Goal: Information Seeking & Learning: Learn about a topic

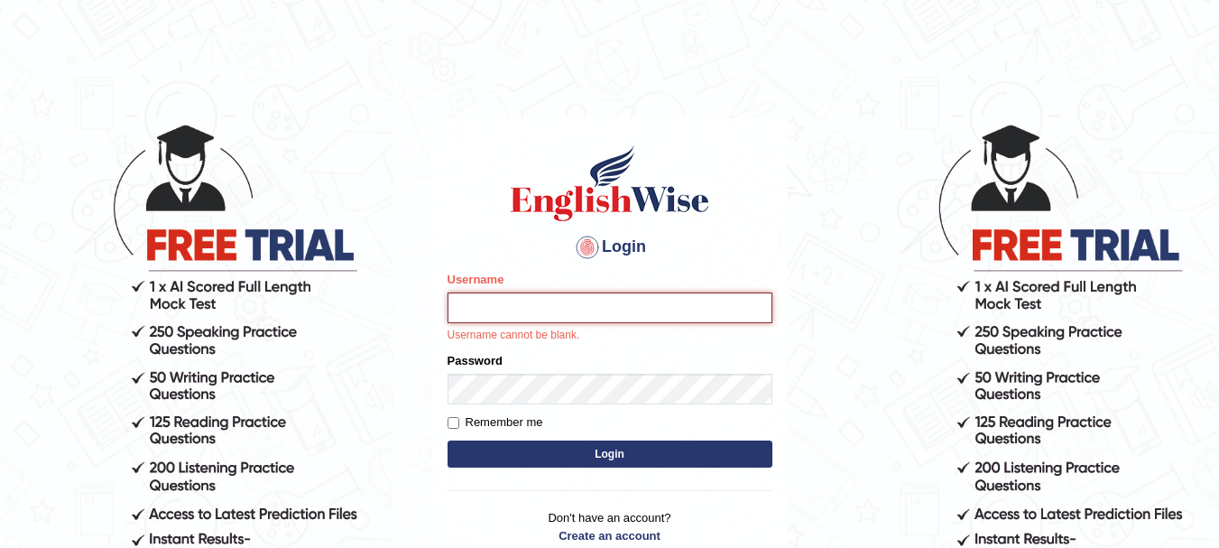
type input "Kelzang_Thinley"
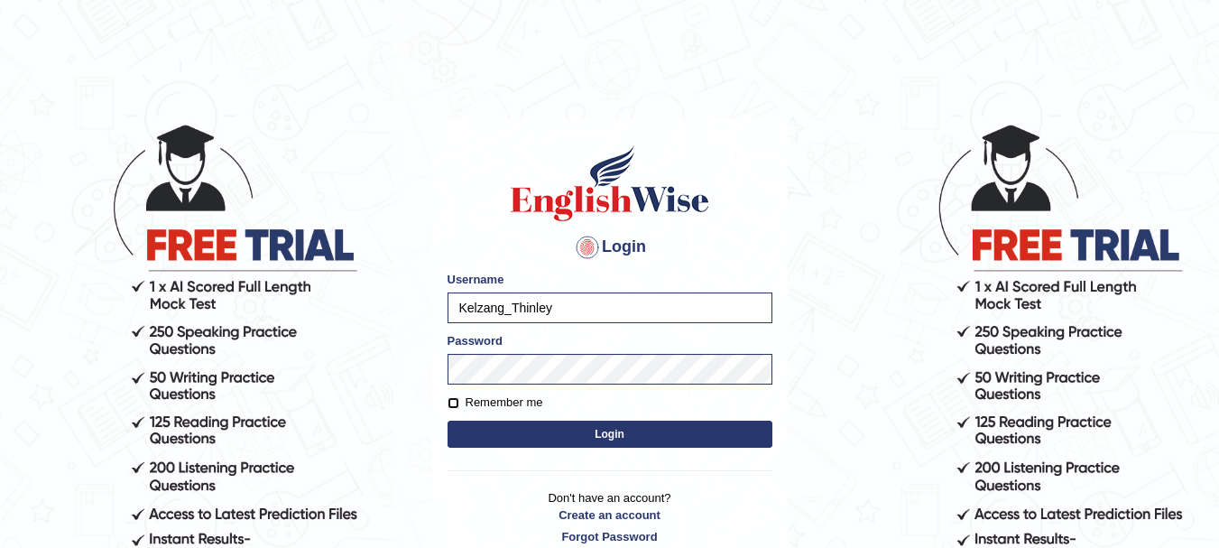
click at [452, 403] on input "Remember me" at bounding box center [453, 403] width 12 height 12
checkbox input "true"
click at [578, 430] on button "Login" at bounding box center [609, 433] width 325 height 27
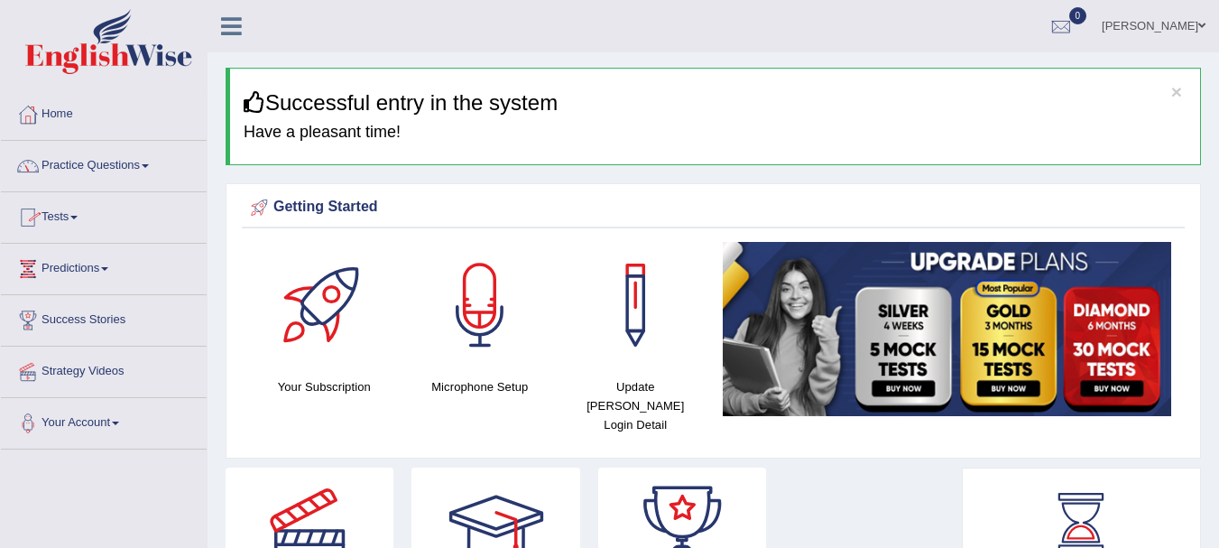
click at [156, 160] on link "Practice Questions" at bounding box center [104, 163] width 206 height 45
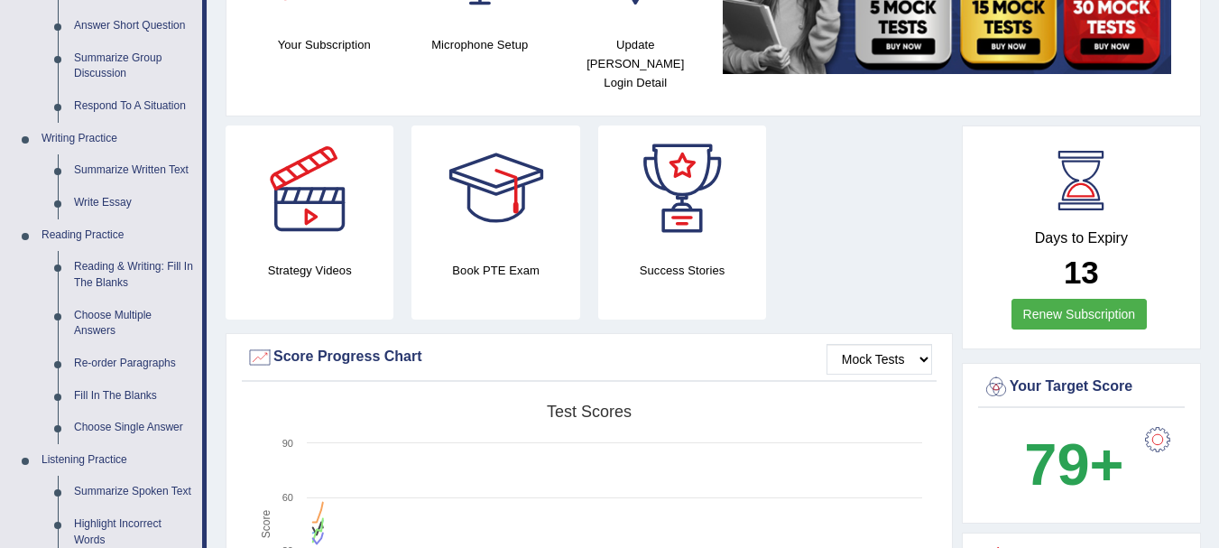
scroll to position [352, 0]
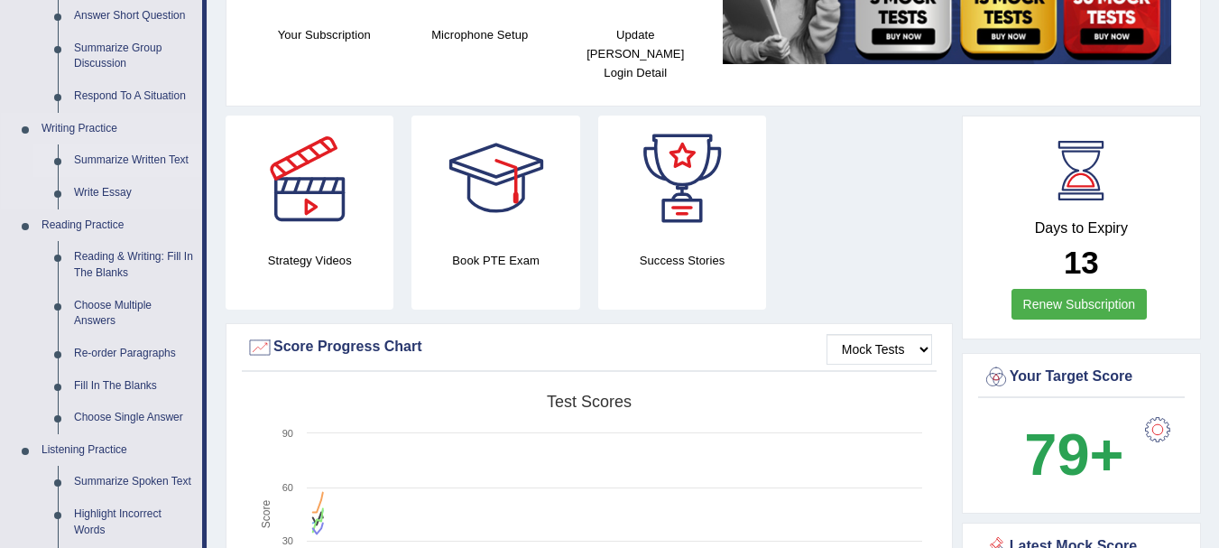
click at [141, 153] on link "Summarize Written Text" at bounding box center [134, 160] width 136 height 32
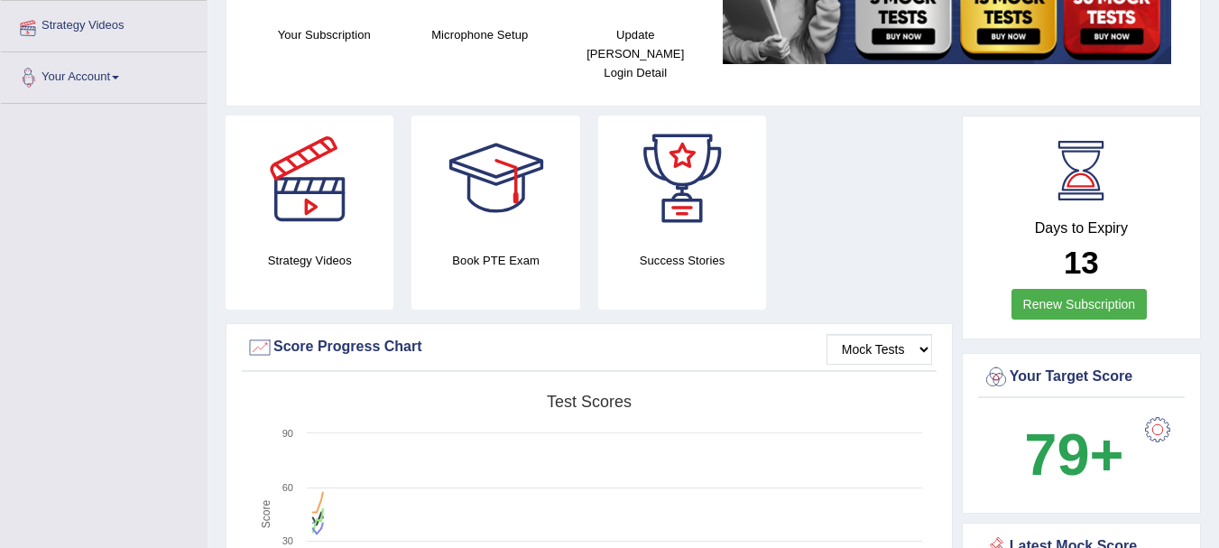
scroll to position [371, 0]
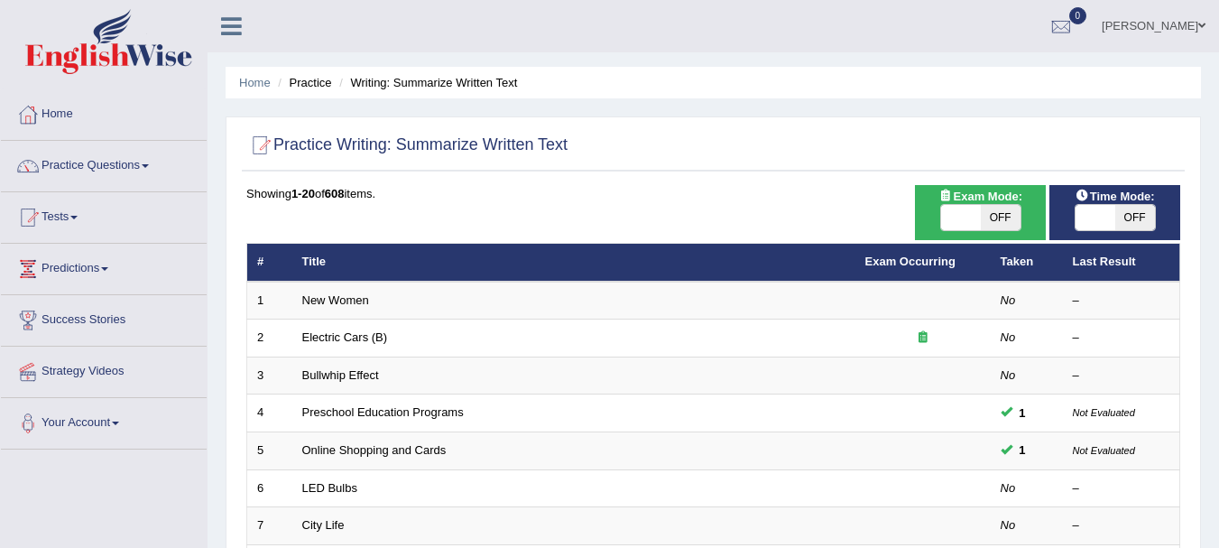
click at [994, 217] on span "OFF" at bounding box center [1001, 217] width 40 height 25
checkbox input "true"
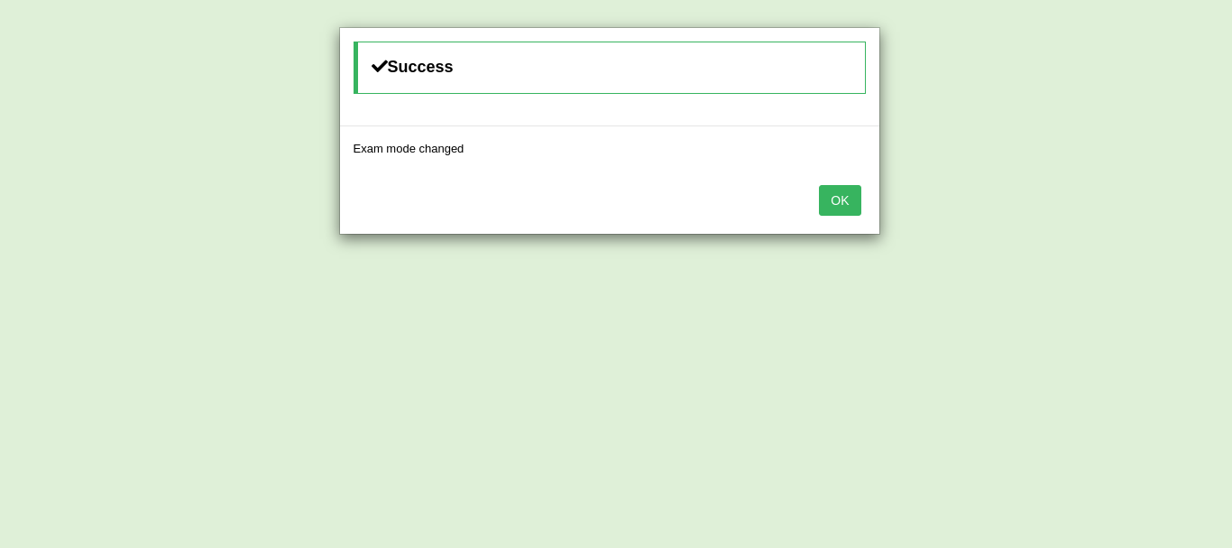
click at [844, 211] on button "OK" at bounding box center [839, 200] width 41 height 31
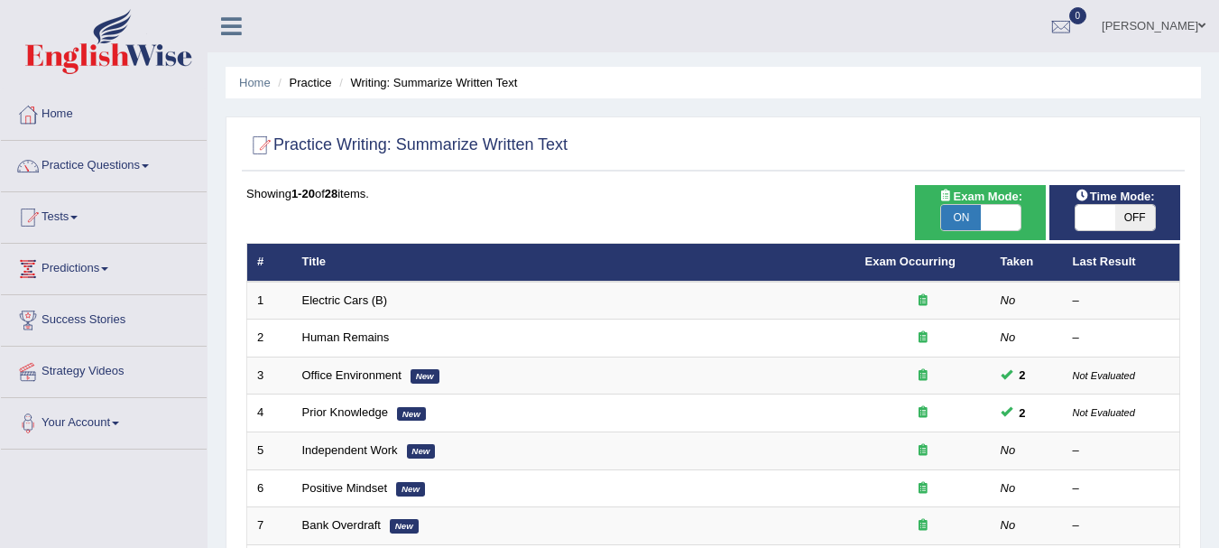
click at [1132, 216] on span "OFF" at bounding box center [1135, 217] width 40 height 25
checkbox input "true"
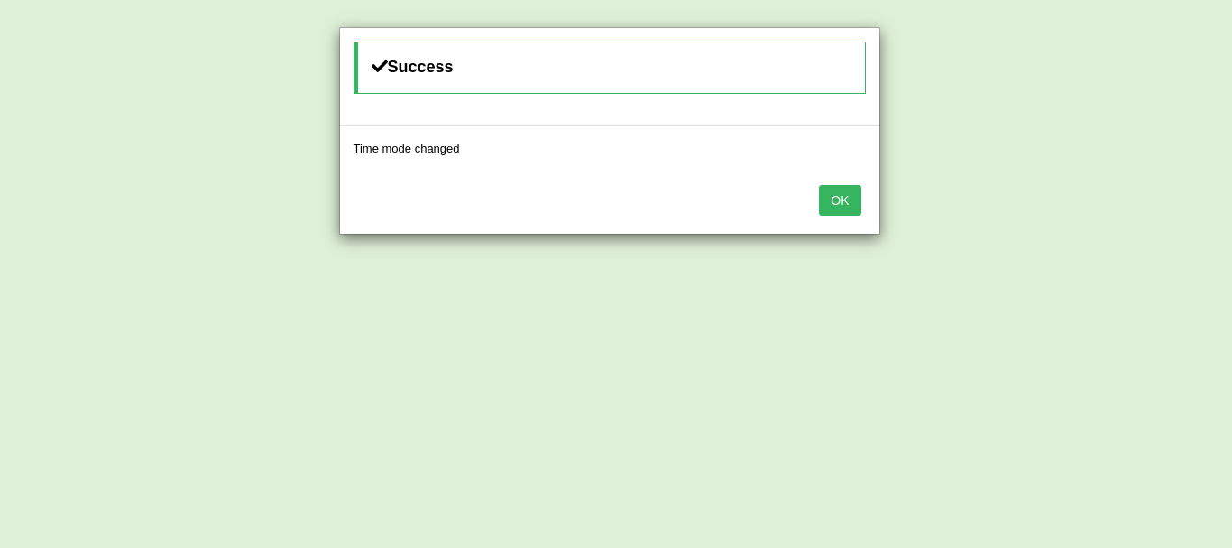
click at [839, 201] on button "OK" at bounding box center [839, 200] width 41 height 31
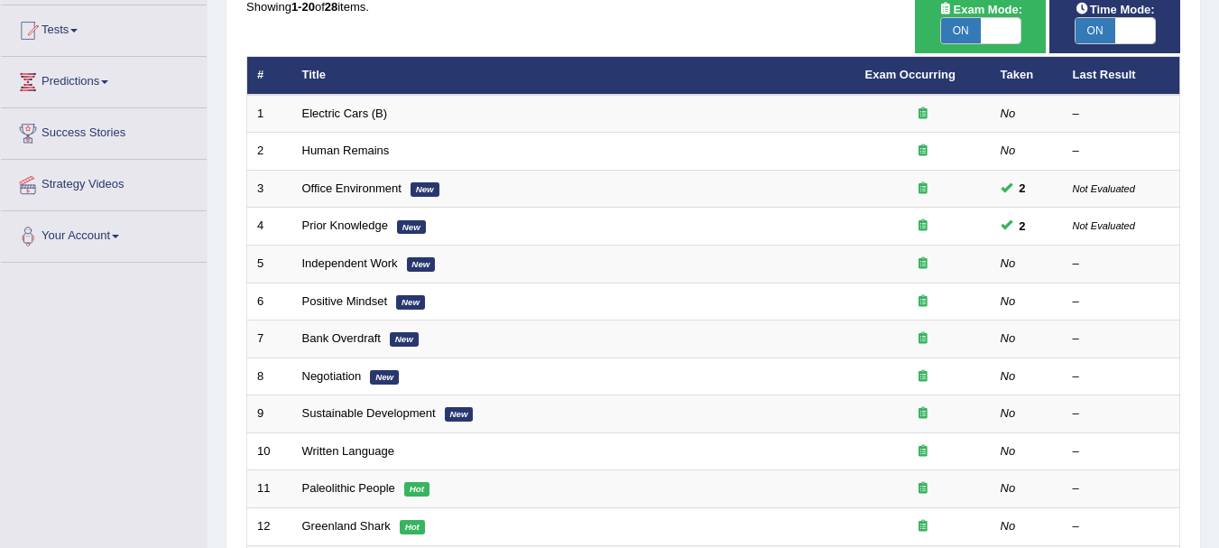
scroll to position [217, 0]
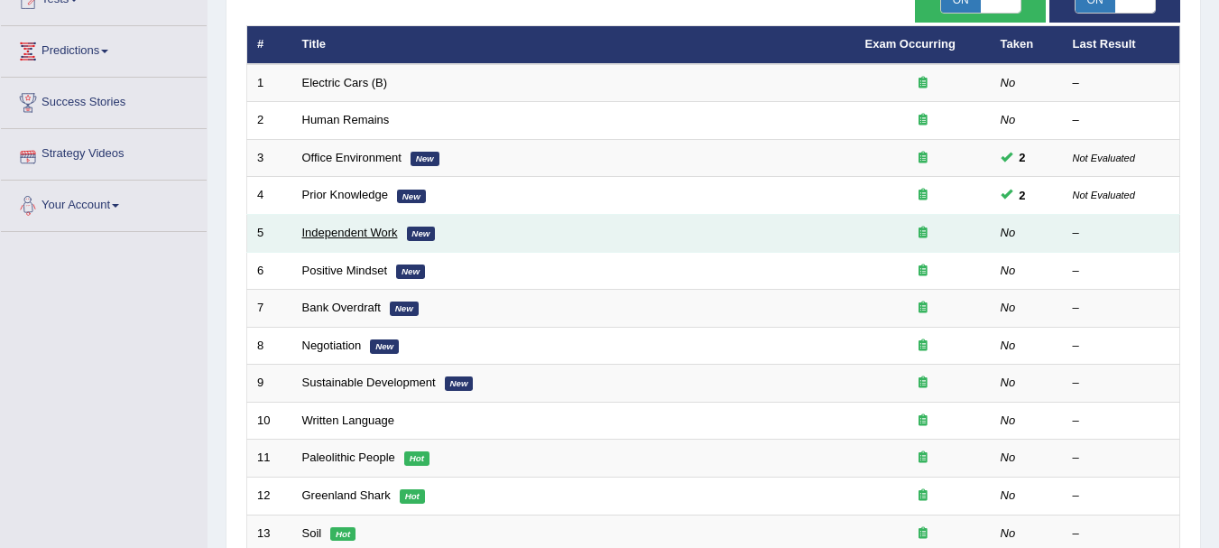
click at [361, 226] on link "Independent Work" at bounding box center [350, 233] width 96 height 14
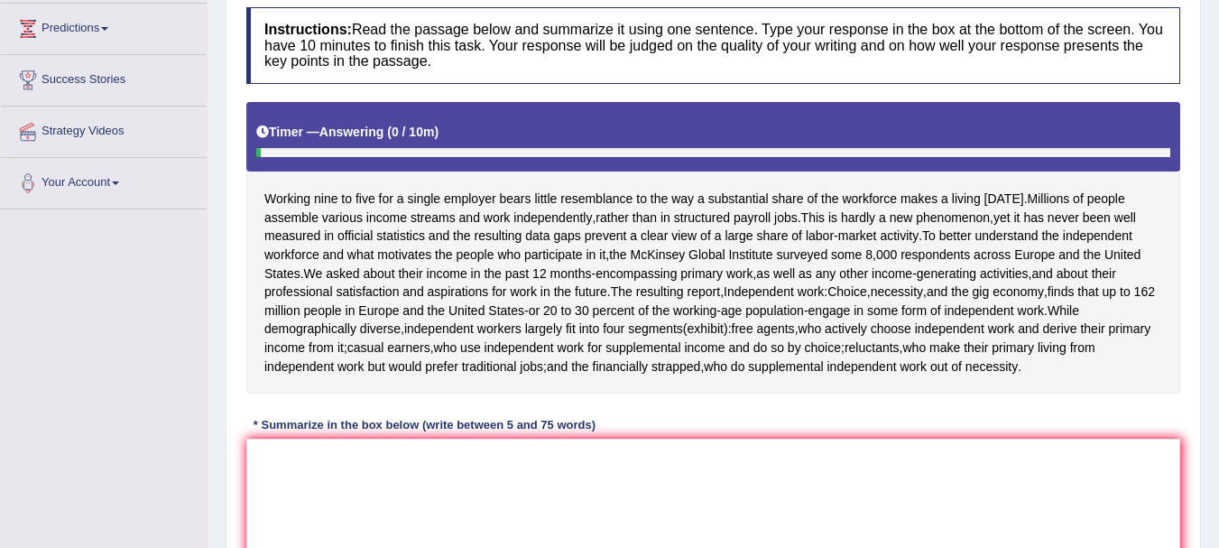
scroll to position [242, 0]
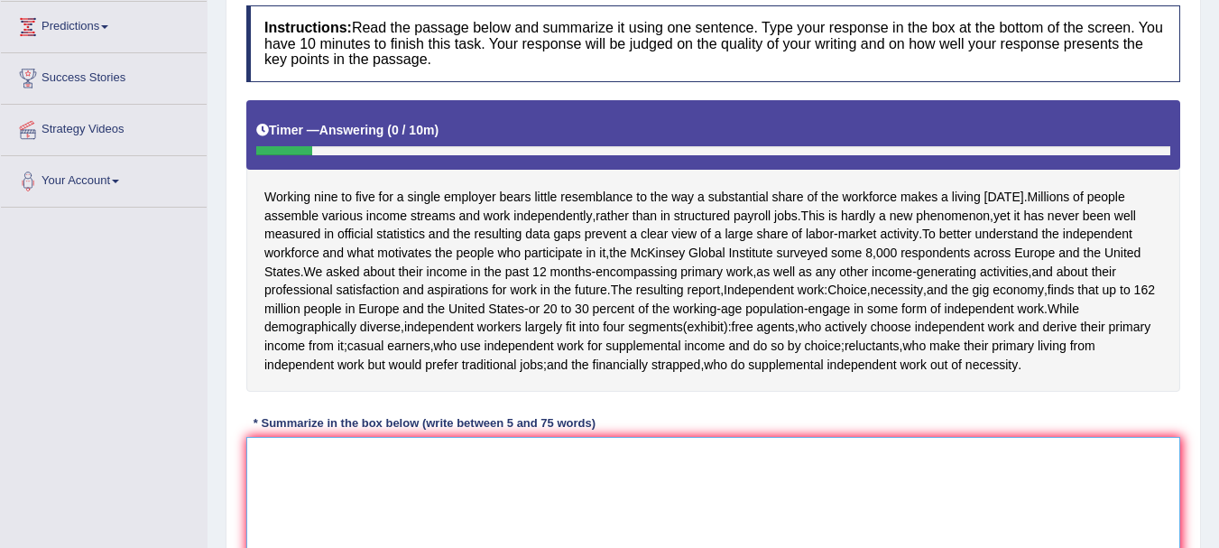
click at [299, 449] on textarea at bounding box center [713, 524] width 934 height 175
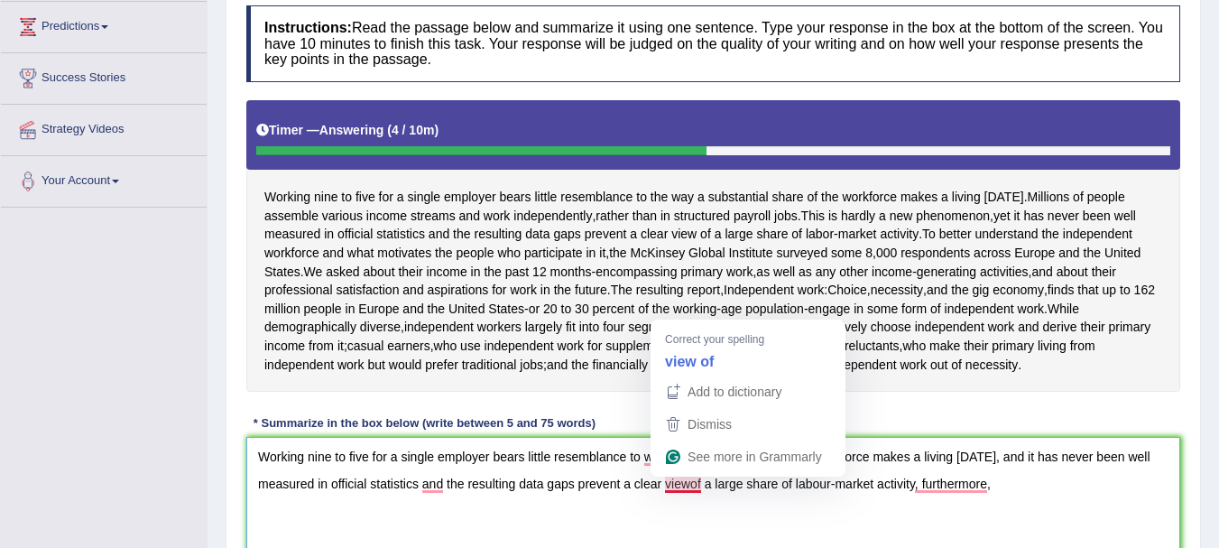
click at [687, 483] on textarea "Working nine to five for a single employer bears little resemblance to way a su…" at bounding box center [713, 524] width 934 height 175
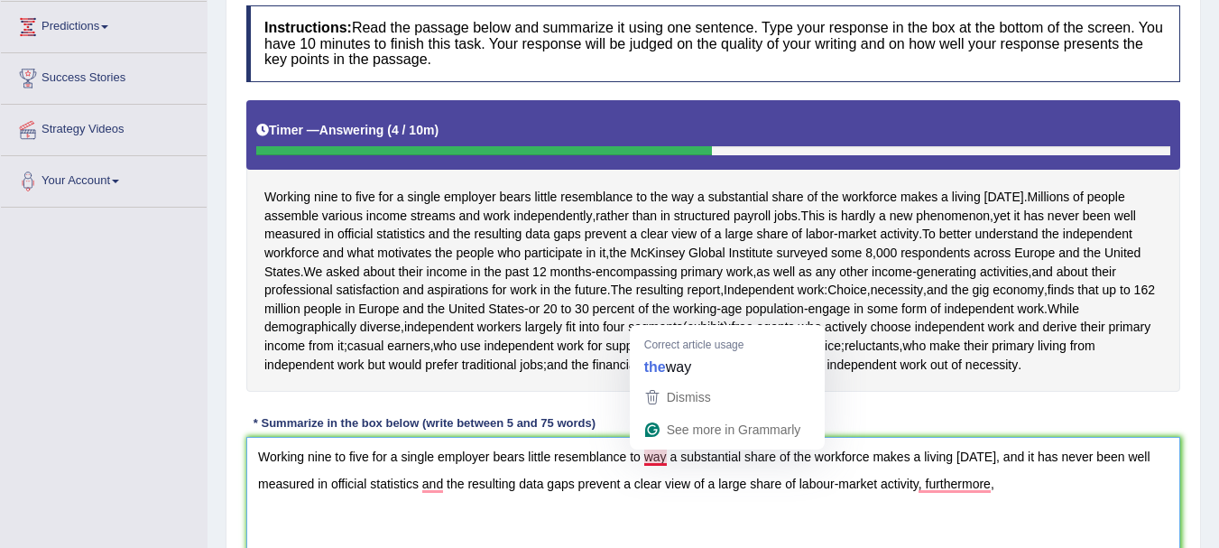
click at [644, 458] on textarea "Working nine to five for a single employer bears little resemblance to way a su…" at bounding box center [713, 524] width 934 height 175
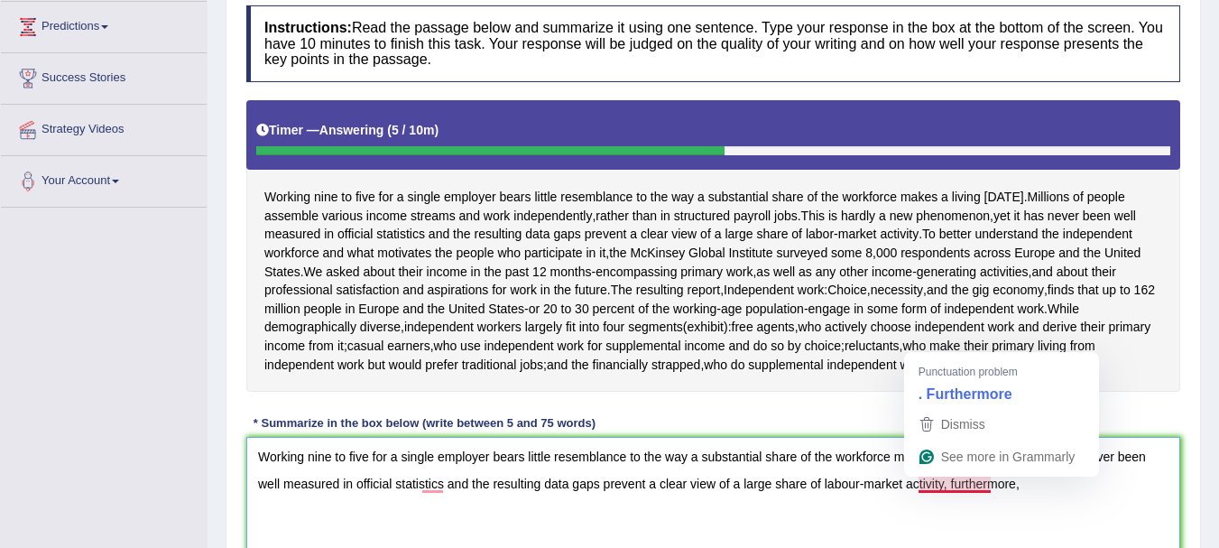
click at [1002, 486] on textarea "Working nine to five for a single employer bears little resemblance to the way …" at bounding box center [713, 524] width 934 height 175
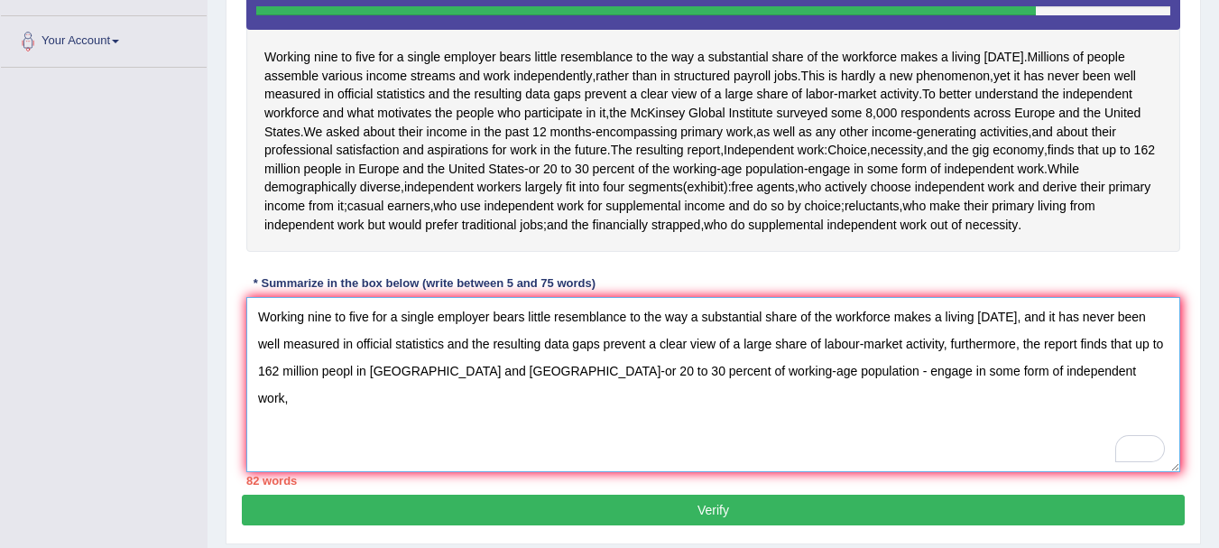
scroll to position [409, 0]
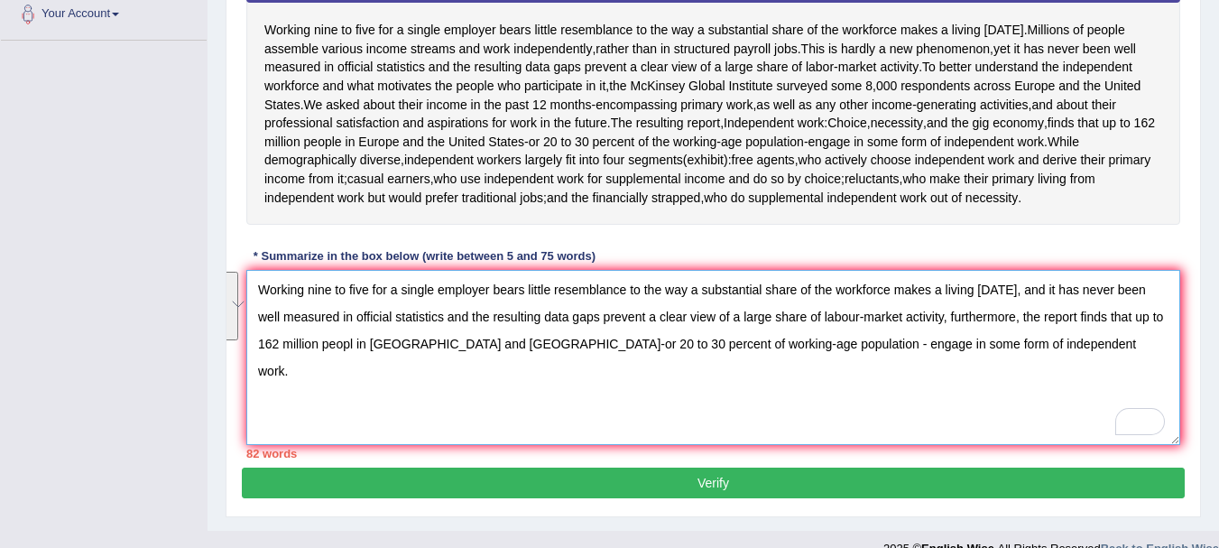
drag, startPoint x: 1018, startPoint y: 351, endPoint x: 252, endPoint y: 295, distance: 767.9
click at [252, 295] on div "Practice Writing: Summarize Written Text 5 Independent Work Instructions: Read …" at bounding box center [713, 130] width 975 height 774
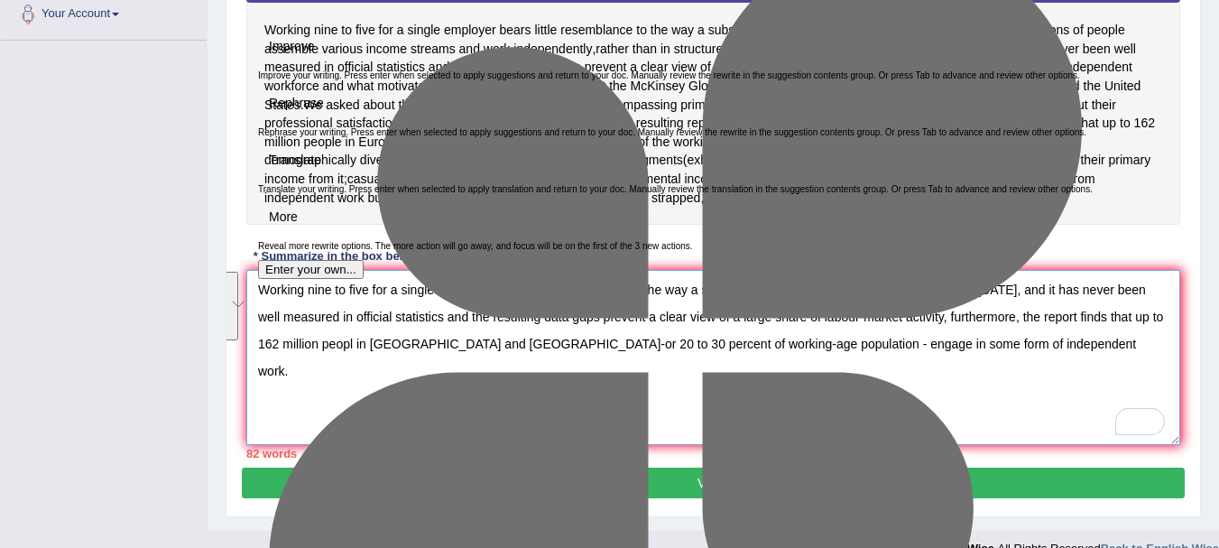
type textarea "Working nine to five for a single employer bears little resemblance to the way …"
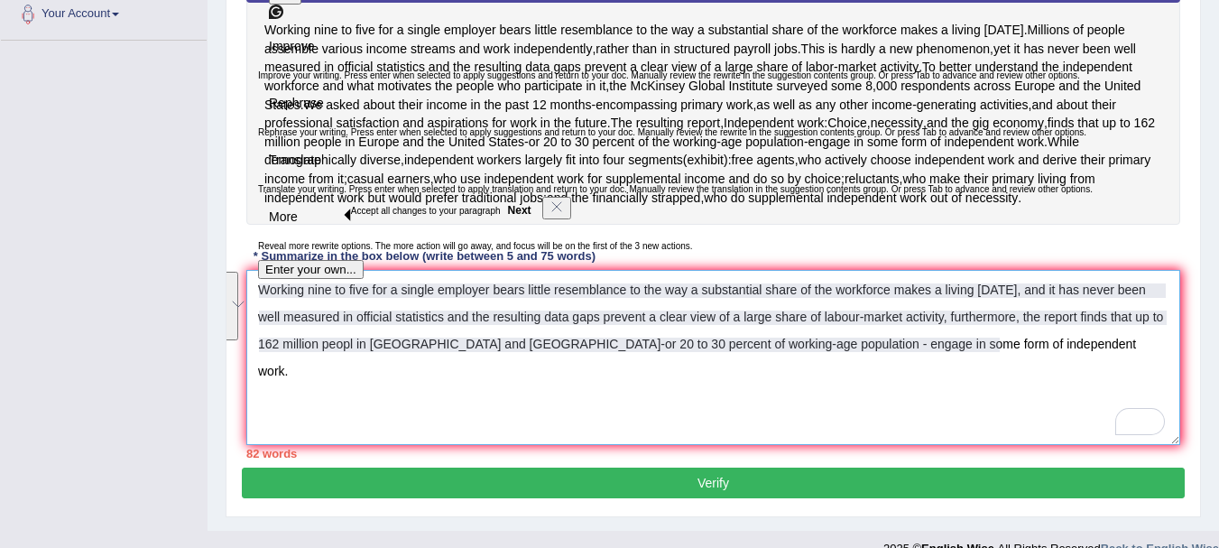
click at [730, 407] on textarea "Working nine to five for a single employer bears little resemblance to the way …" at bounding box center [713, 357] width 934 height 175
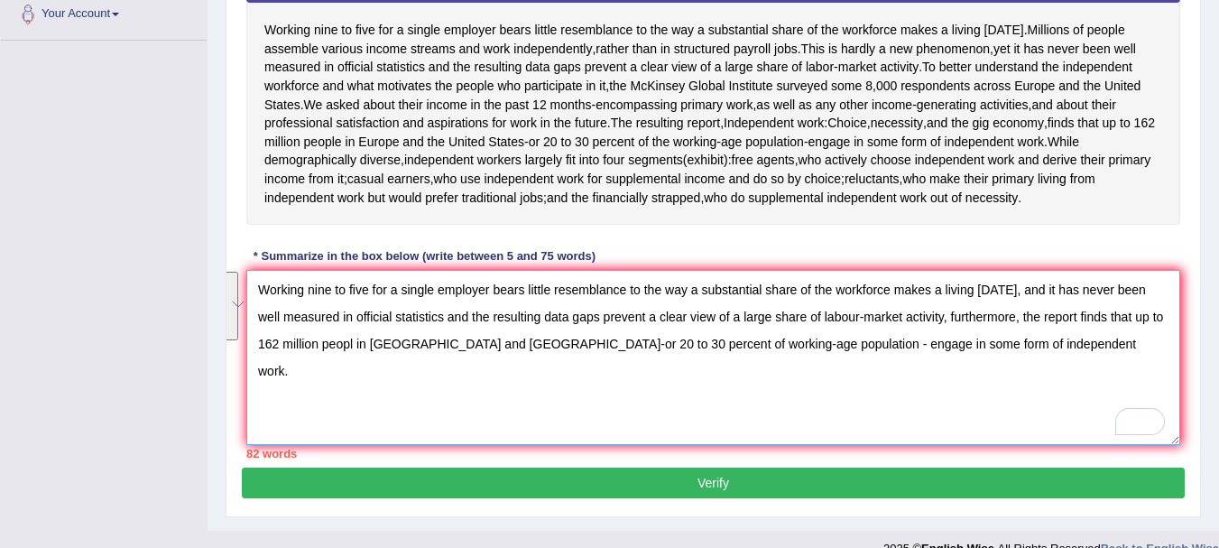
drag, startPoint x: 981, startPoint y: 348, endPoint x: 258, endPoint y: 297, distance: 725.3
click at [258, 297] on textarea "Working nine to five for a single employer bears little resemblance to the way …" at bounding box center [713, 357] width 934 height 175
click at [766, 411] on textarea "Working nine to five for a single employer bears little resemblance to the way …" at bounding box center [713, 357] width 934 height 175
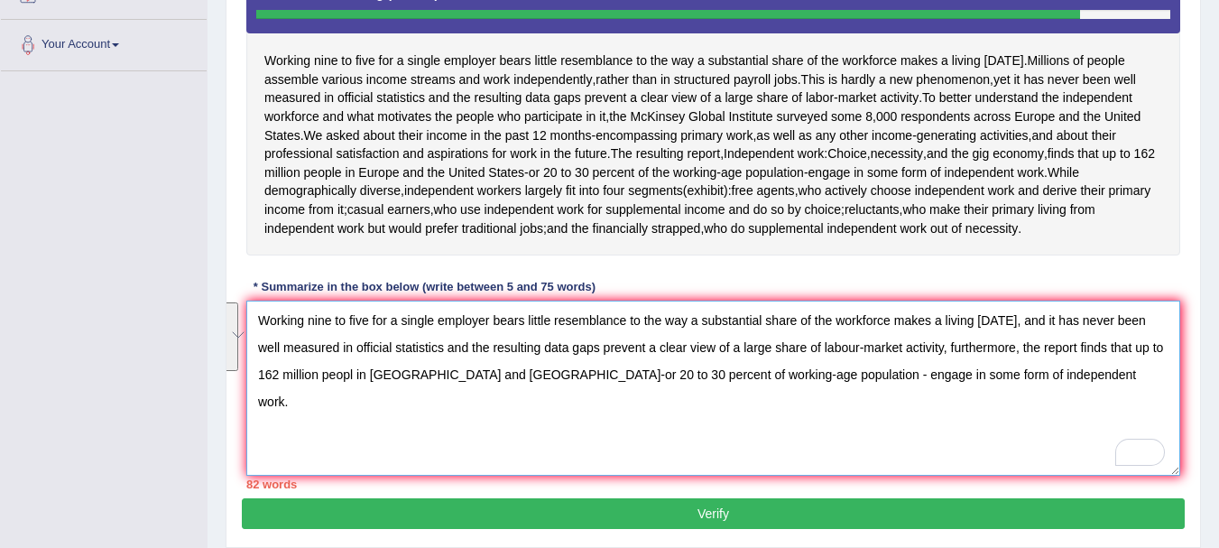
scroll to position [385, 0]
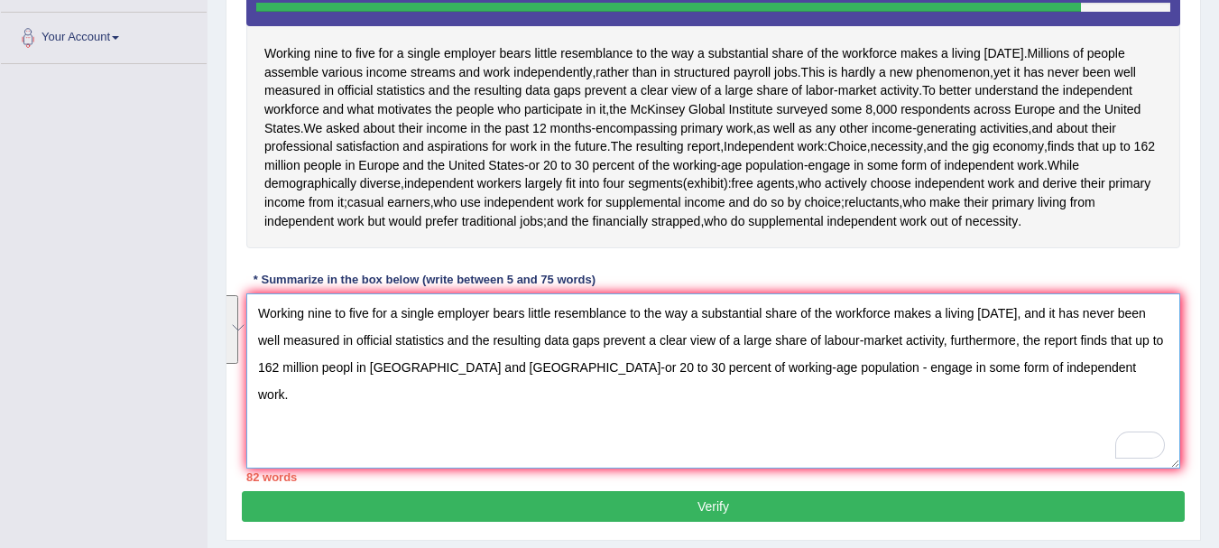
click at [961, 432] on textarea "Working nine to five for a single employer bears little resemblance to the way …" at bounding box center [713, 380] width 934 height 175
click at [915, 348] on textarea "Working nine to five for a single employer bears little resemblance to the way …" at bounding box center [713, 380] width 934 height 175
click at [743, 512] on button "Verify" at bounding box center [713, 506] width 943 height 31
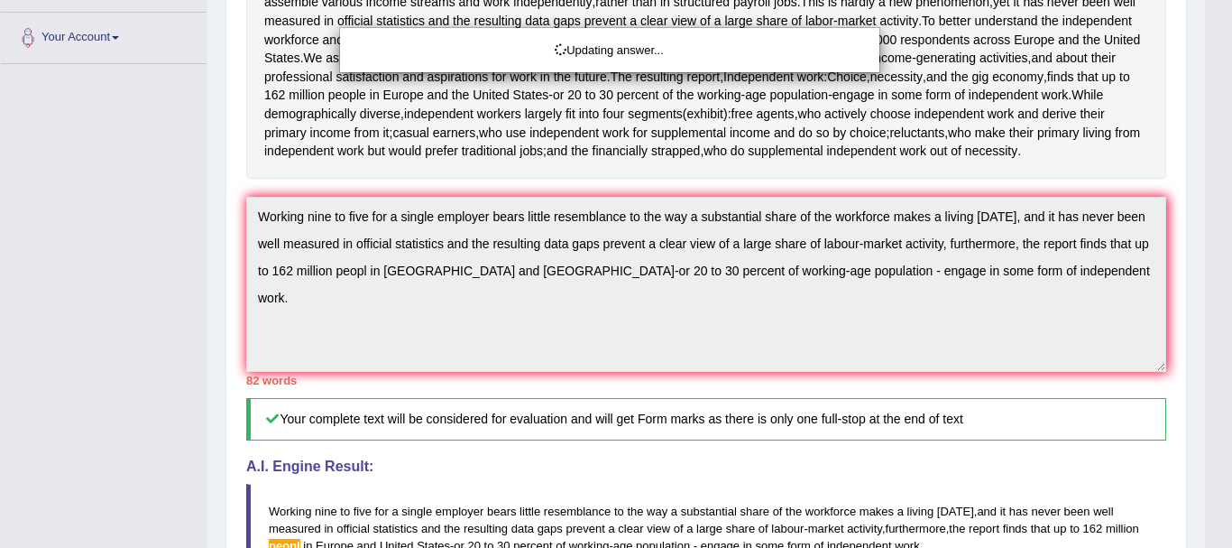
drag, startPoint x: 1227, startPoint y: 251, endPoint x: 1216, endPoint y: 393, distance: 142.9
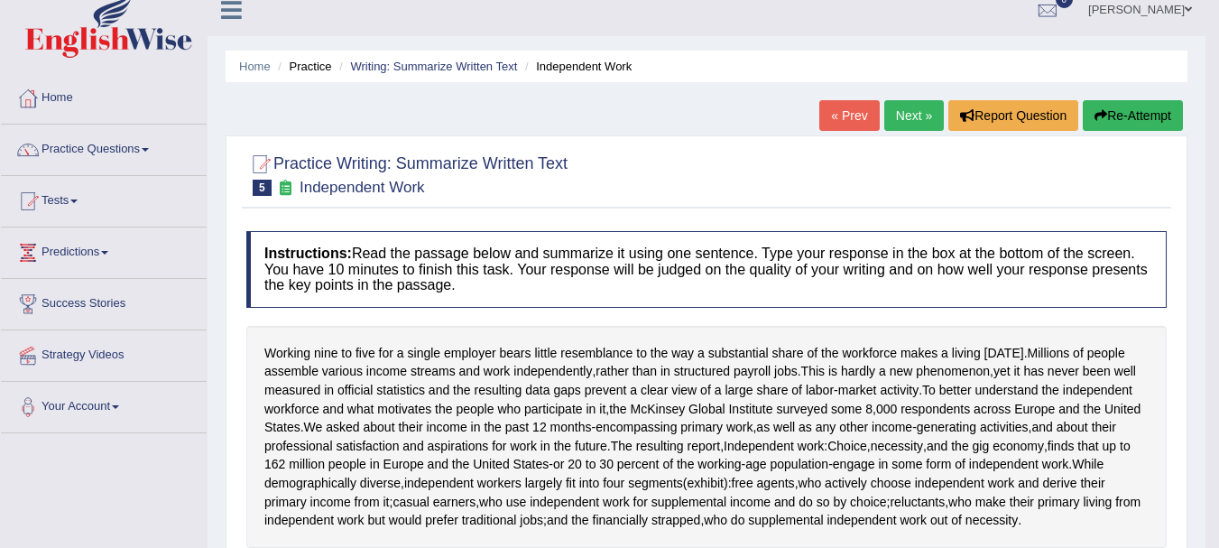
scroll to position [0, 0]
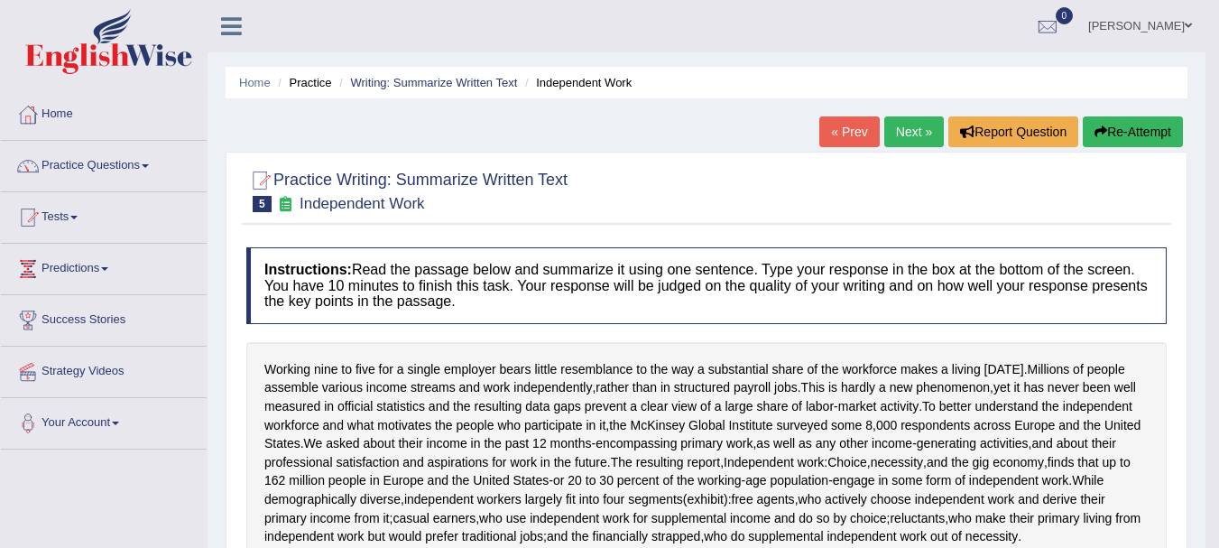
click at [1133, 124] on button "Re-Attempt" at bounding box center [1132, 131] width 100 height 31
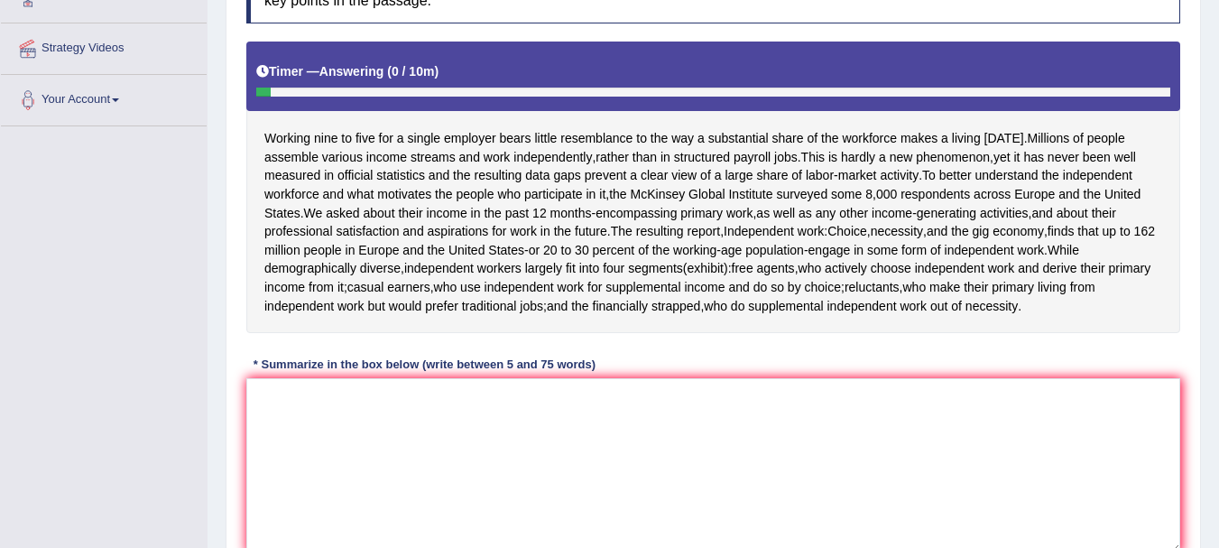
scroll to position [394, 0]
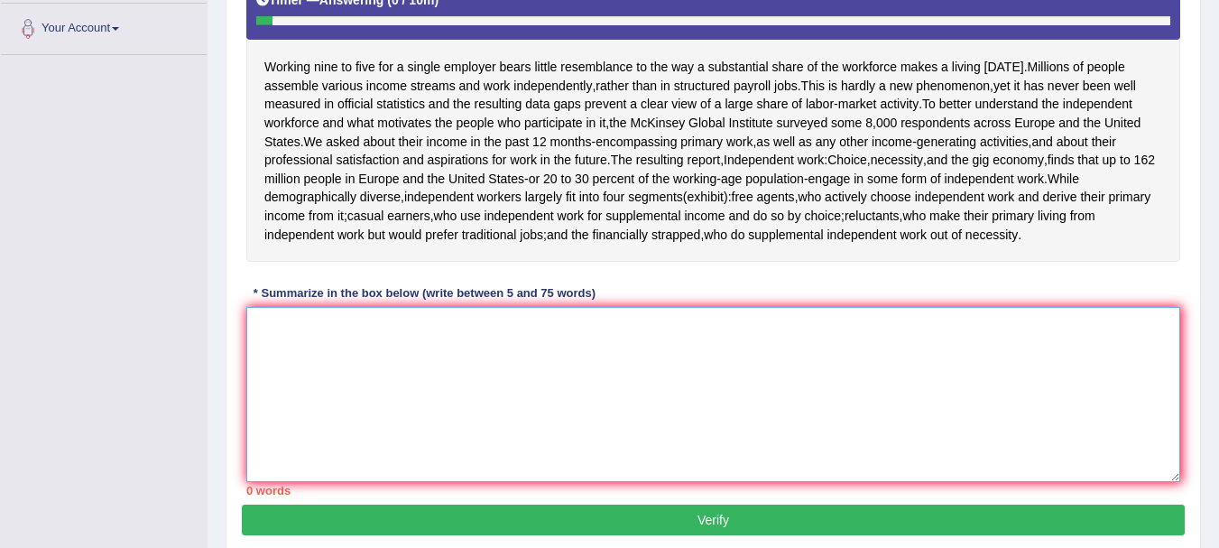
click at [371, 373] on textarea at bounding box center [713, 394] width 934 height 175
paste textarea "Working nine to five for a single employer bears little resemblance to the way …"
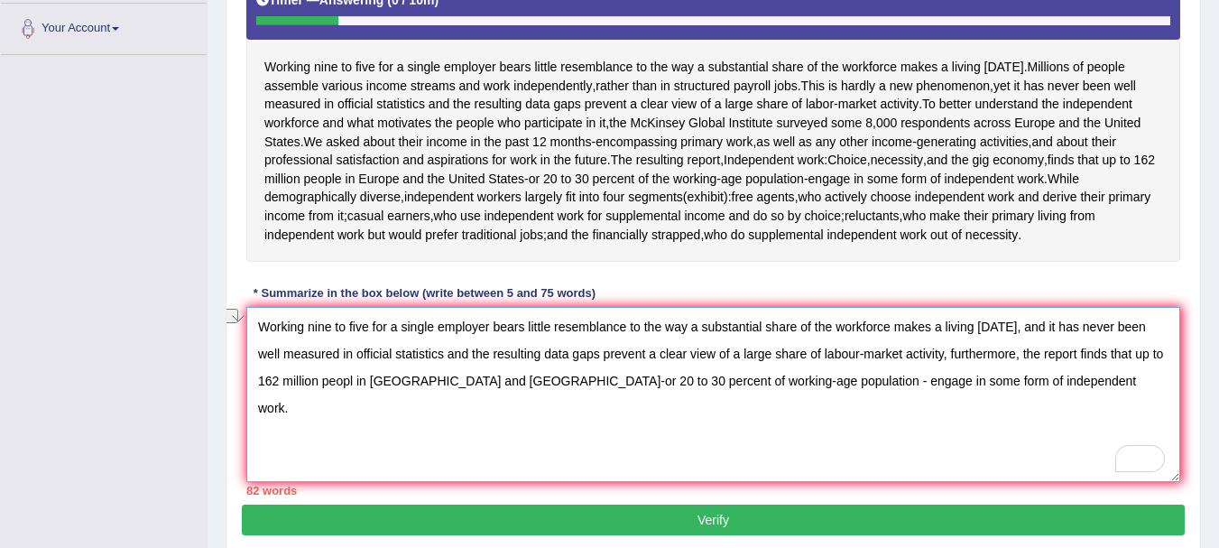
drag, startPoint x: 421, startPoint y: 355, endPoint x: 923, endPoint y: 356, distance: 501.6
click at [923, 356] on textarea "Working nine to five for a single employer bears little resemblance to the way …" at bounding box center [713, 394] width 934 height 175
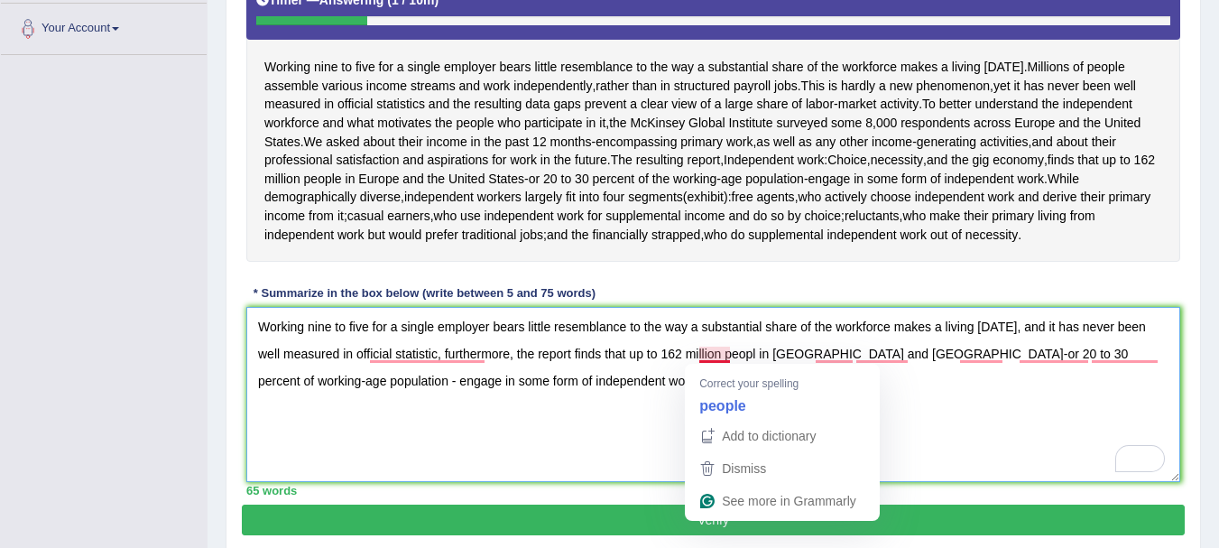
click at [729, 355] on textarea "Working nine to five for a single employer bears little resemblance to the way …" at bounding box center [713, 394] width 934 height 175
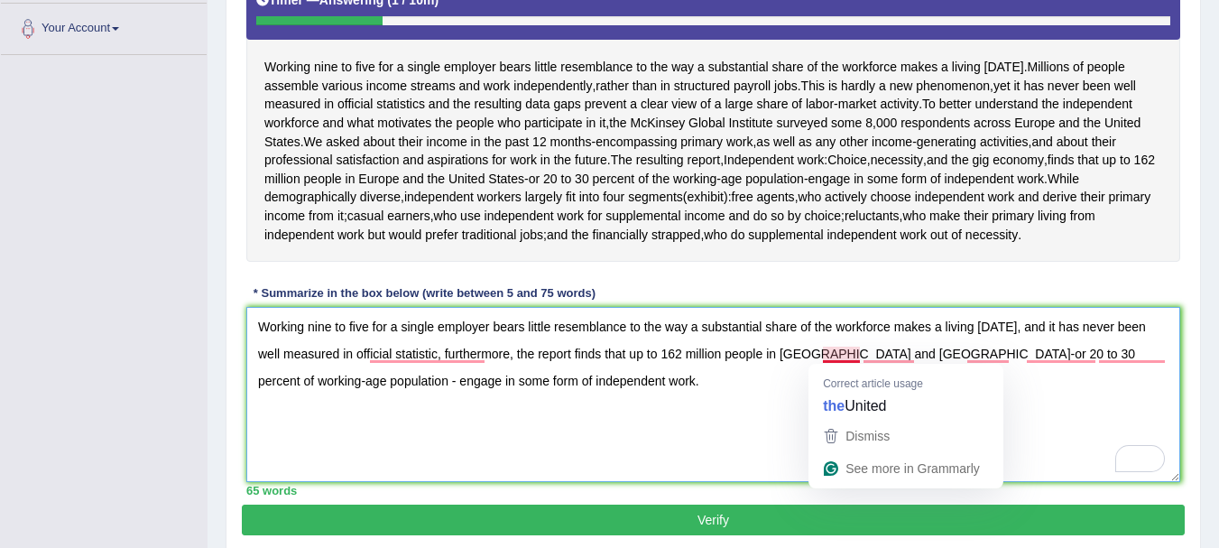
click at [820, 354] on textarea "Working nine to five for a single employer bears little resemblance to the way …" at bounding box center [713, 394] width 934 height 175
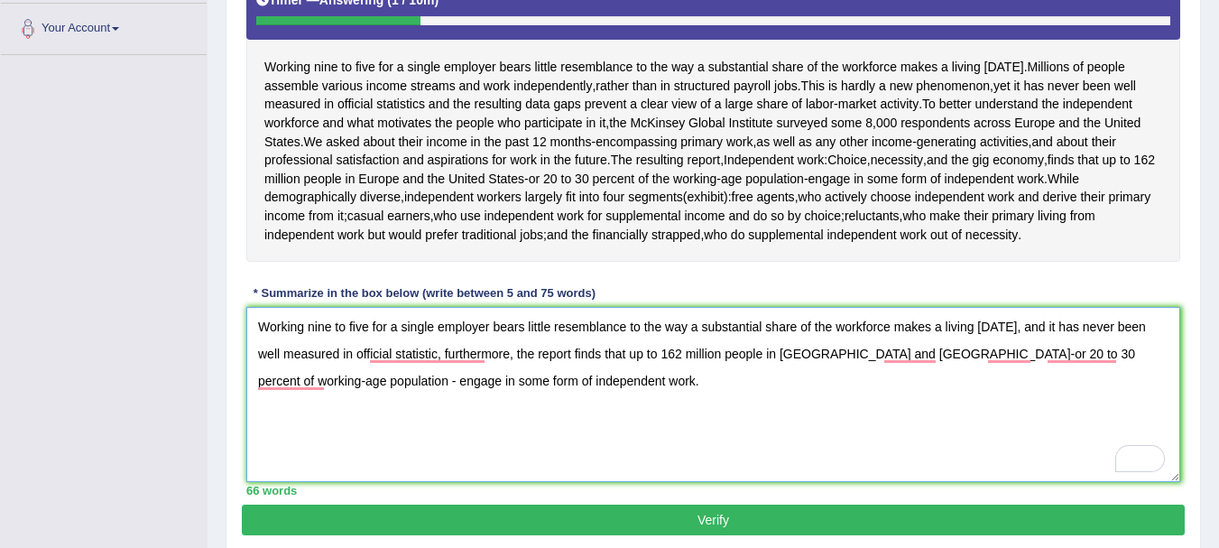
scroll to position [459, 0]
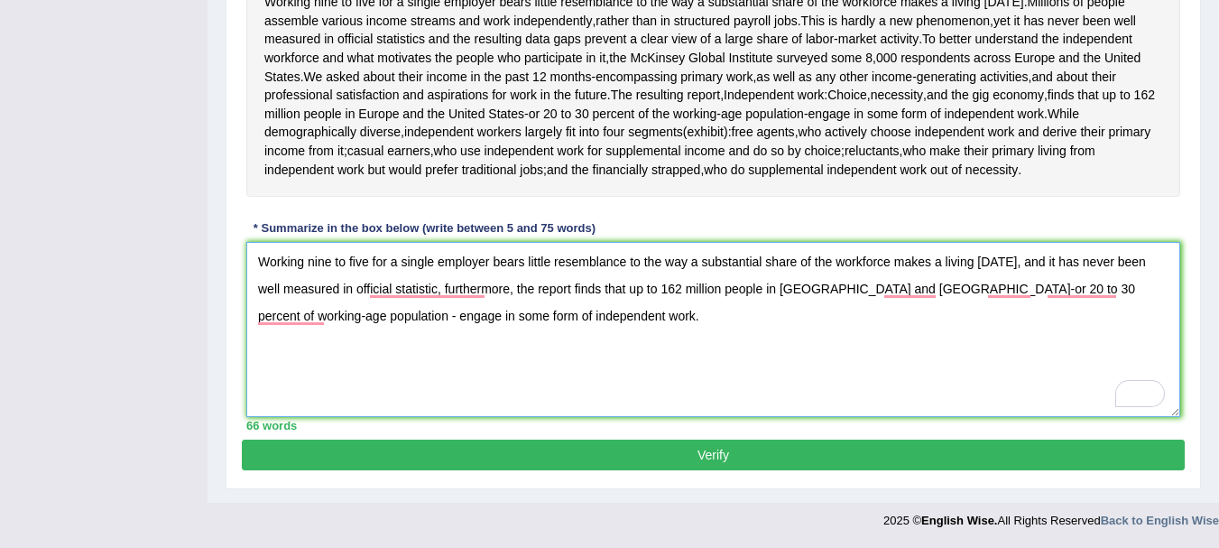
click at [290, 290] on textarea "Working nine to five for a single employer bears little resemblance to the way …" at bounding box center [713, 329] width 934 height 175
click at [494, 318] on textarea "Working nine to five for a single employer bears little resemblance to the way …" at bounding box center [713, 329] width 934 height 175
click at [487, 318] on textarea "Working nine to five for a single employer bears little resemblance to the way …" at bounding box center [713, 329] width 934 height 175
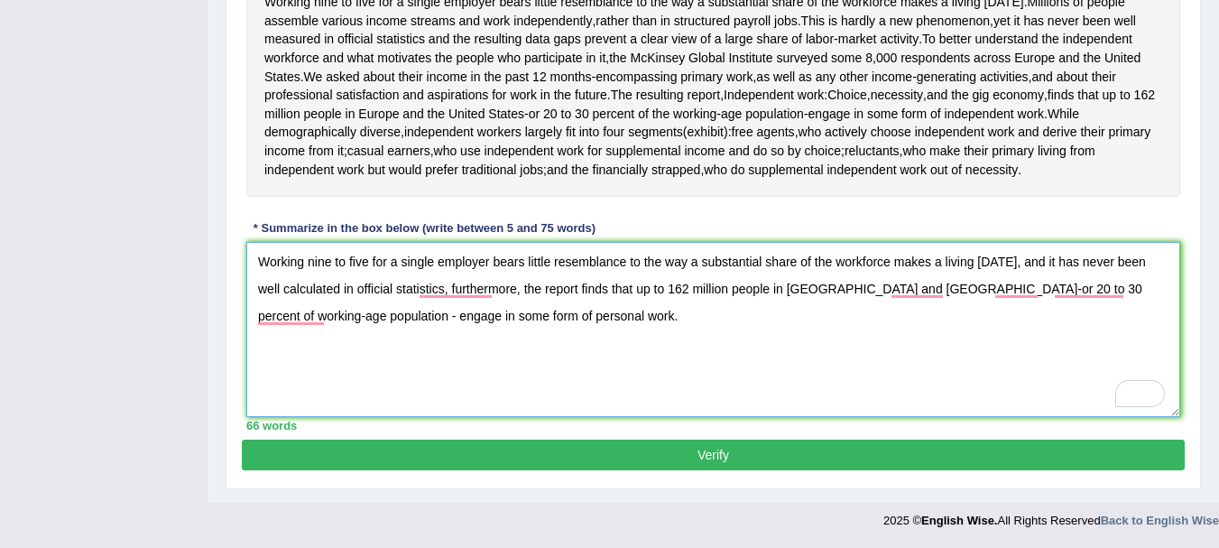
click at [487, 318] on textarea "Working nine to five for a single employer bears little resemblance to the way …" at bounding box center [713, 329] width 934 height 175
click at [953, 259] on textarea "Working nine to five for a single employer bears little resemblance to the way …" at bounding box center [713, 329] width 934 height 175
type textarea "Working nine to five for a single employer bears little resemblance to the way …"
click at [791, 460] on button "Verify" at bounding box center [713, 454] width 943 height 31
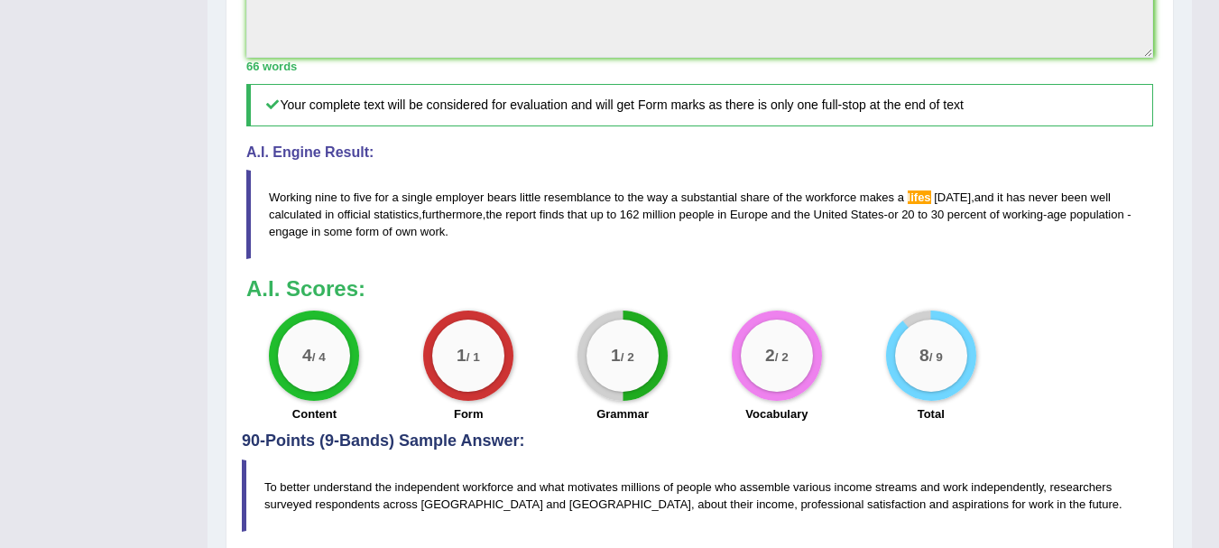
scroll to position [717, 0]
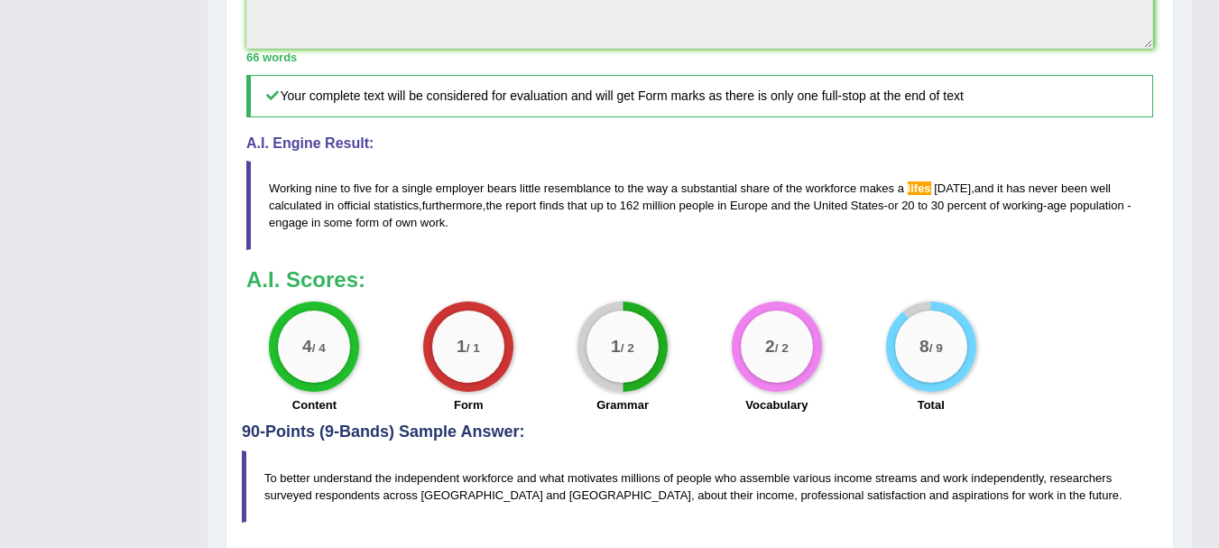
click at [1059, 336] on div "4 / 4 Content 1 / 1 Form 1 / 2 Grammar 2 / 2 Vocabulary 8 / 9 Total" at bounding box center [699, 359] width 925 height 116
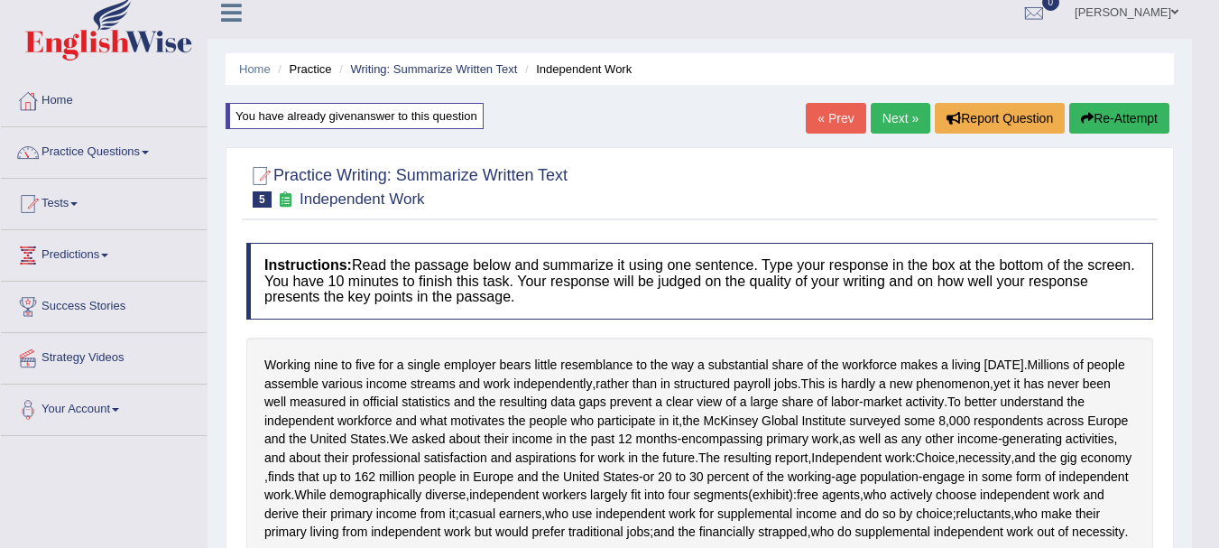
scroll to position [9, 0]
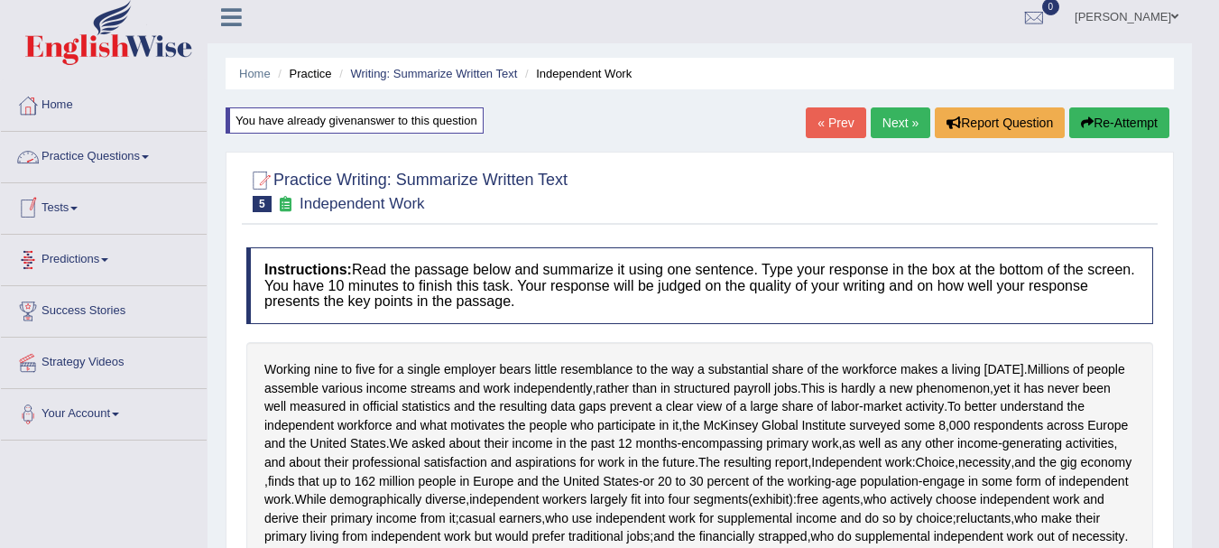
click at [155, 152] on link "Practice Questions" at bounding box center [104, 154] width 206 height 45
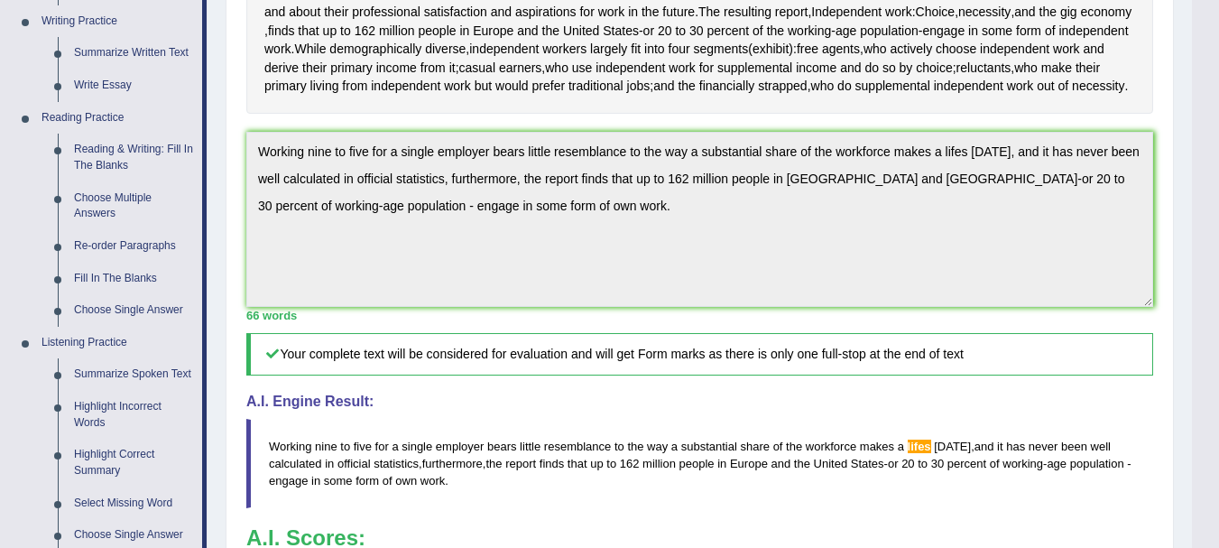
scroll to position [469, 0]
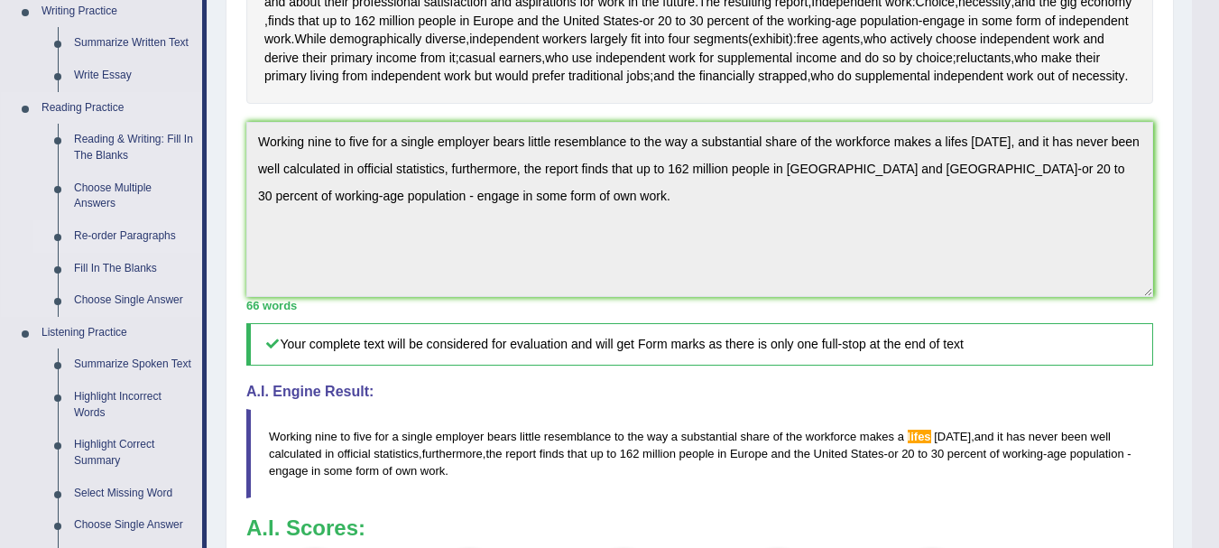
click at [149, 236] on link "Re-order Paragraphs" at bounding box center [134, 236] width 136 height 32
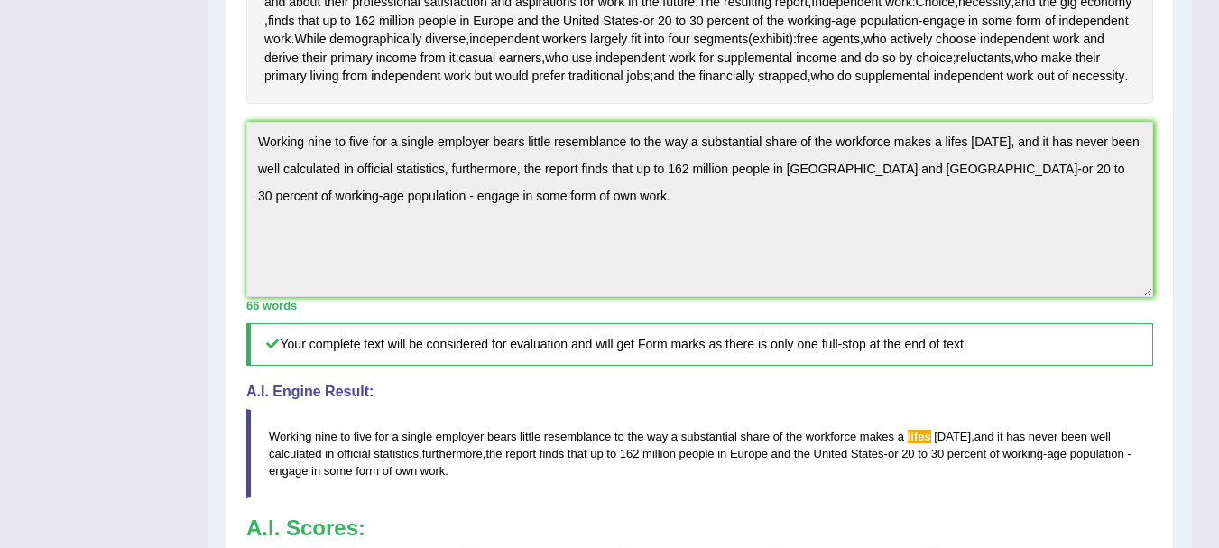
scroll to position [327, 0]
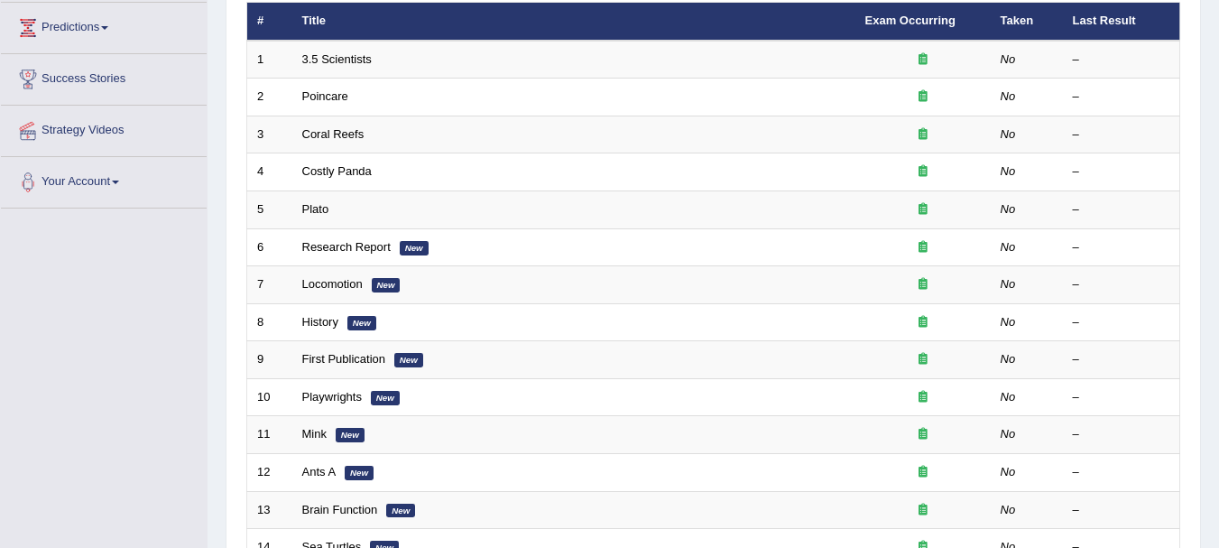
scroll to position [243, 0]
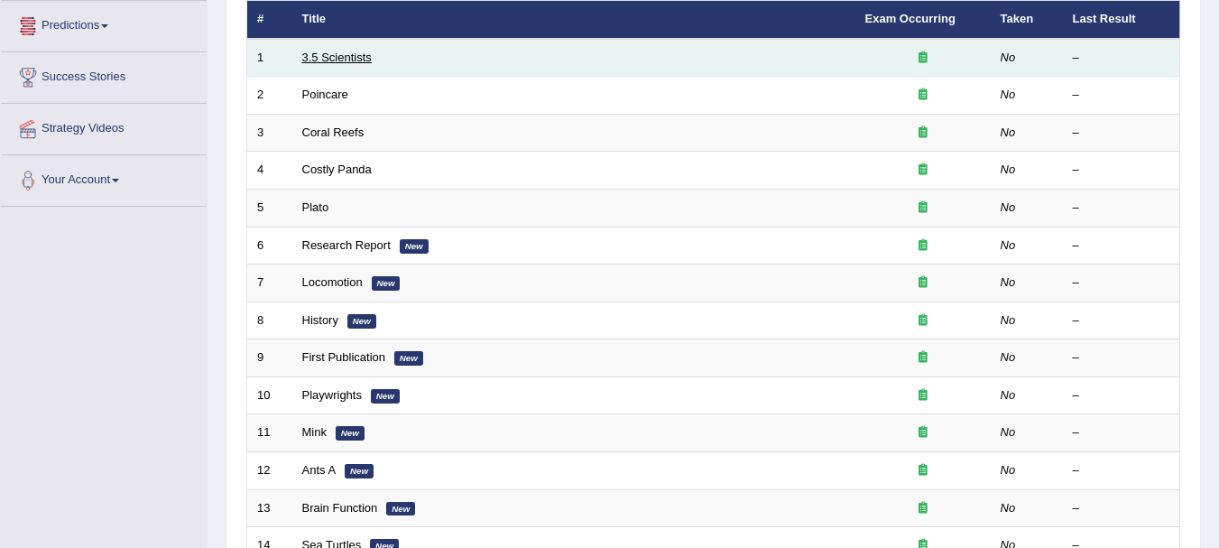
click at [317, 52] on link "3.5 Scientists" at bounding box center [336, 58] width 69 height 14
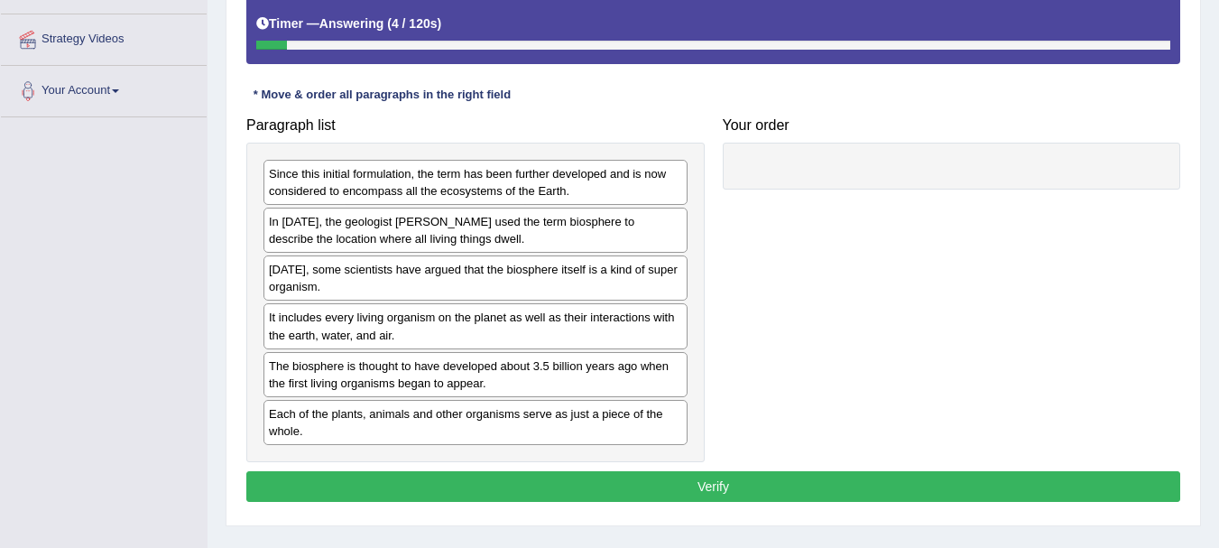
scroll to position [333, 0]
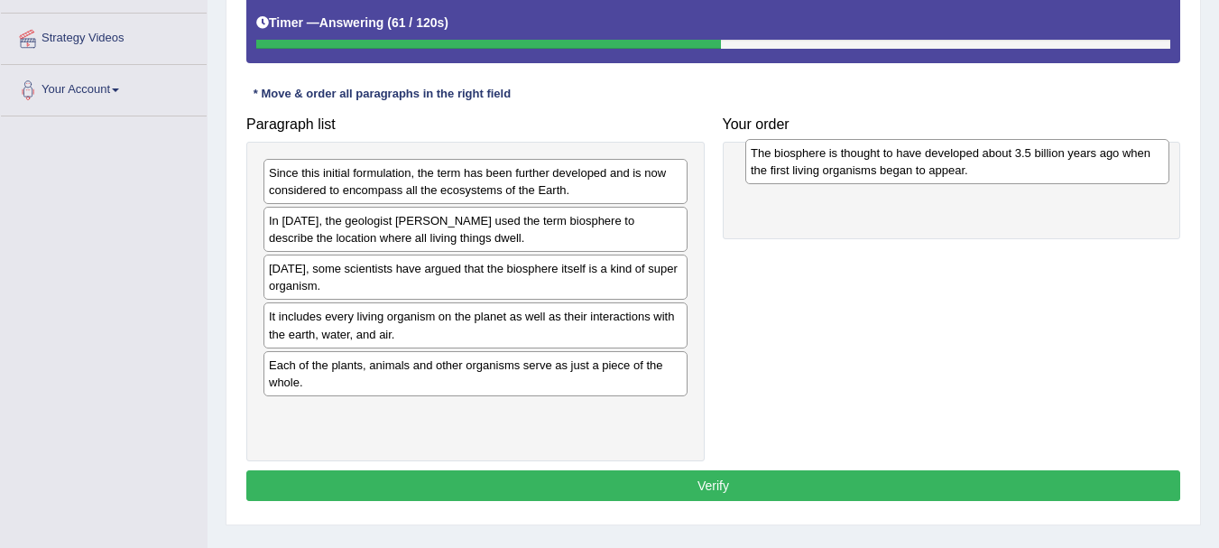
drag, startPoint x: 530, startPoint y: 380, endPoint x: 1012, endPoint y: 168, distance: 526.3
click at [1012, 168] on div "The biosphere is thought to have developed about 3.5 billion years ago when the…" at bounding box center [957, 161] width 424 height 45
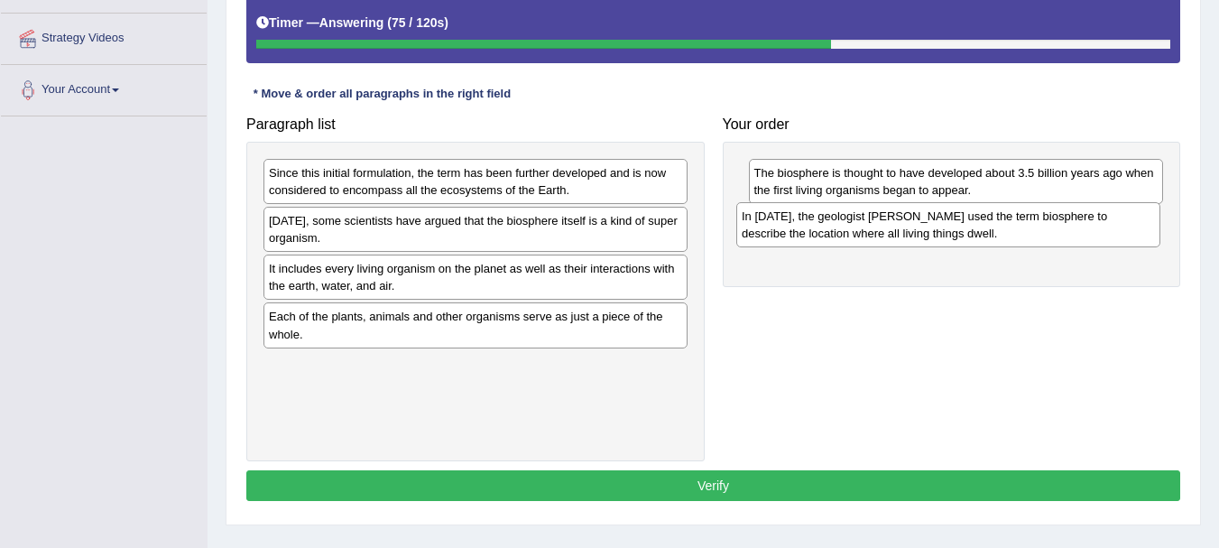
drag, startPoint x: 567, startPoint y: 231, endPoint x: 1040, endPoint y: 226, distance: 472.7
click at [1040, 226] on div "In [DATE], the geologist [PERSON_NAME] used the term biosphere to describe the …" at bounding box center [948, 224] width 424 height 45
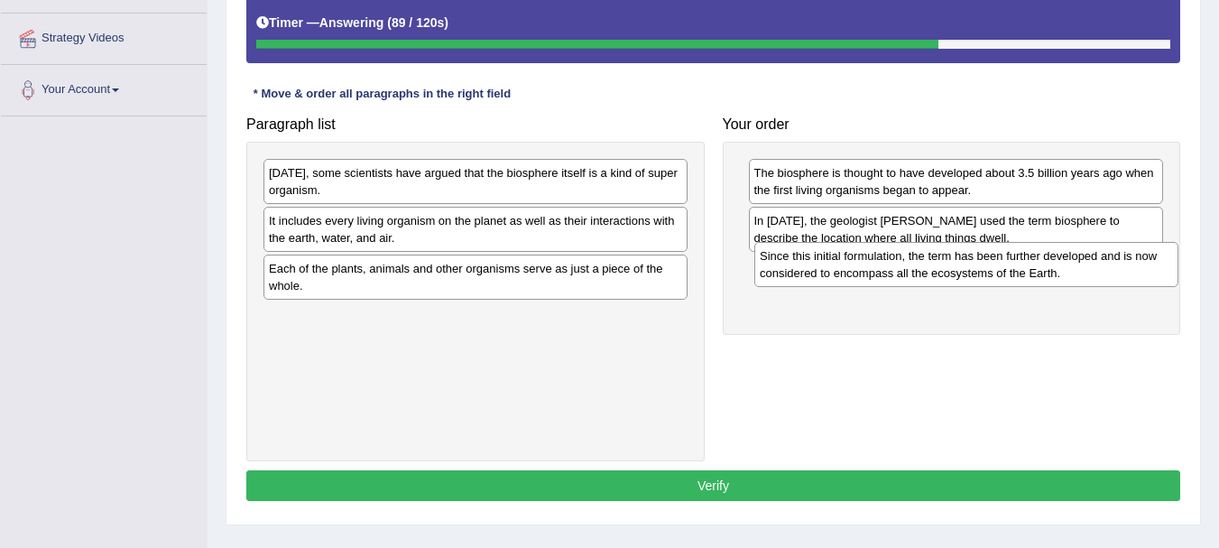
drag, startPoint x: 438, startPoint y: 183, endPoint x: 928, endPoint y: 266, distance: 497.7
click at [928, 266] on div "Since this initial formulation, the term has been further developed and is now …" at bounding box center [966, 264] width 424 height 45
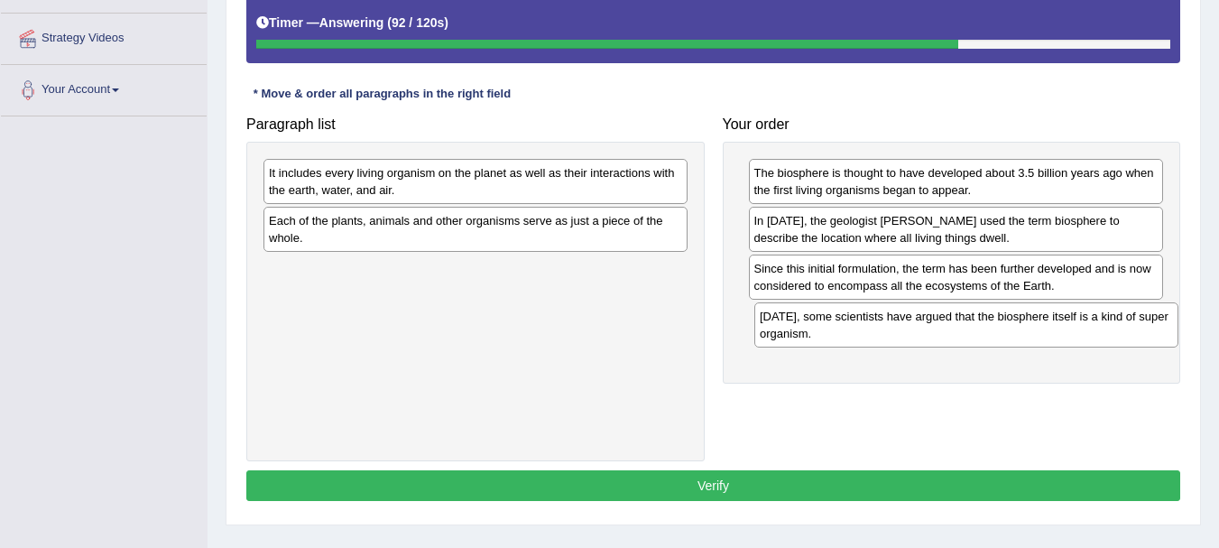
drag, startPoint x: 401, startPoint y: 183, endPoint x: 894, endPoint y: 326, distance: 512.7
click at [894, 326] on div "[DATE], some scientists have argued that the biosphere itself is a kind of supe…" at bounding box center [966, 324] width 424 height 45
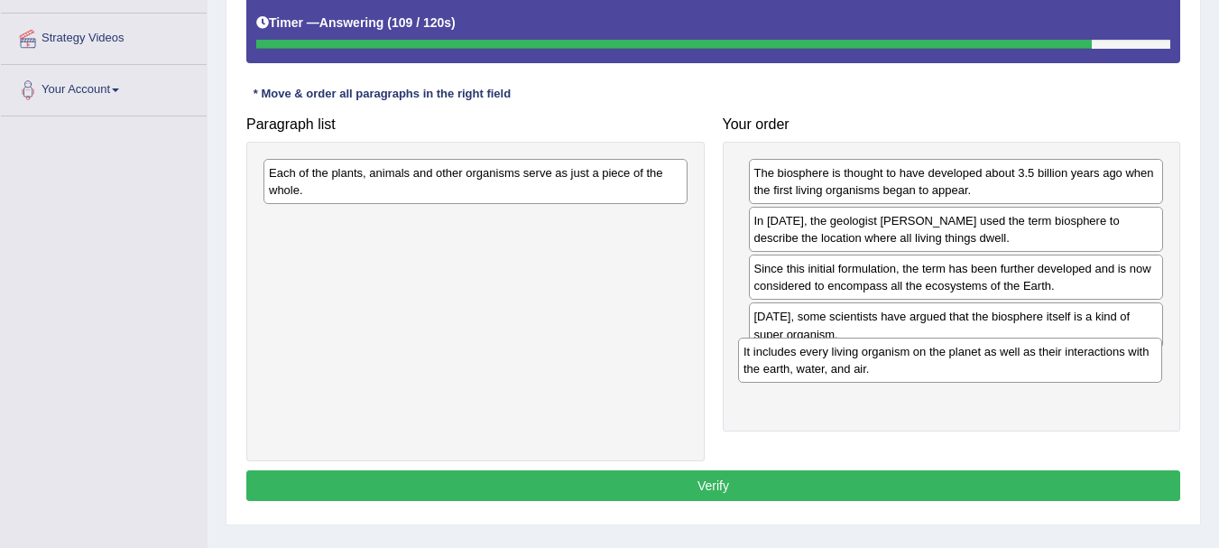
drag, startPoint x: 480, startPoint y: 186, endPoint x: 954, endPoint y: 364, distance: 507.0
click at [954, 364] on div "It includes every living organism on the planet as well as their interactions w…" at bounding box center [950, 359] width 424 height 45
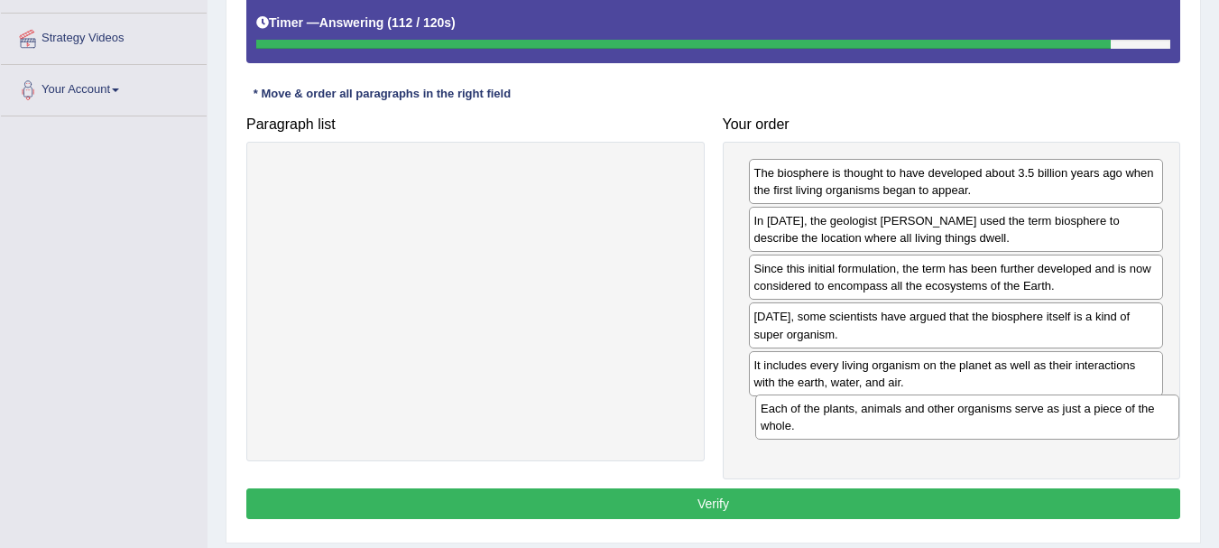
drag, startPoint x: 418, startPoint y: 186, endPoint x: 909, endPoint y: 421, distance: 545.1
click at [909, 421] on div "Each of the plants, animals and other organisms serve as just a piece of the wh…" at bounding box center [967, 416] width 424 height 45
click at [804, 498] on button "Verify" at bounding box center [713, 503] width 934 height 31
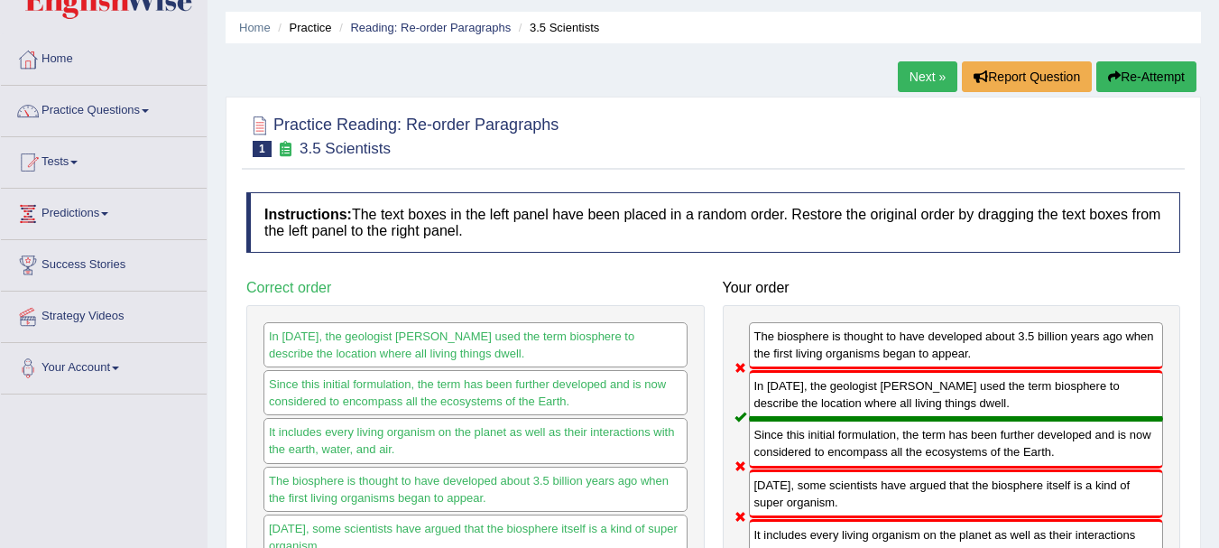
scroll to position [46, 0]
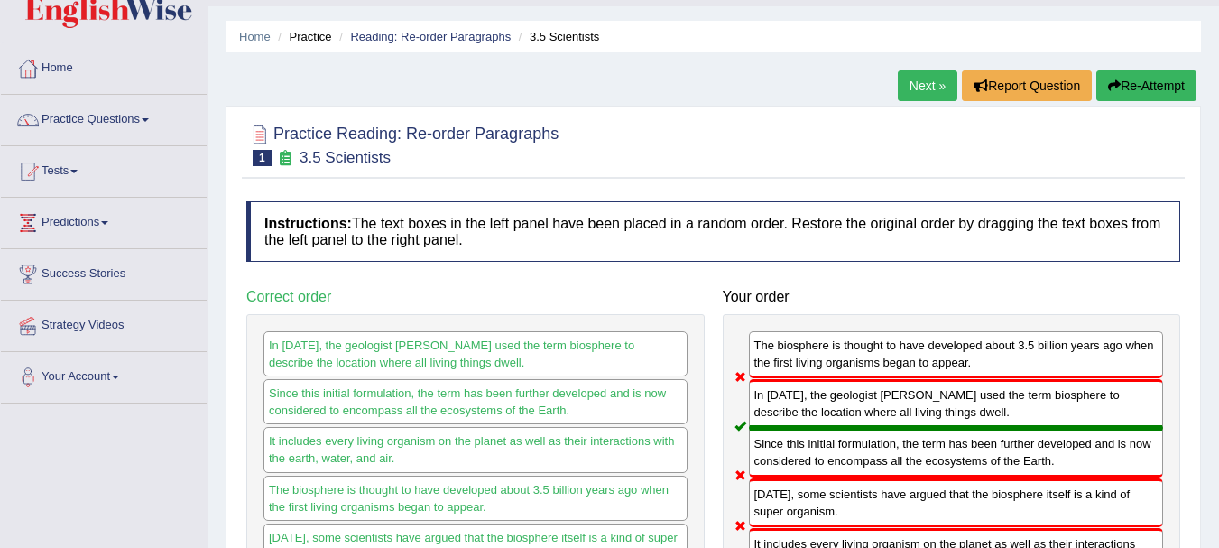
click at [1132, 85] on button "Re-Attempt" at bounding box center [1146, 85] width 100 height 31
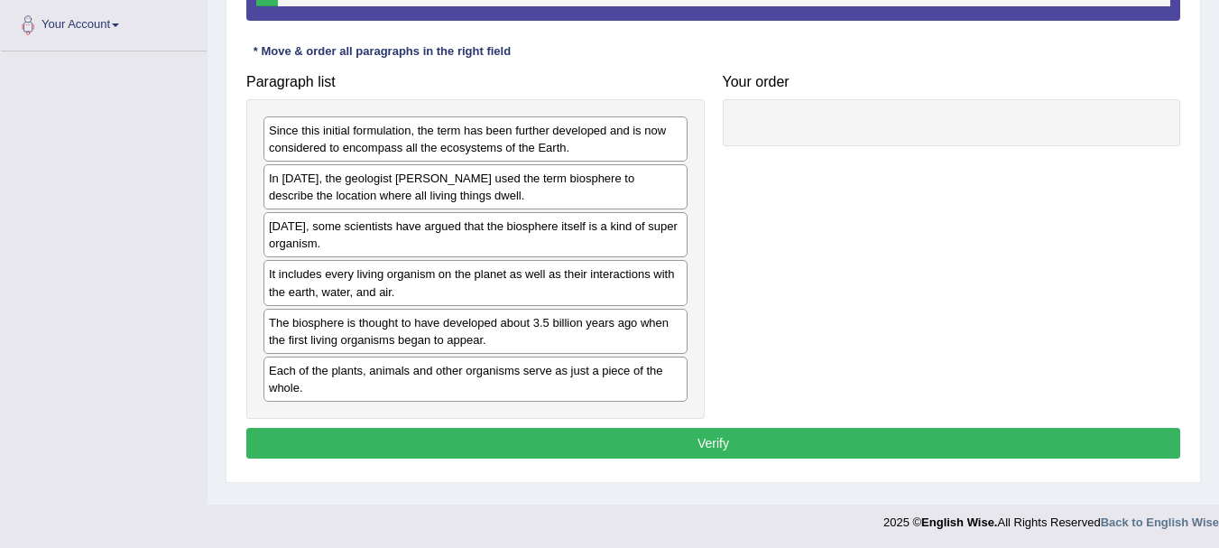
scroll to position [400, 0]
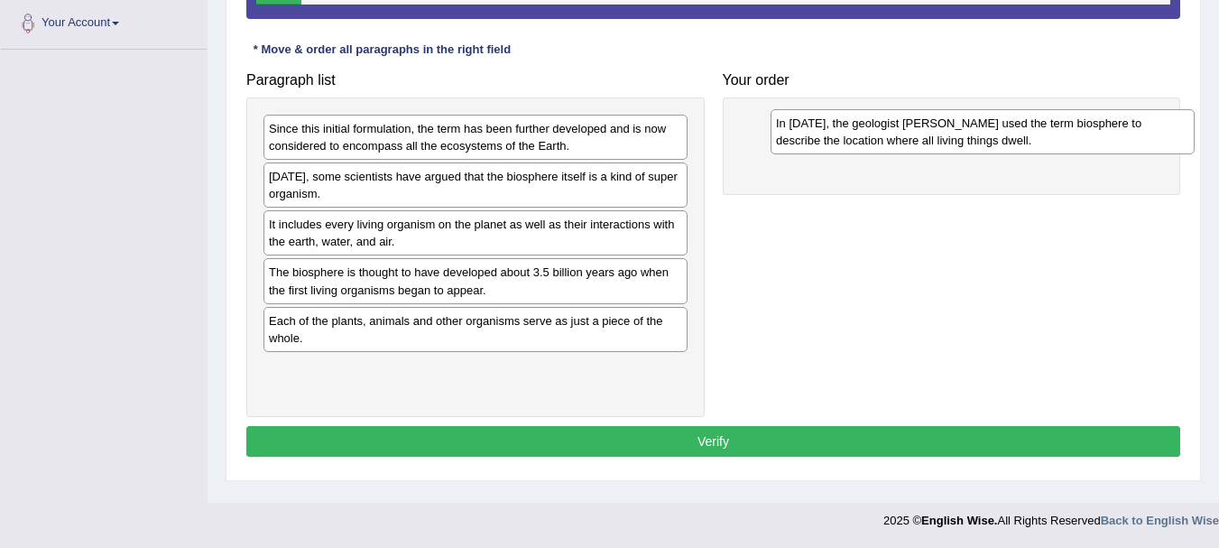
drag, startPoint x: 386, startPoint y: 192, endPoint x: 893, endPoint y: 139, distance: 509.8
click at [893, 139] on div "In 1875, the geologist Eduard Suess used the term biosphere to describe the loc…" at bounding box center [982, 131] width 424 height 45
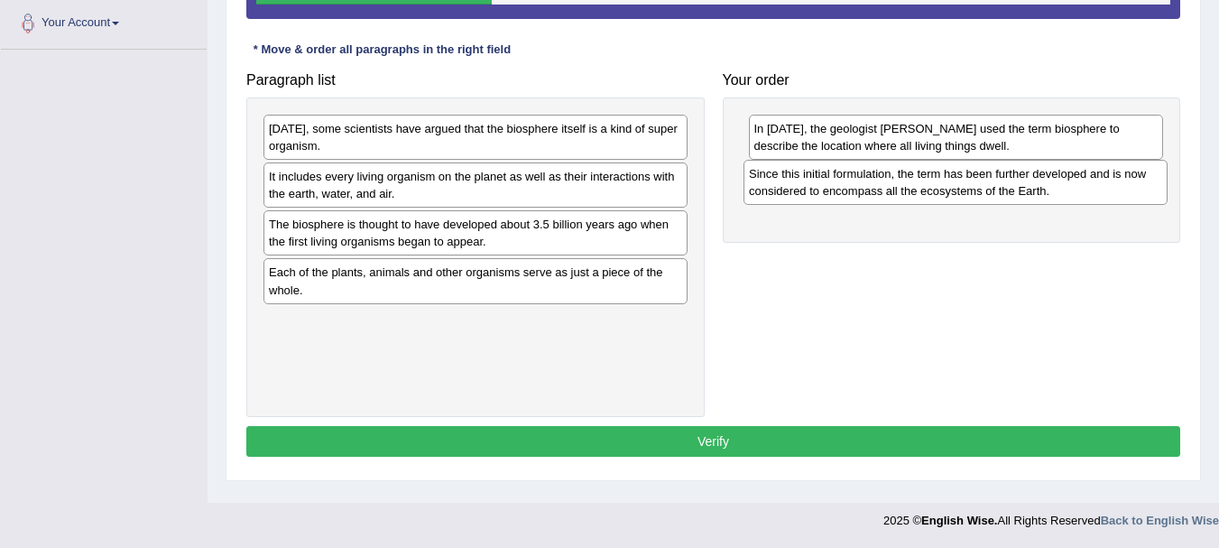
drag, startPoint x: 438, startPoint y: 134, endPoint x: 918, endPoint y: 180, distance: 482.0
click at [918, 180] on div "Since this initial formulation, the term has been further developed and is now …" at bounding box center [955, 182] width 424 height 45
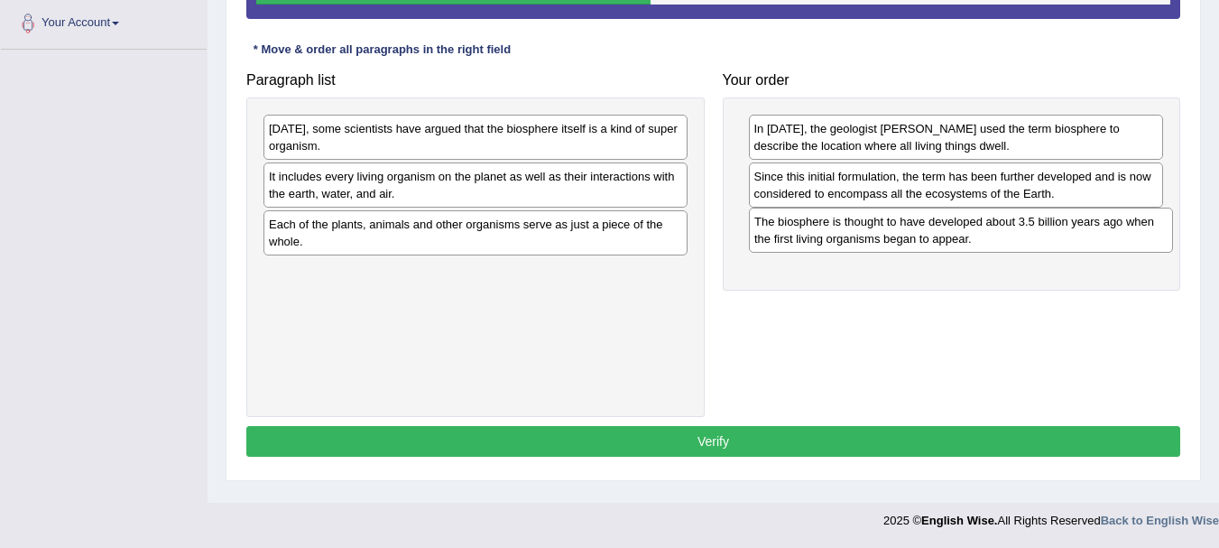
drag, startPoint x: 396, startPoint y: 240, endPoint x: 881, endPoint y: 237, distance: 485.3
click at [881, 237] on div "The biosphere is thought to have developed about 3.5 billion years ago when the…" at bounding box center [961, 229] width 424 height 45
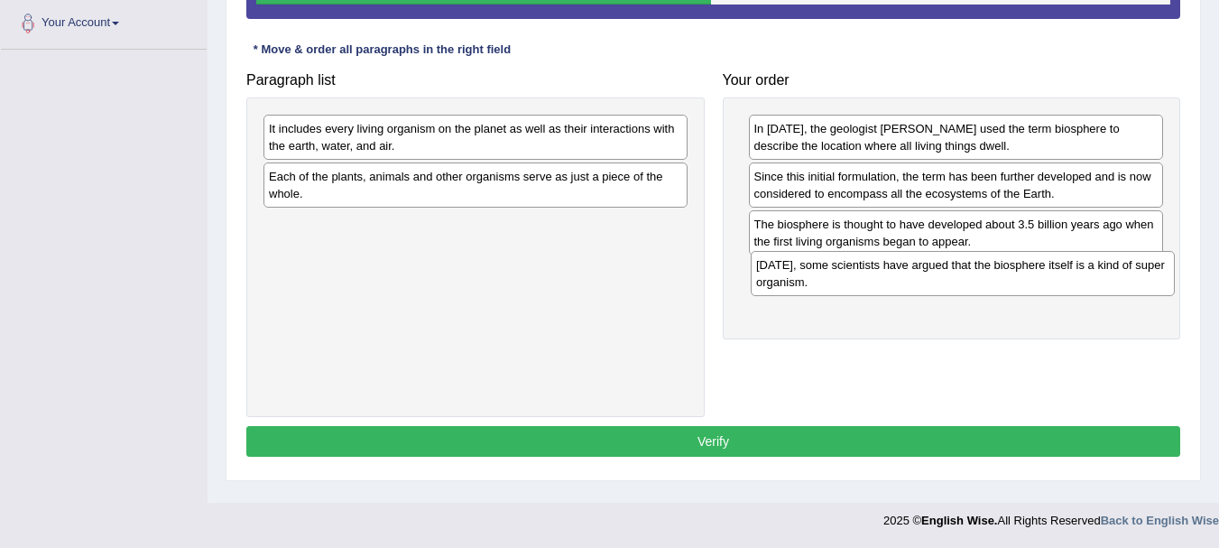
drag, startPoint x: 474, startPoint y: 148, endPoint x: 962, endPoint y: 284, distance: 505.8
click at [962, 284] on div "Today, some scientists have argued that the biosphere itself is a kind of super…" at bounding box center [963, 273] width 424 height 45
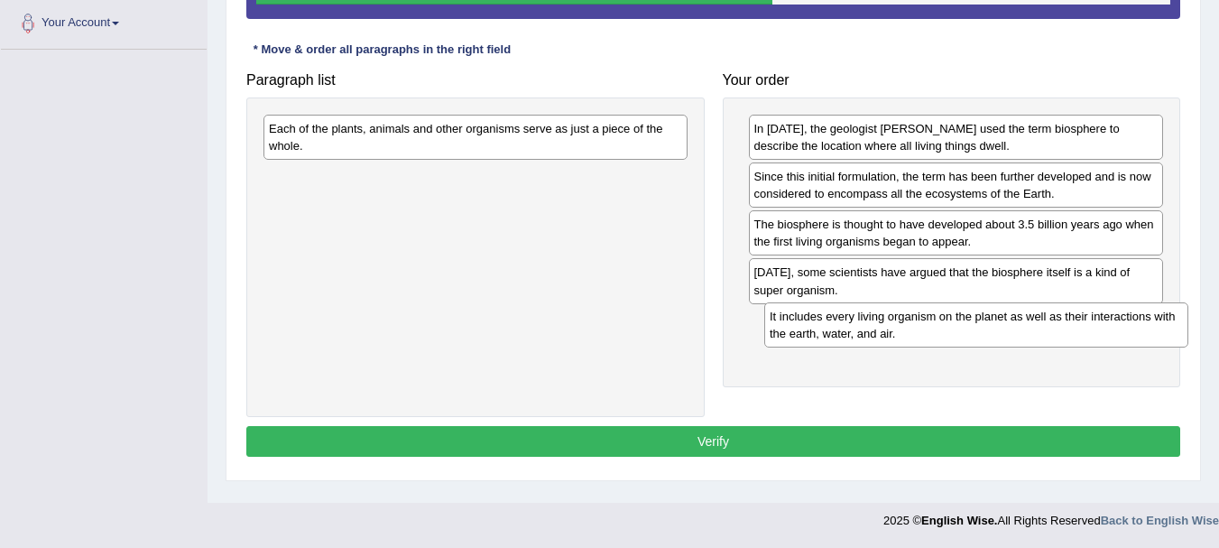
drag, startPoint x: 517, startPoint y: 143, endPoint x: 1018, endPoint y: 331, distance: 534.7
click at [1018, 331] on div "It includes every living organism on the planet as well as their interactions w…" at bounding box center [976, 324] width 424 height 45
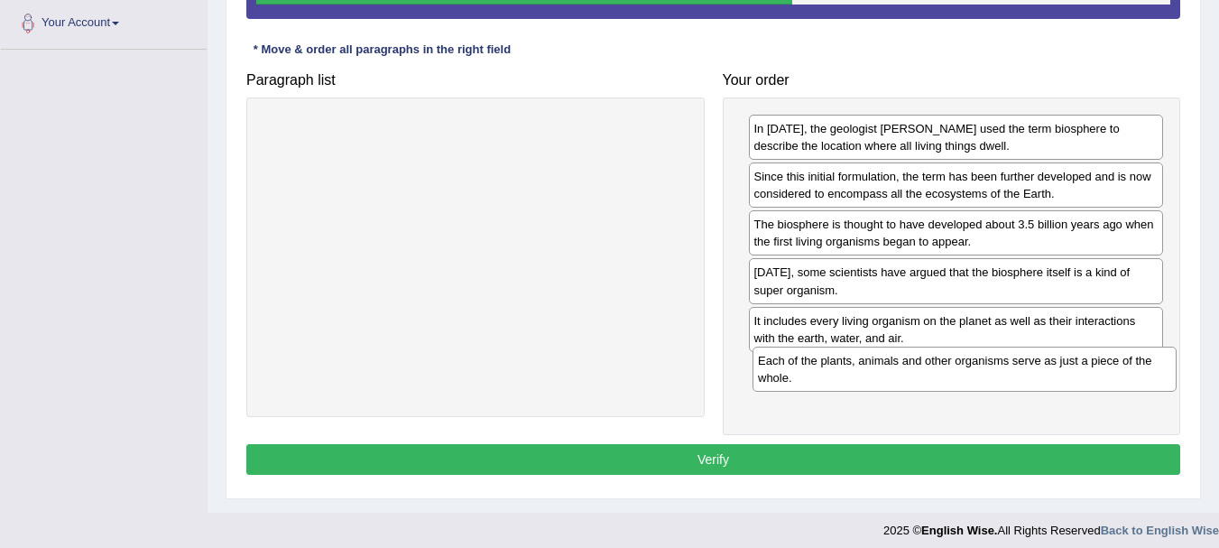
drag, startPoint x: 384, startPoint y: 139, endPoint x: 873, endPoint y: 371, distance: 541.1
click at [873, 371] on div "Each of the plants, animals and other organisms serve as just a piece of the wh…" at bounding box center [964, 368] width 424 height 45
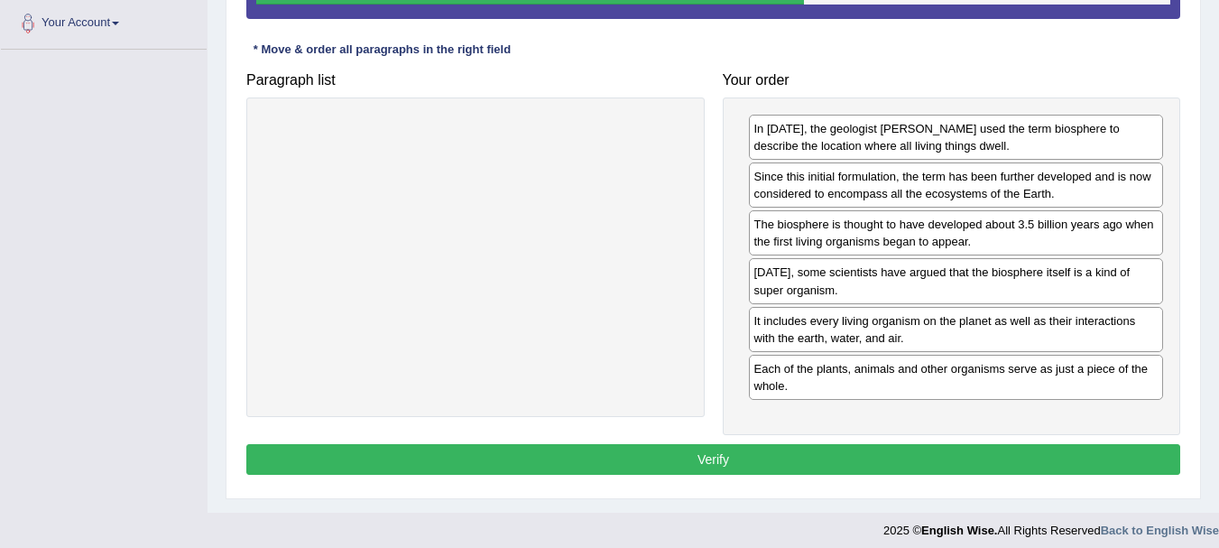
click at [758, 456] on button "Verify" at bounding box center [713, 459] width 934 height 31
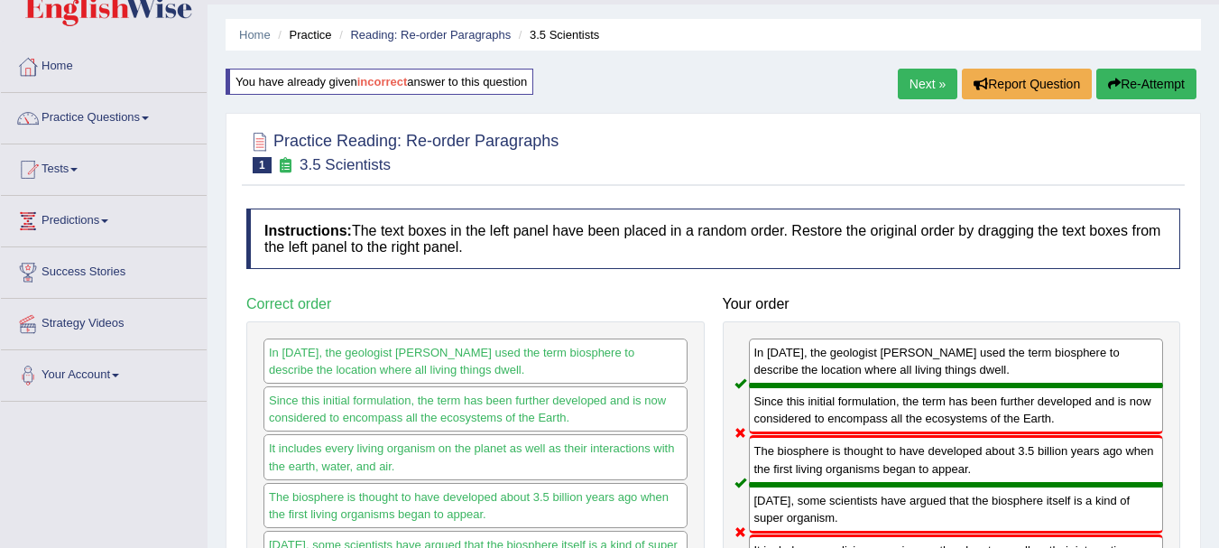
scroll to position [32, 0]
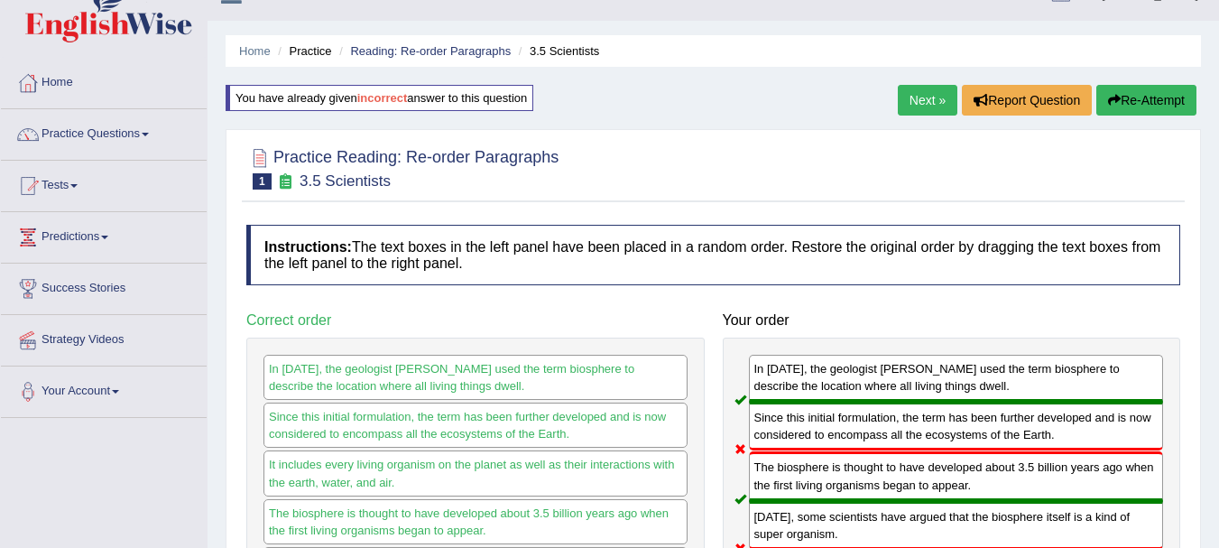
click at [1147, 106] on button "Re-Attempt" at bounding box center [1146, 100] width 100 height 31
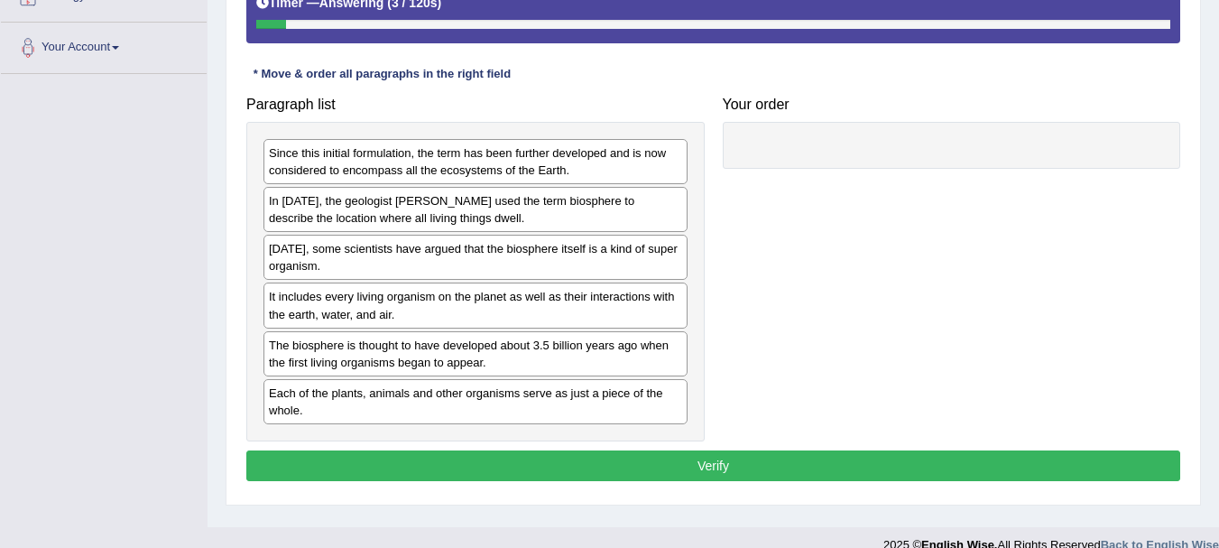
scroll to position [376, 0]
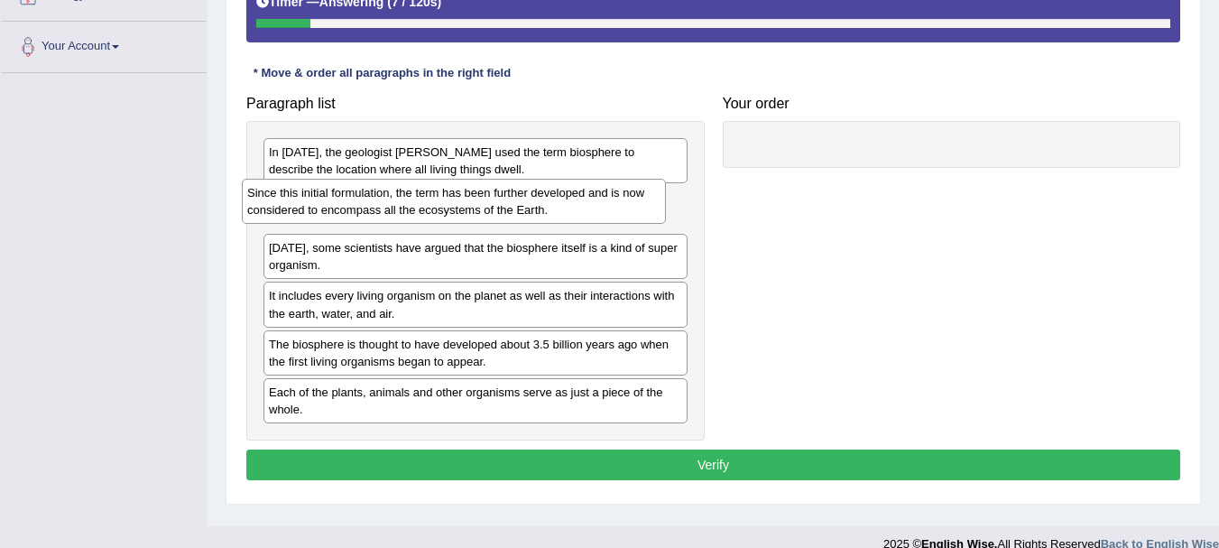
drag, startPoint x: 378, startPoint y: 164, endPoint x: 343, endPoint y: 171, distance: 35.9
click at [356, 207] on div "Since this initial formulation, the term has been further developed and is now …" at bounding box center [454, 201] width 424 height 45
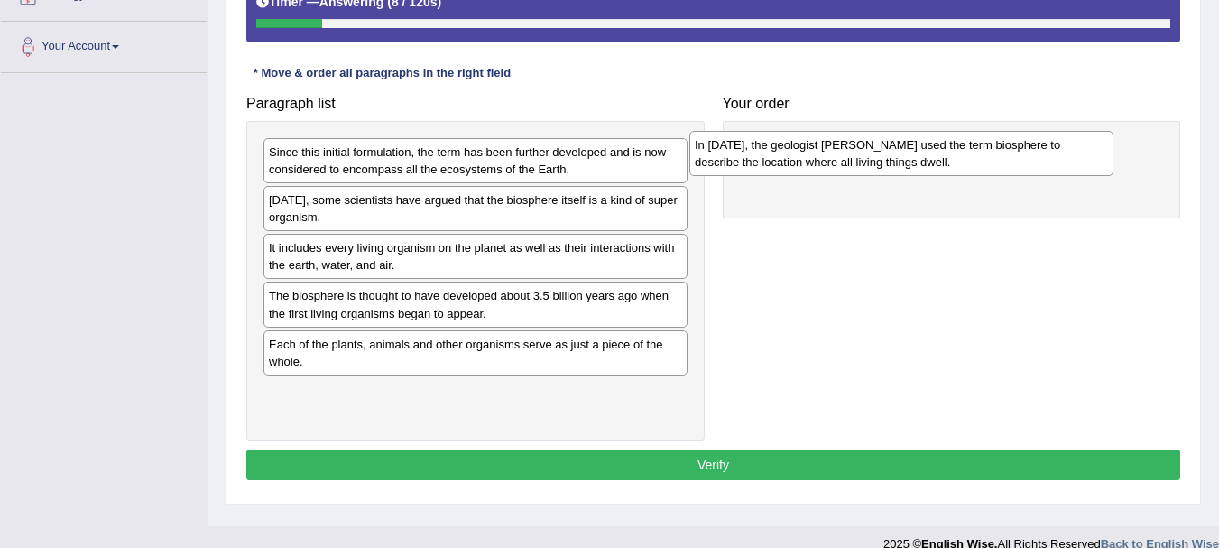
drag, startPoint x: 330, startPoint y: 155, endPoint x: 756, endPoint y: 148, distance: 425.8
click at [756, 148] on div "In 1875, the geologist Eduard Suess used the term biosphere to describe the loc…" at bounding box center [901, 153] width 424 height 45
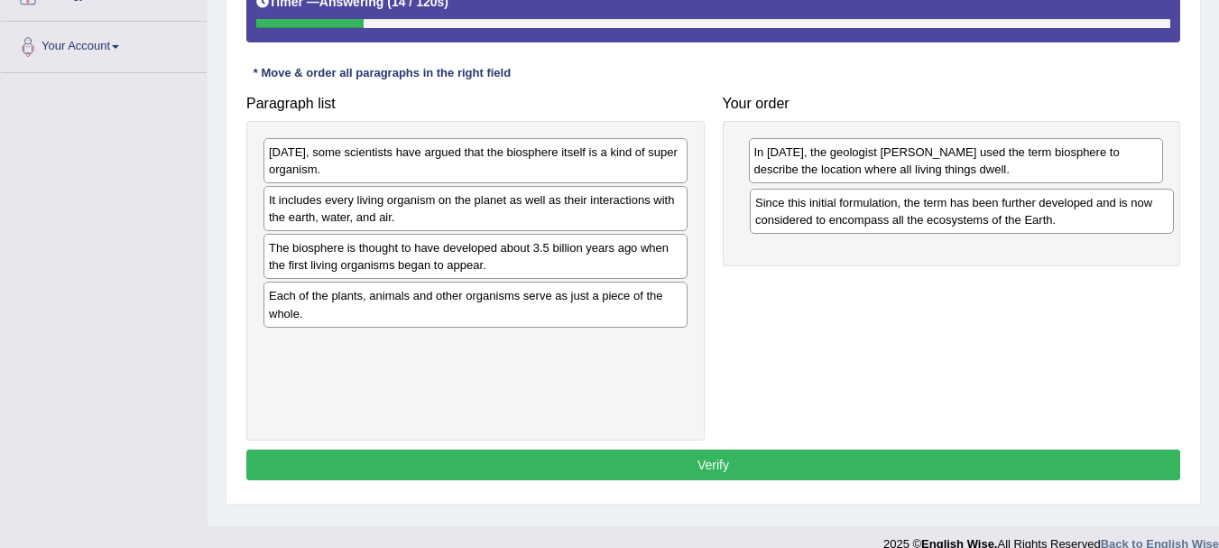
drag, startPoint x: 333, startPoint y: 160, endPoint x: 819, endPoint y: 210, distance: 488.8
click at [819, 210] on div "Since this initial formulation, the term has been further developed and is now …" at bounding box center [962, 211] width 424 height 45
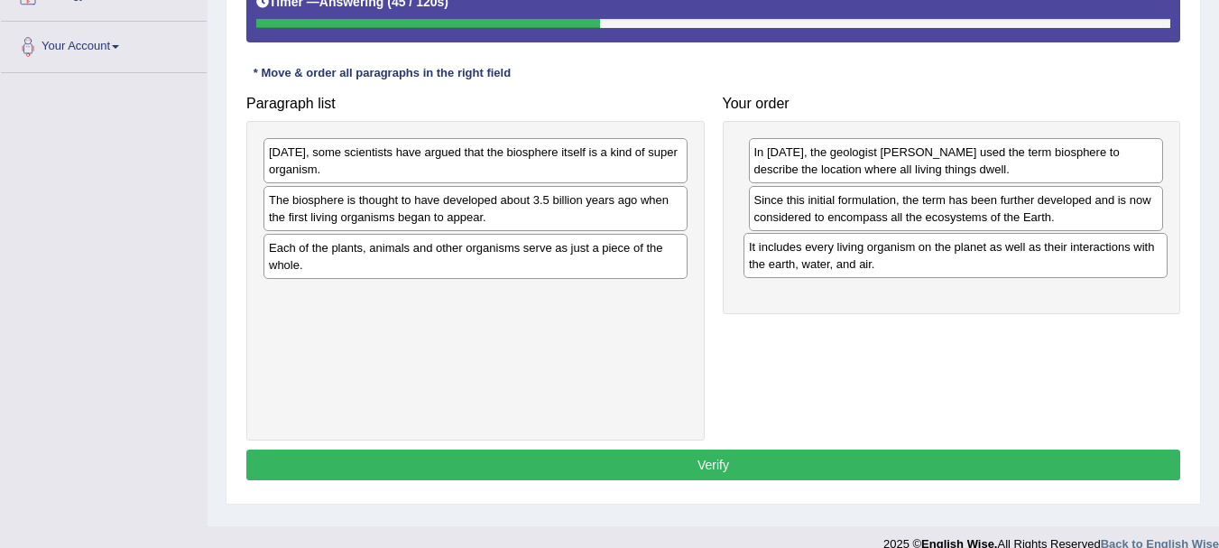
drag, startPoint x: 365, startPoint y: 216, endPoint x: 845, endPoint y: 263, distance: 482.2
click at [845, 263] on div "It includes every living organism on the planet as well as their interactions w…" at bounding box center [955, 255] width 424 height 45
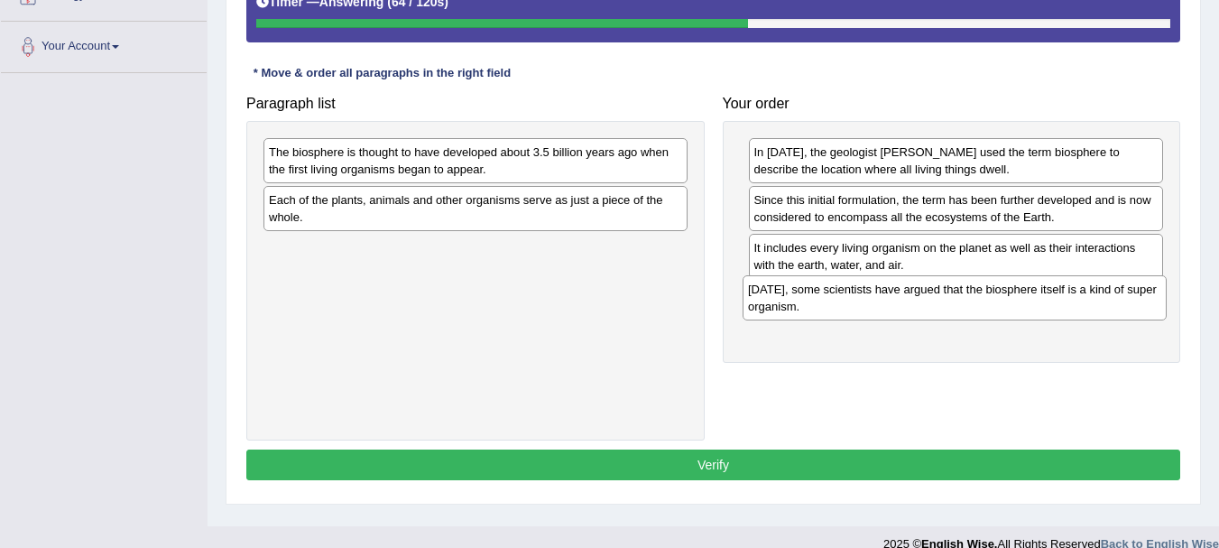
drag, startPoint x: 409, startPoint y: 165, endPoint x: 889, endPoint y: 301, distance: 498.9
click at [889, 301] on div "Today, some scientists have argued that the biosphere itself is a kind of super…" at bounding box center [954, 297] width 424 height 45
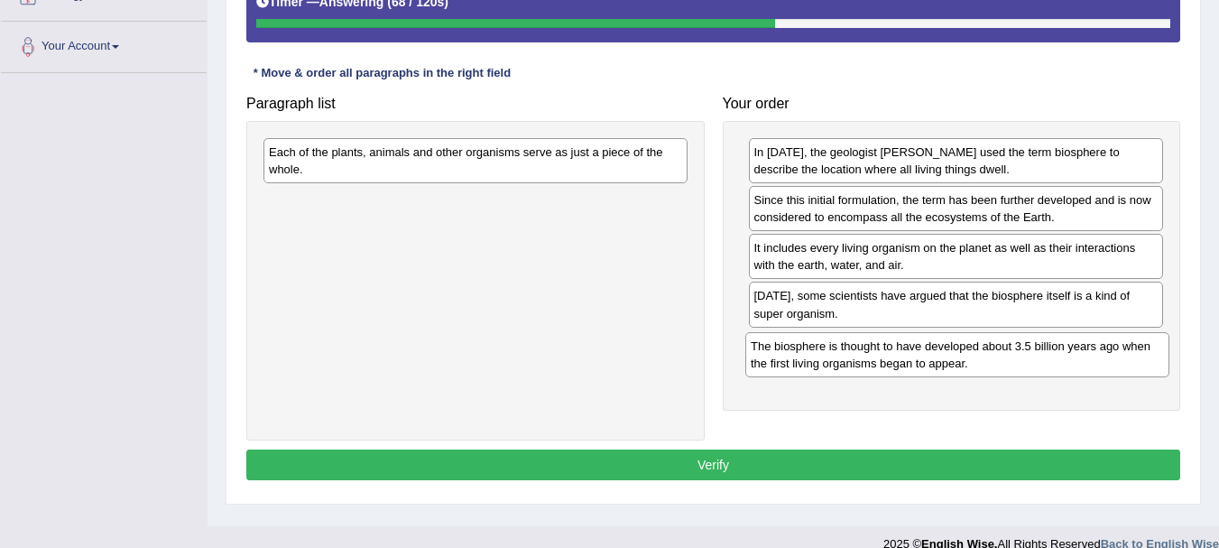
drag, startPoint x: 401, startPoint y: 162, endPoint x: 885, endPoint y: 355, distance: 521.5
click at [885, 355] on div "The biosphere is thought to have developed about 3.5 billion years ago when the…" at bounding box center [957, 354] width 424 height 45
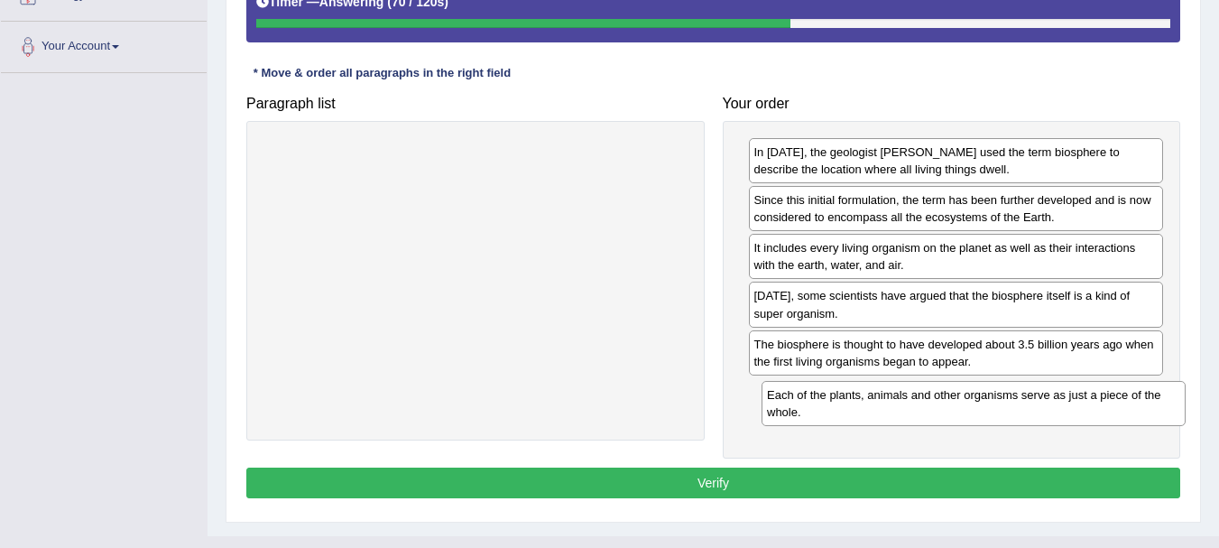
drag, startPoint x: 378, startPoint y: 160, endPoint x: 875, endPoint y: 399, distance: 551.5
click at [876, 400] on div "Each of the plants, animals and other organisms serve as just a piece of the wh…" at bounding box center [973, 403] width 424 height 45
click at [761, 480] on button "Verify" at bounding box center [713, 482] width 934 height 31
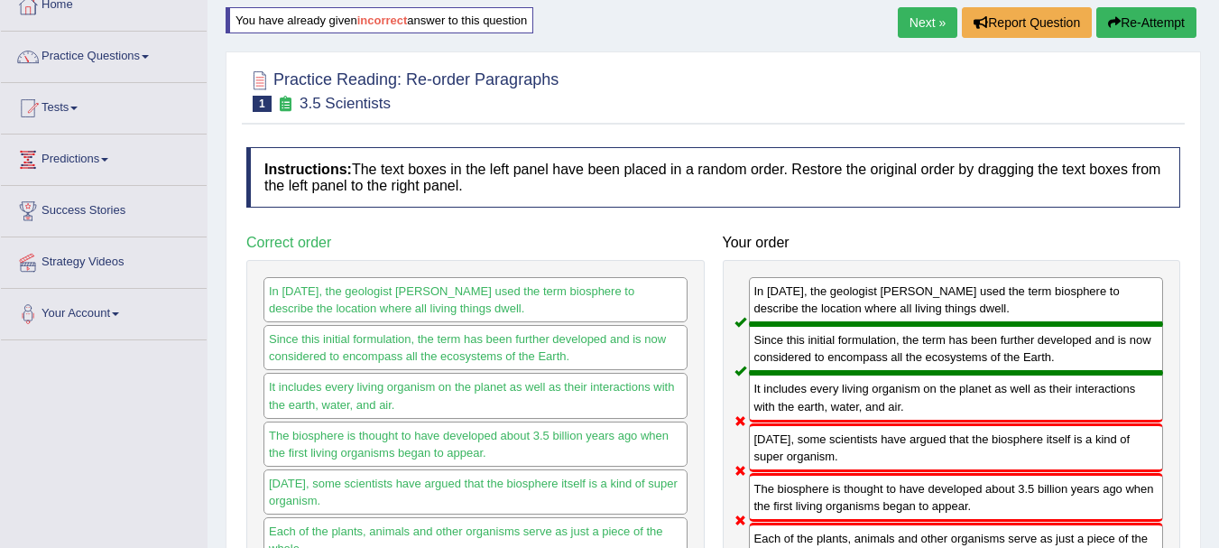
scroll to position [108, 0]
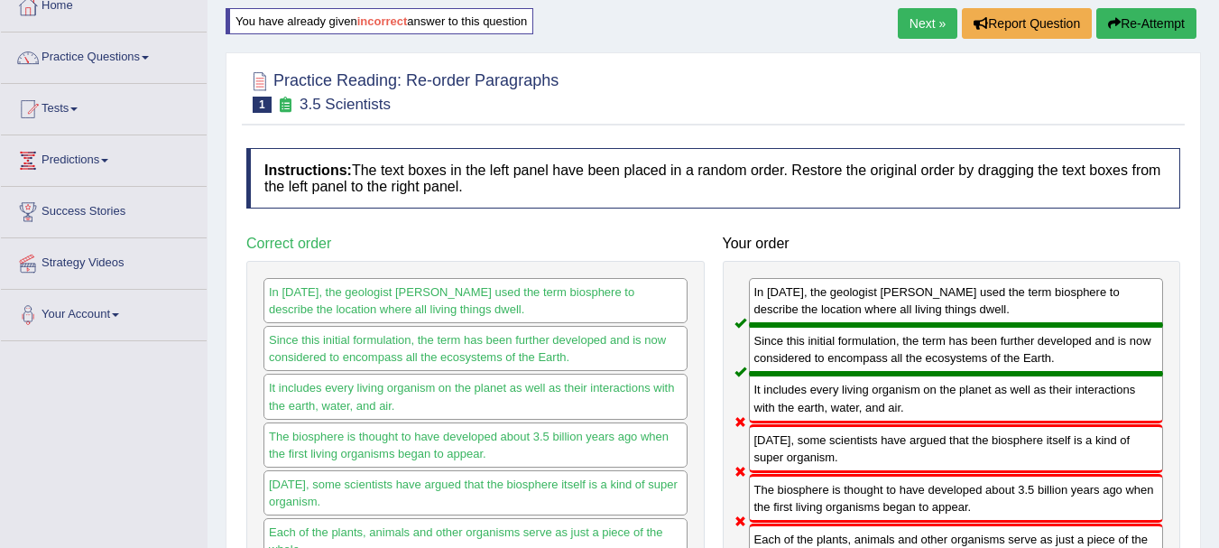
click at [1138, 28] on button "Re-Attempt" at bounding box center [1146, 23] width 100 height 31
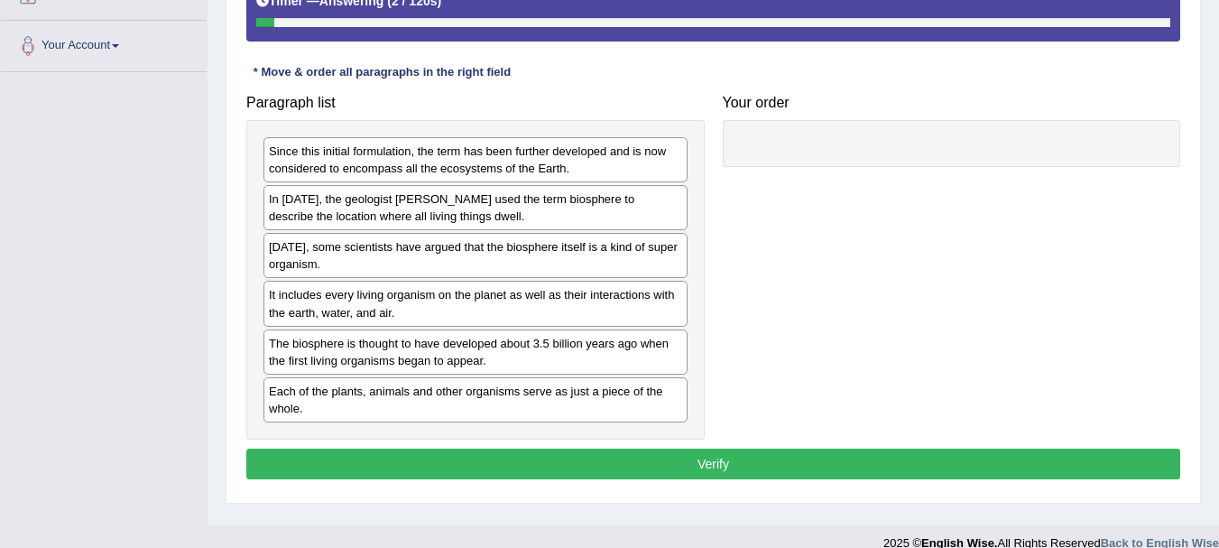
scroll to position [400, 0]
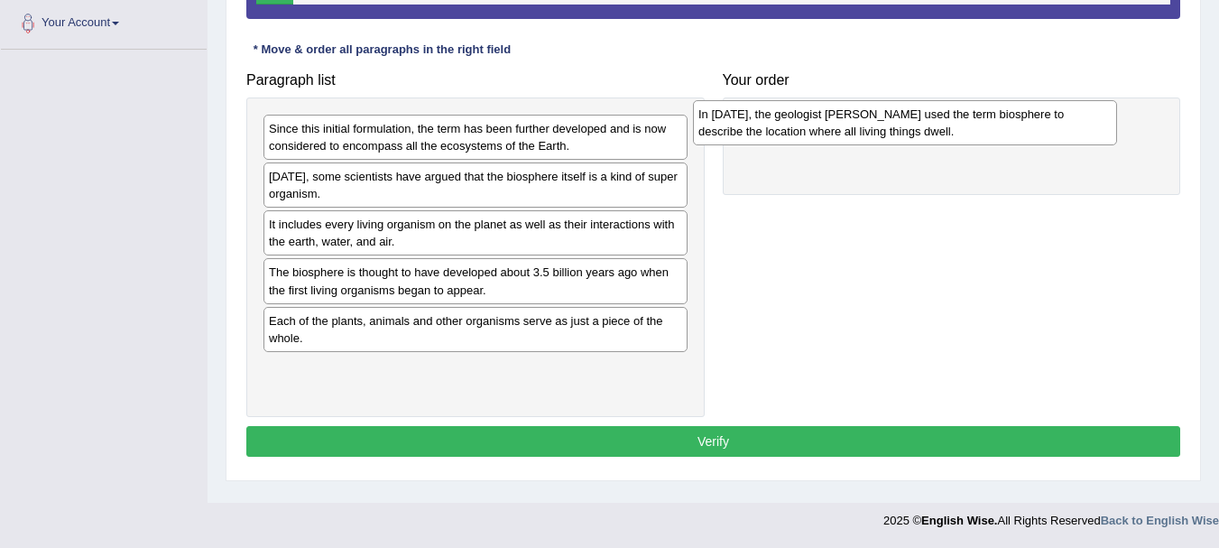
drag, startPoint x: 407, startPoint y: 193, endPoint x: 805, endPoint y: 134, distance: 402.2
click at [805, 134] on div "In [DATE], the geologist [PERSON_NAME] used the term biosphere to describe the …" at bounding box center [905, 122] width 424 height 45
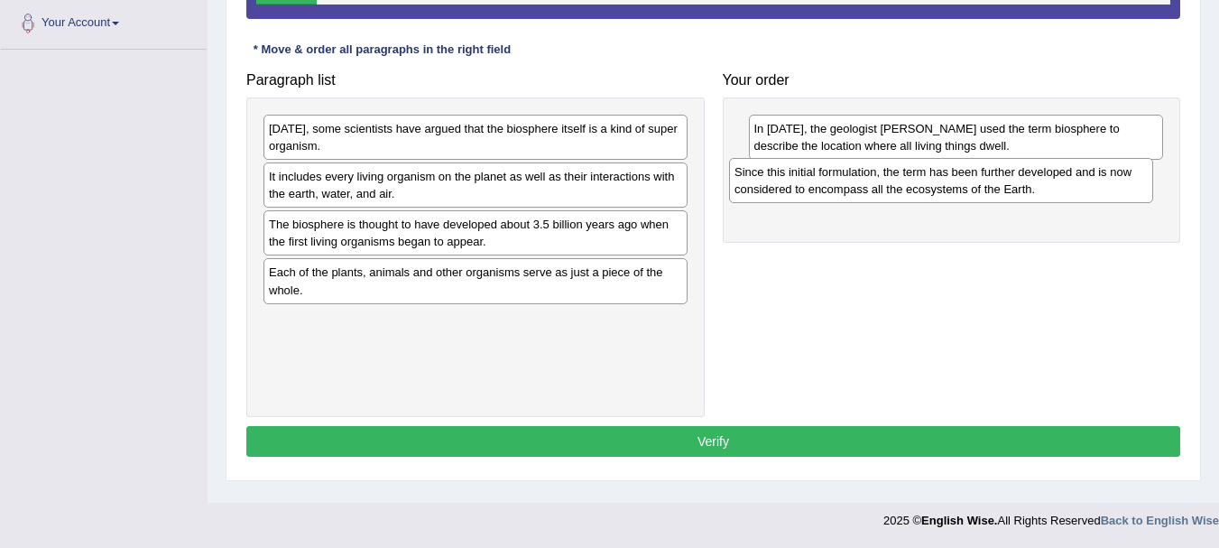
drag, startPoint x: 465, startPoint y: 148, endPoint x: 933, endPoint y: 190, distance: 470.1
click at [932, 190] on div "Since this initial formulation, the term has been further developed and is now …" at bounding box center [941, 180] width 424 height 45
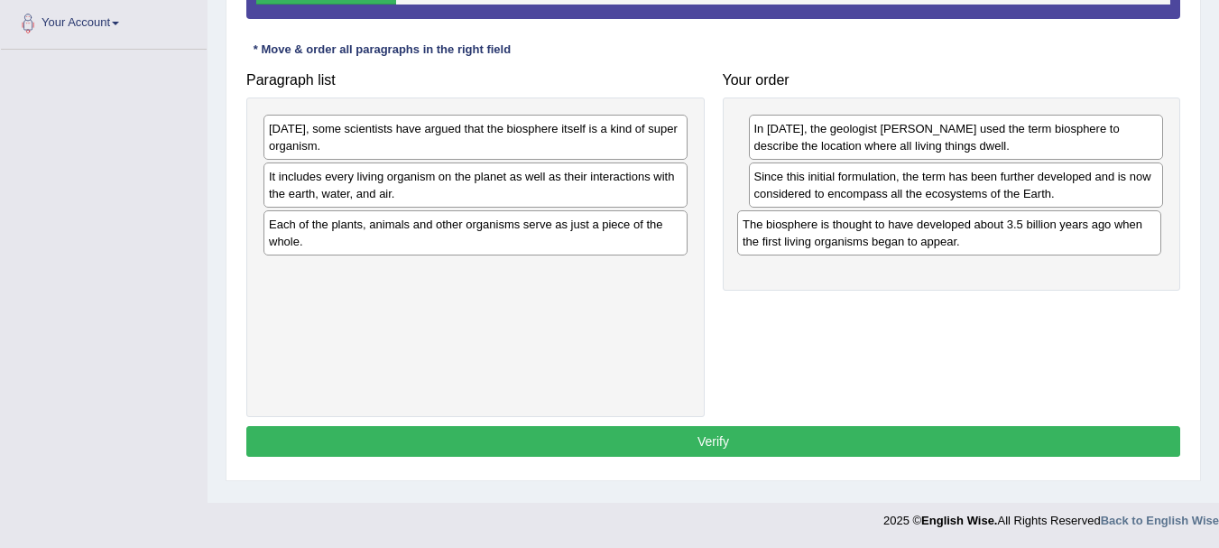
drag, startPoint x: 485, startPoint y: 237, endPoint x: 959, endPoint y: 237, distance: 473.6
click at [959, 237] on div "The biosphere is thought to have developed about 3.5 billion years ago when the…" at bounding box center [949, 232] width 424 height 45
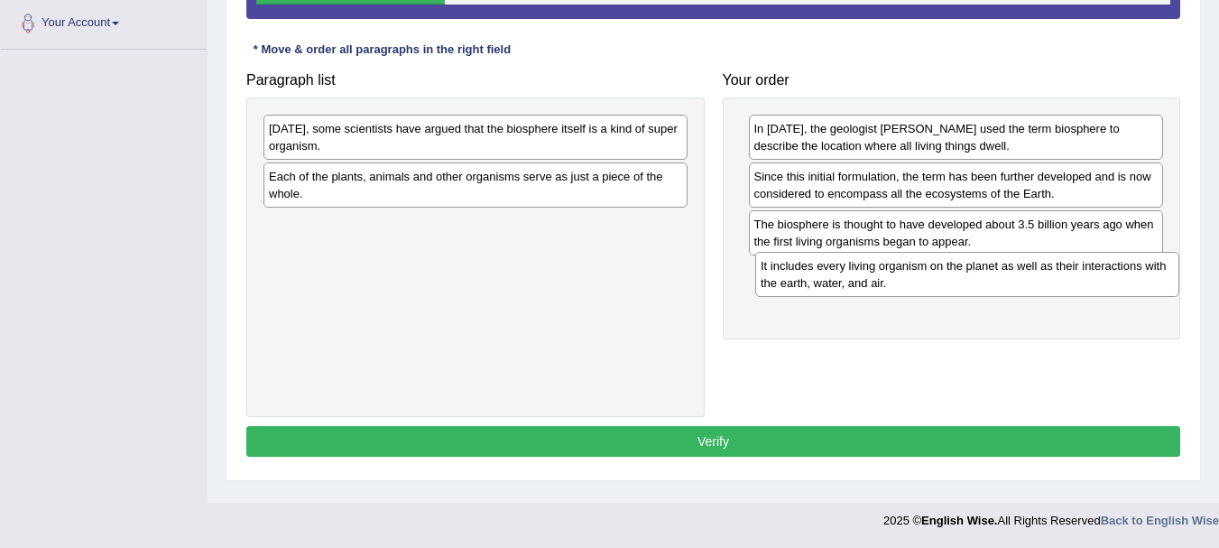
drag, startPoint x: 433, startPoint y: 196, endPoint x: 925, endPoint y: 285, distance: 499.7
click at [925, 285] on div "It includes every living organism on the planet as well as their interactions w…" at bounding box center [967, 274] width 424 height 45
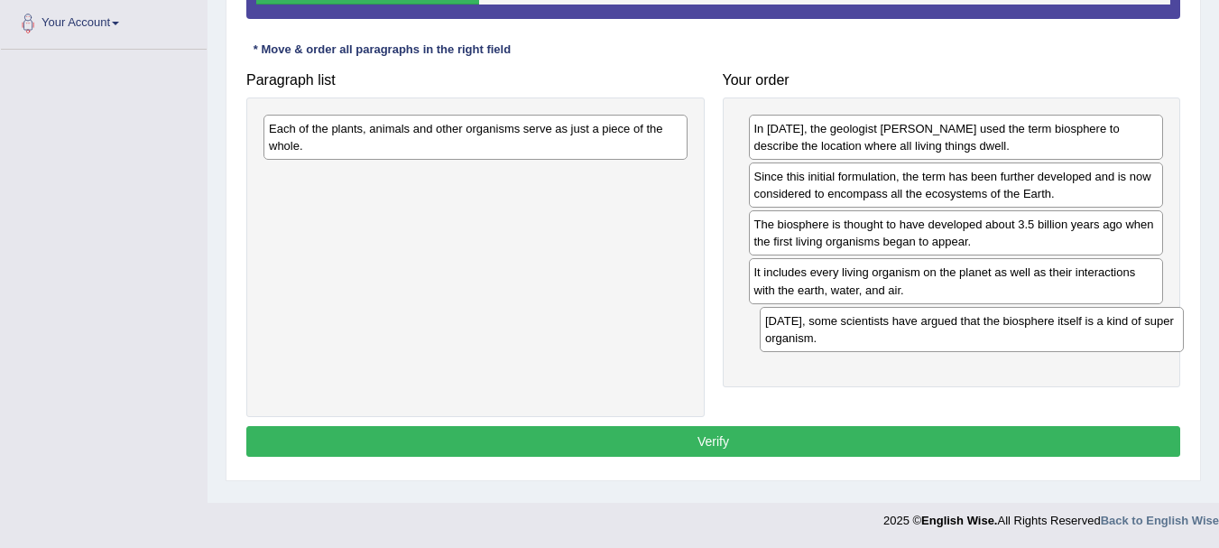
drag, startPoint x: 457, startPoint y: 140, endPoint x: 953, endPoint y: 332, distance: 532.1
click at [953, 332] on div "[DATE], some scientists have argued that the biosphere itself is a kind of supe…" at bounding box center [972, 329] width 424 height 45
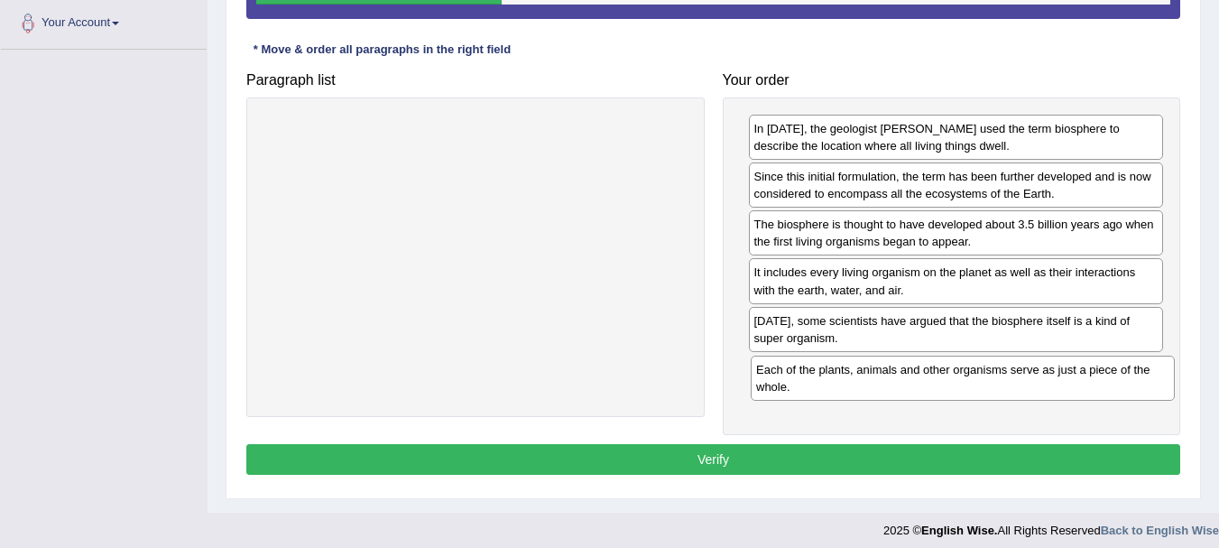
drag, startPoint x: 396, startPoint y: 138, endPoint x: 883, endPoint y: 379, distance: 543.4
click at [883, 379] on div "Each of the plants, animals and other organisms serve as just a piece of the wh…" at bounding box center [963, 377] width 424 height 45
click at [702, 453] on button "Verify" at bounding box center [713, 459] width 934 height 31
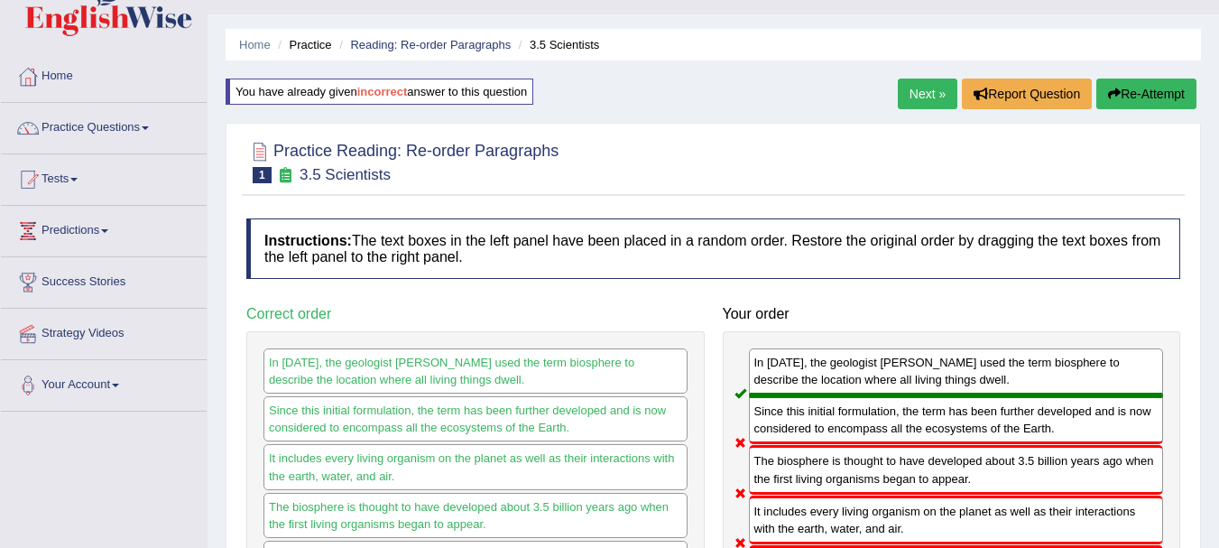
scroll to position [33, 0]
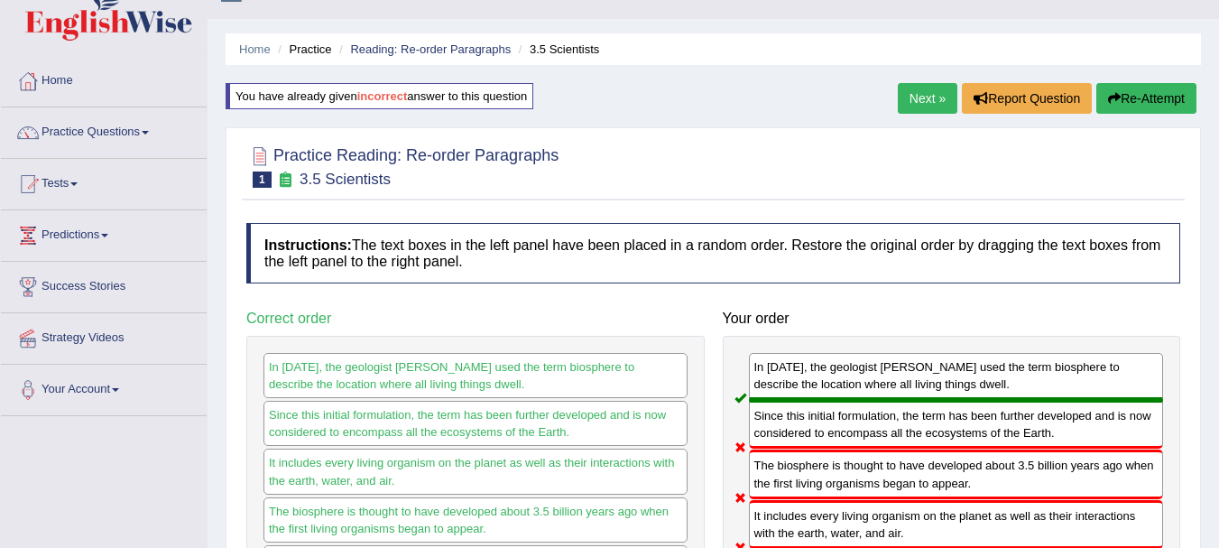
click at [1156, 99] on button "Re-Attempt" at bounding box center [1146, 98] width 100 height 31
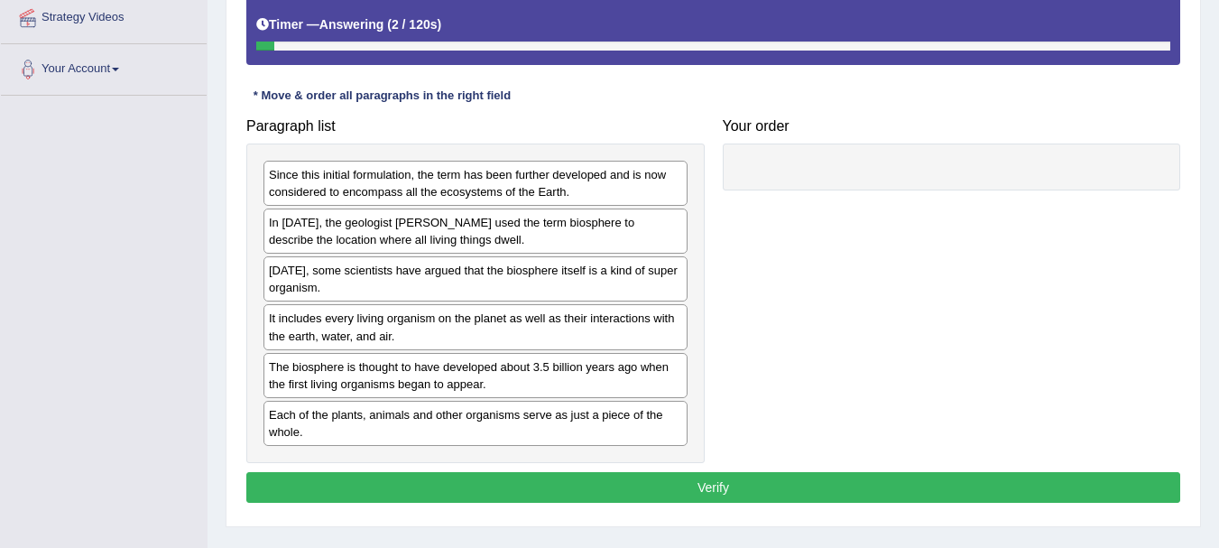
scroll to position [352, 0]
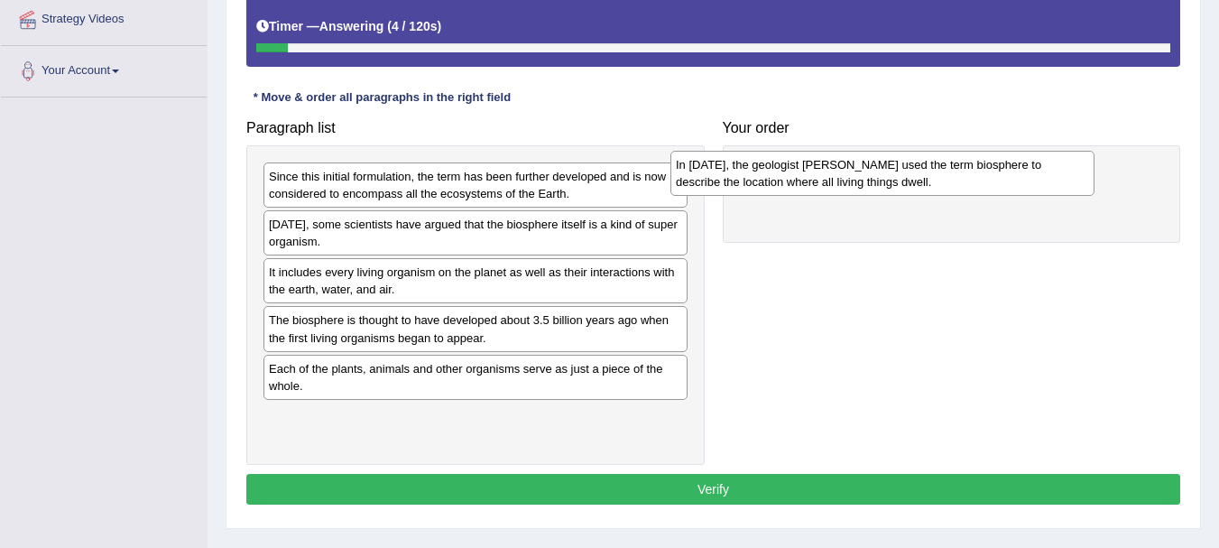
drag, startPoint x: 471, startPoint y: 244, endPoint x: 878, endPoint y: 185, distance: 411.2
click at [878, 185] on div "In 1875, the geologist Eduard Suess used the term biosphere to describe the loc…" at bounding box center [882, 173] width 424 height 45
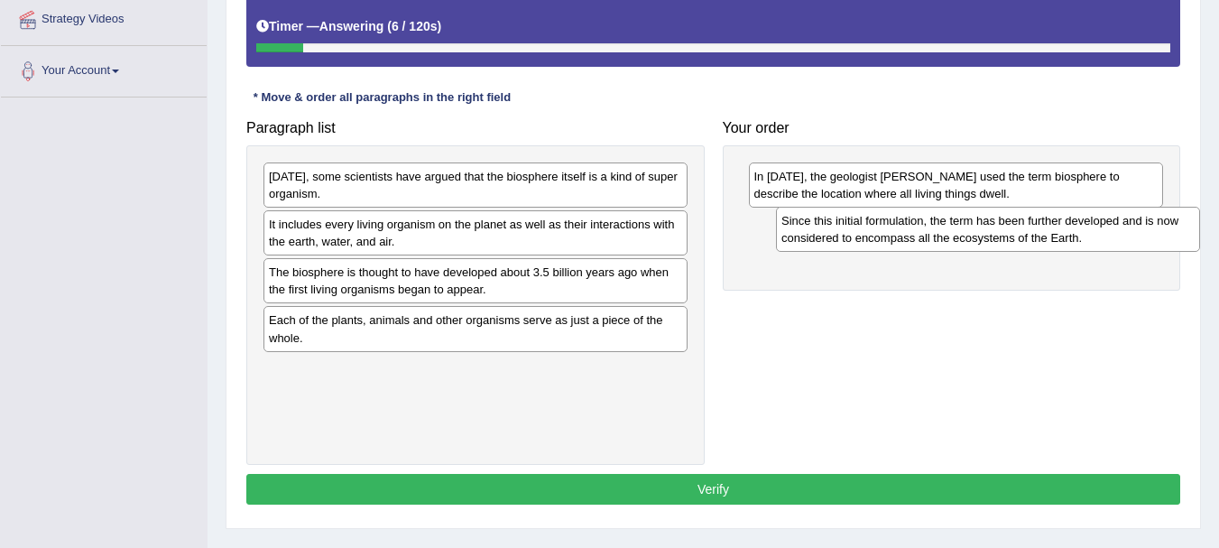
drag, startPoint x: 472, startPoint y: 185, endPoint x: 978, endPoint y: 229, distance: 508.0
click at [981, 228] on div "Since this initial formulation, the term has been further developed and is now …" at bounding box center [988, 229] width 424 height 45
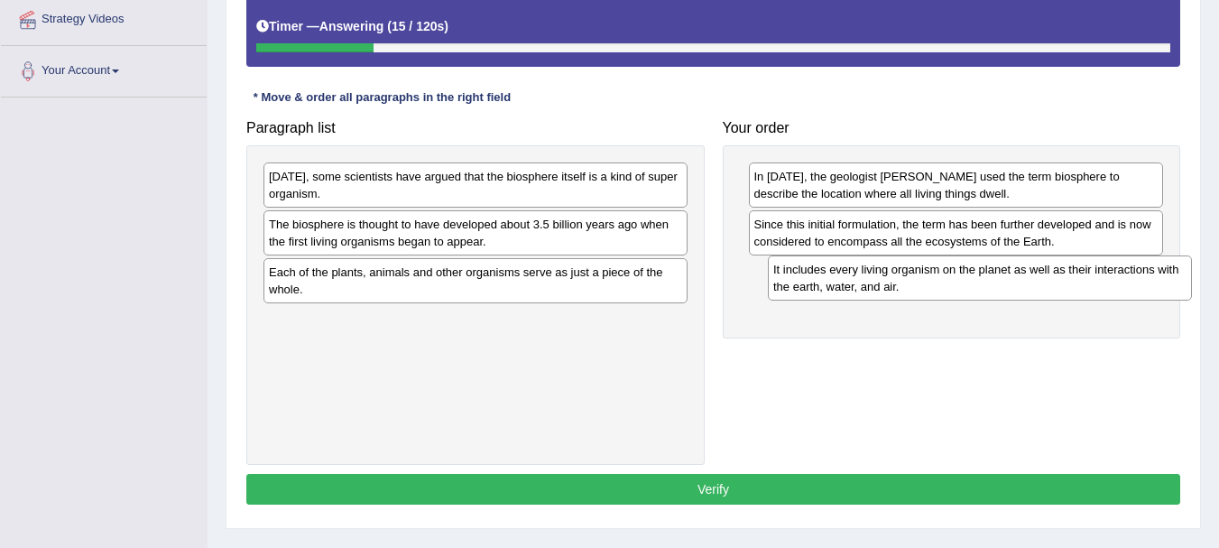
drag, startPoint x: 470, startPoint y: 235, endPoint x: 974, endPoint y: 280, distance: 506.3
click at [974, 280] on div "It includes every living organism on the planet as well as their interactions w…" at bounding box center [980, 277] width 424 height 45
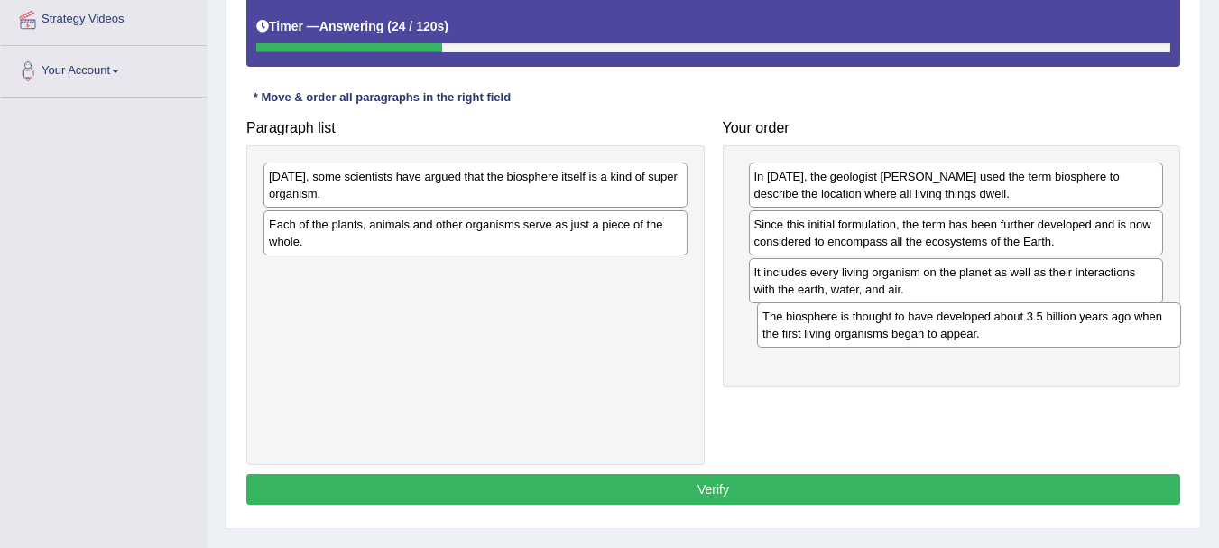
drag, startPoint x: 348, startPoint y: 237, endPoint x: 842, endPoint y: 329, distance: 501.9
click at [842, 329] on div "The biosphere is thought to have developed about 3.5 billion years ago when the…" at bounding box center [969, 324] width 424 height 45
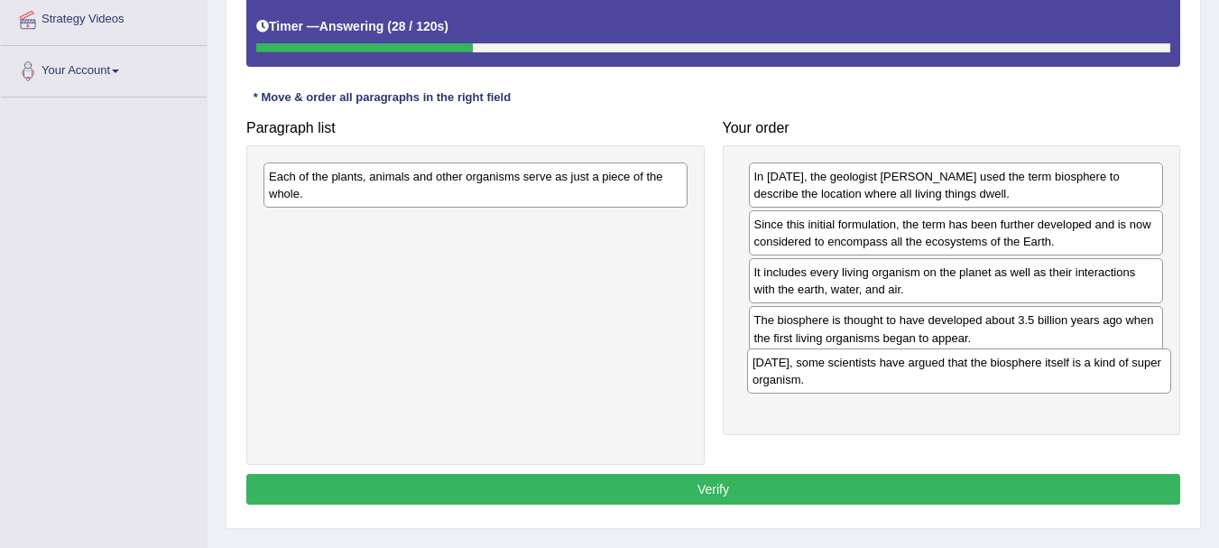
drag, startPoint x: 308, startPoint y: 184, endPoint x: 791, endPoint y: 370, distance: 518.0
click at [791, 370] on div "Today, some scientists have argued that the biosphere itself is a kind of super…" at bounding box center [959, 370] width 424 height 45
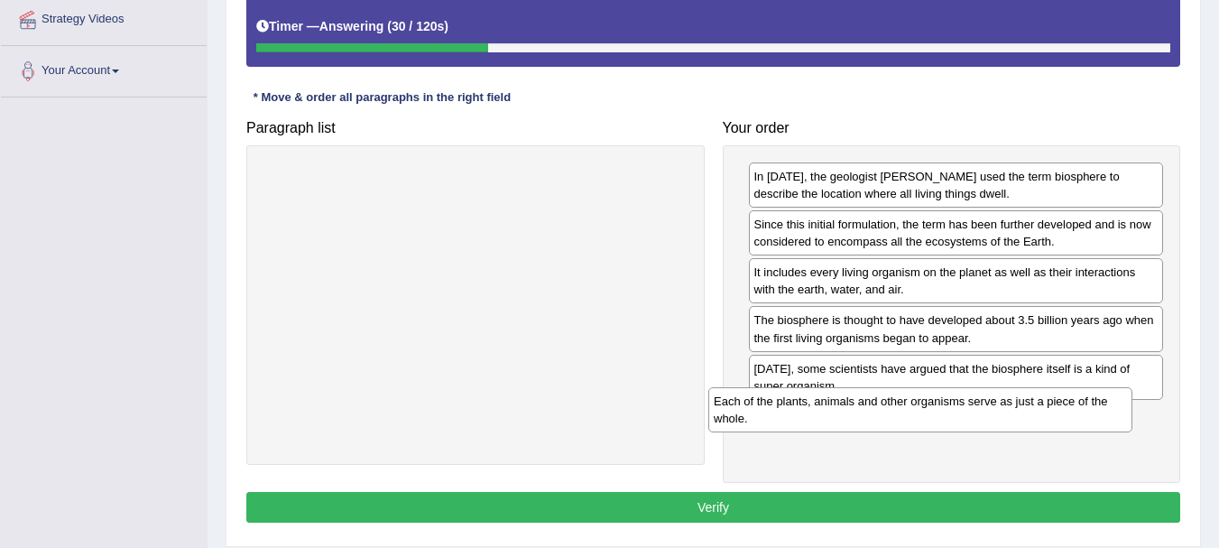
drag, startPoint x: 508, startPoint y: 187, endPoint x: 953, endPoint y: 411, distance: 498.2
click at [953, 411] on div "Each of the plants, animals and other organisms serve as just a piece of the wh…" at bounding box center [920, 409] width 424 height 45
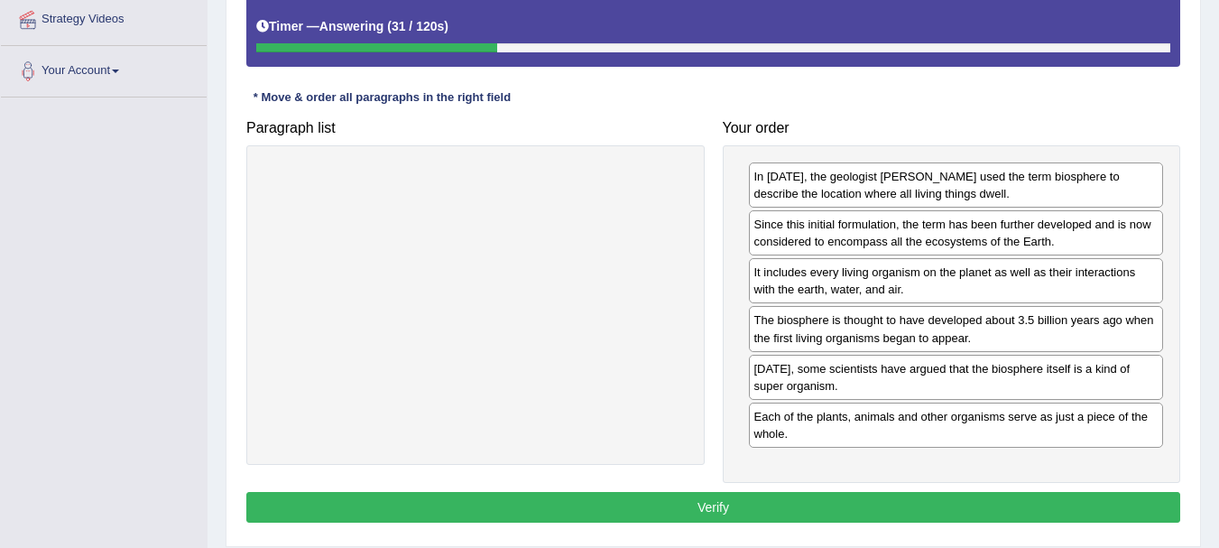
click at [739, 511] on button "Verify" at bounding box center [713, 507] width 934 height 31
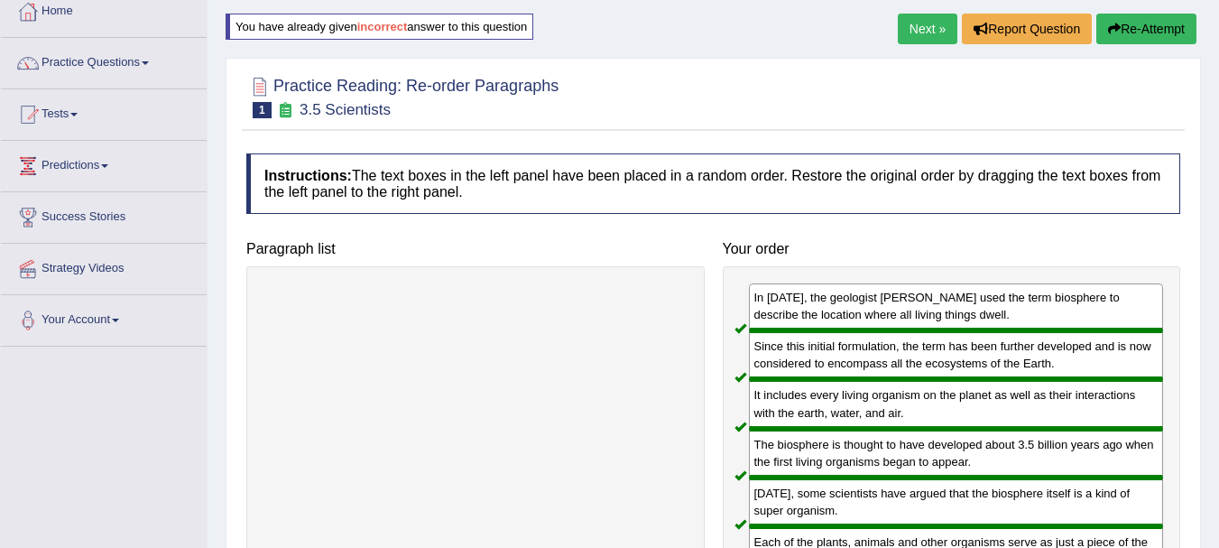
scroll to position [101, 0]
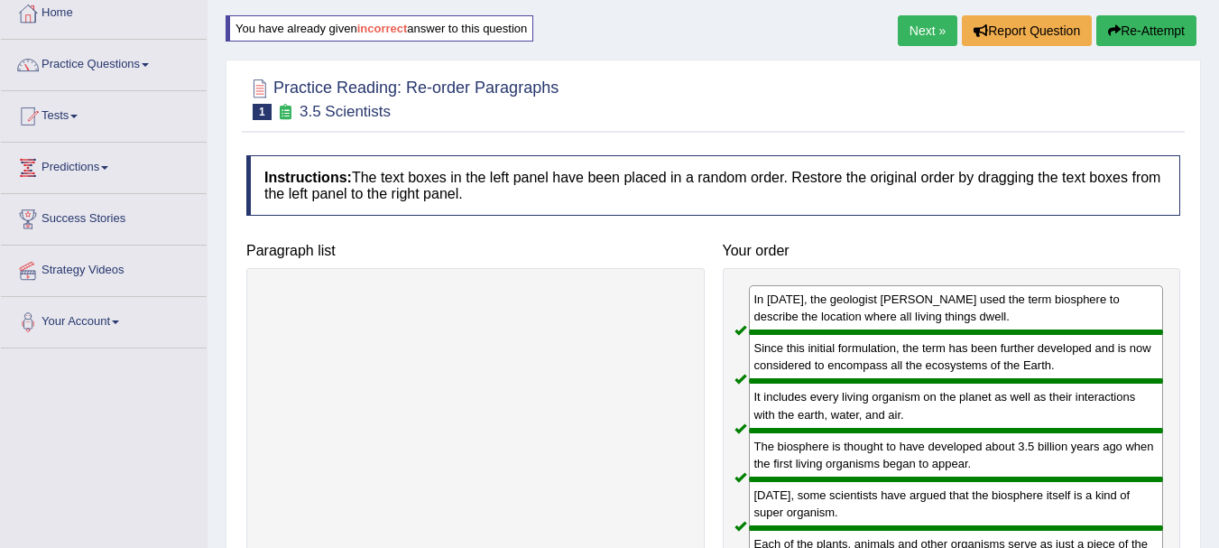
click at [898, 31] on link "Next »" at bounding box center [928, 30] width 60 height 31
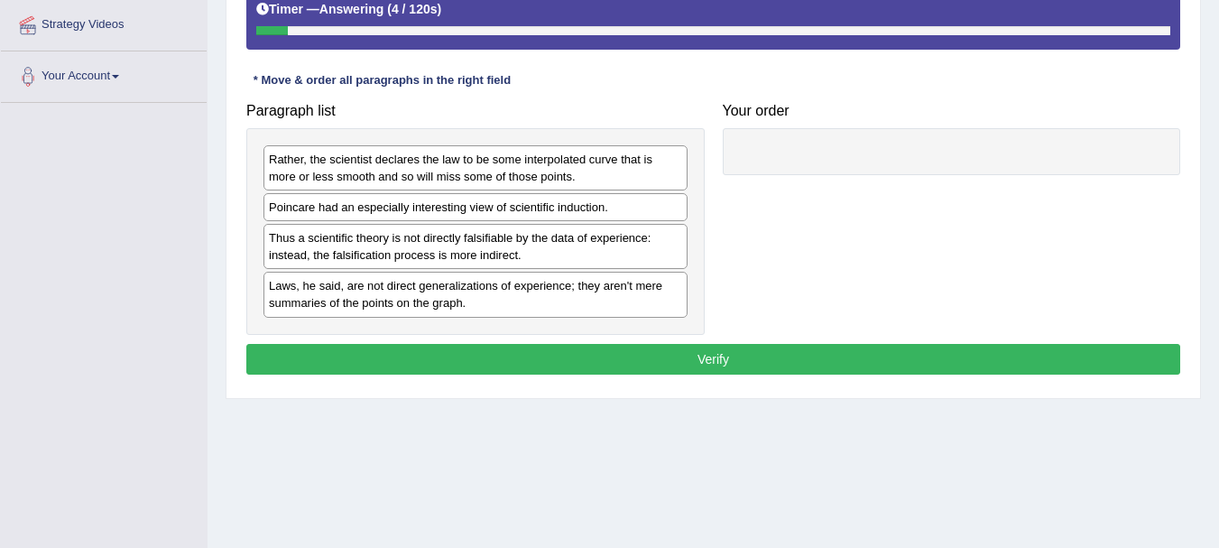
scroll to position [350, 0]
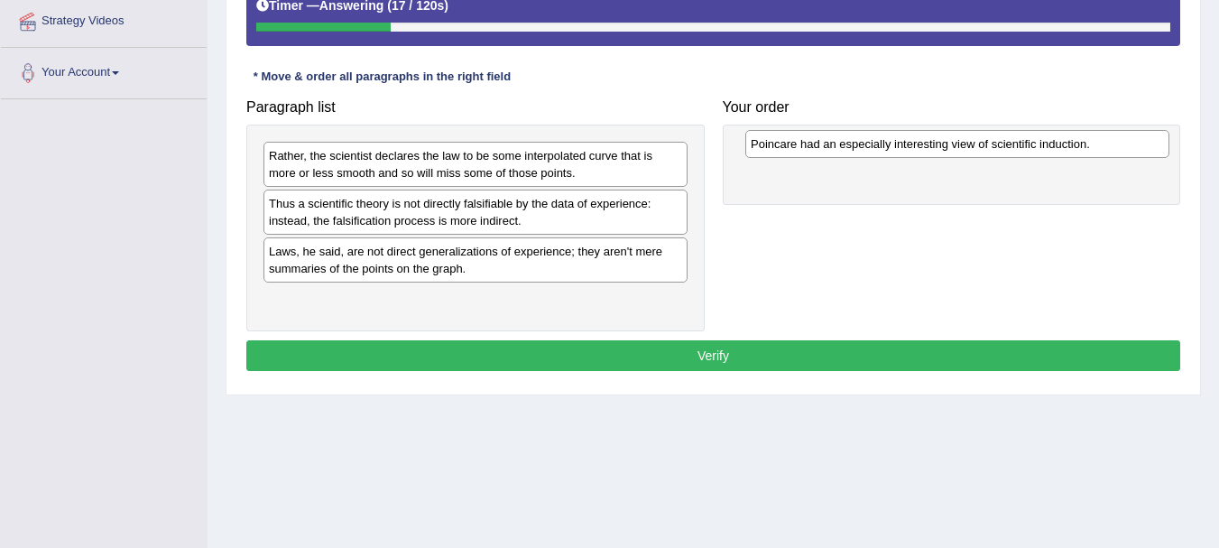
drag, startPoint x: 457, startPoint y: 211, endPoint x: 939, endPoint y: 152, distance: 485.4
click at [939, 152] on div "Poincare had an especially interesting view of scientific induction." at bounding box center [957, 144] width 424 height 28
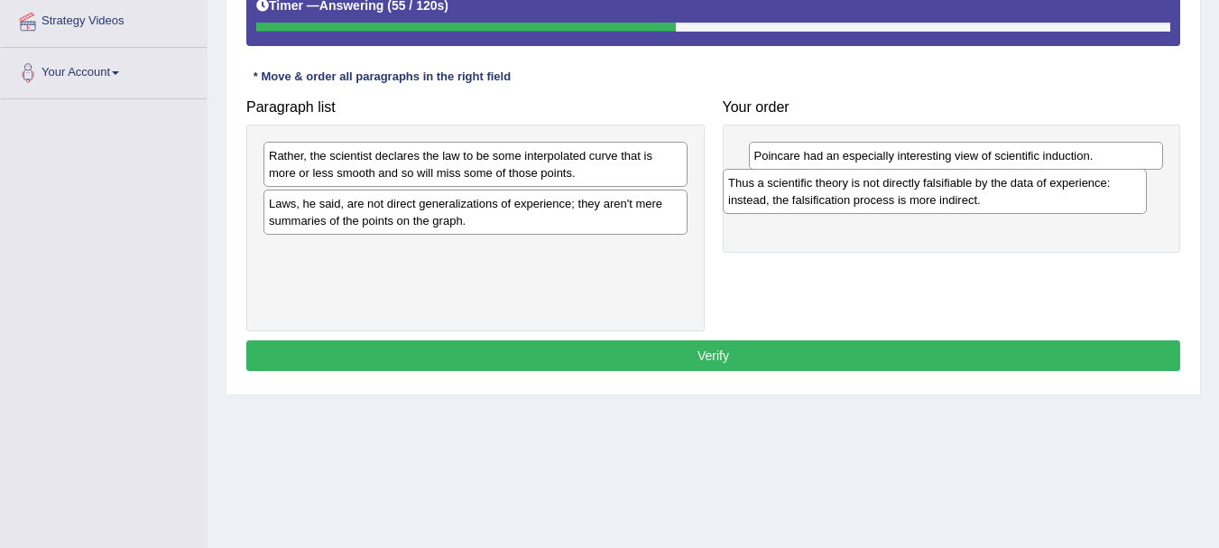
drag, startPoint x: 476, startPoint y: 221, endPoint x: 935, endPoint y: 200, distance: 459.6
click at [935, 200] on div "Thus a scientific theory is not directly falsifiable by the data of experience:…" at bounding box center [935, 191] width 424 height 45
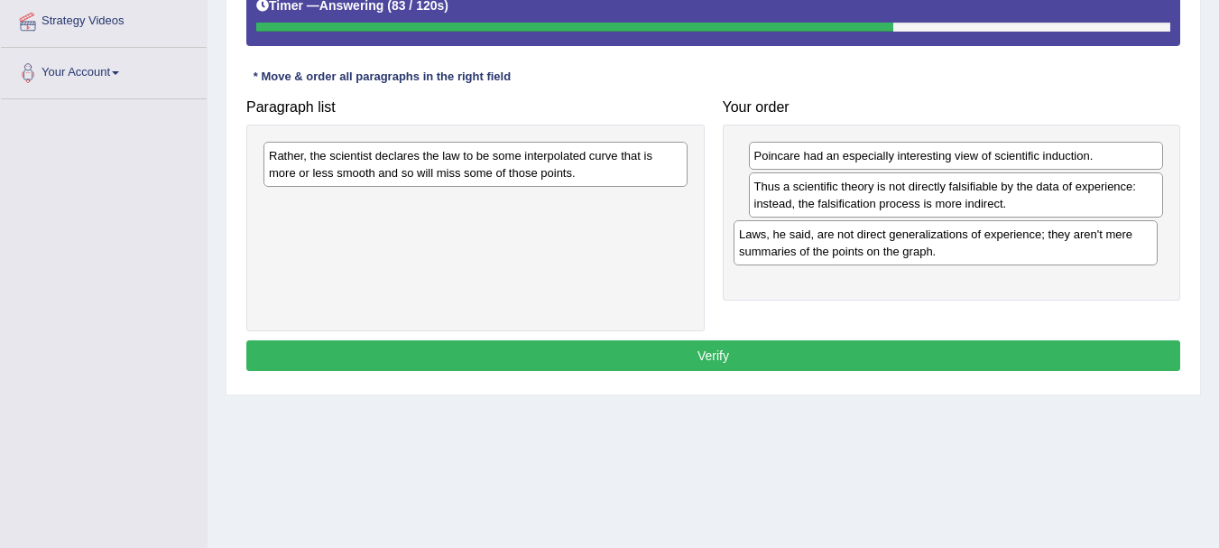
drag, startPoint x: 323, startPoint y: 214, endPoint x: 793, endPoint y: 244, distance: 471.0
click at [793, 244] on div "Laws, he said, are not direct generalizations of experience; they aren't mere s…" at bounding box center [945, 242] width 424 height 45
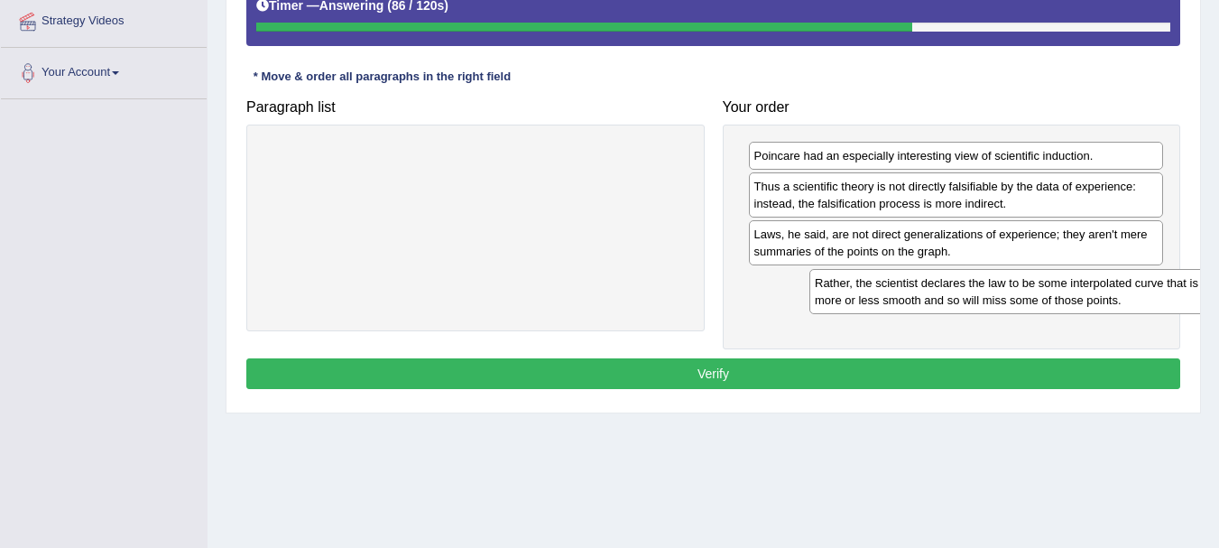
drag, startPoint x: 472, startPoint y: 170, endPoint x: 1018, endPoint y: 297, distance: 560.4
click at [1018, 297] on div "Rather, the scientist declares the law to be some interpolated curve that is mo…" at bounding box center [1021, 291] width 424 height 45
click at [712, 381] on button "Verify" at bounding box center [713, 373] width 934 height 31
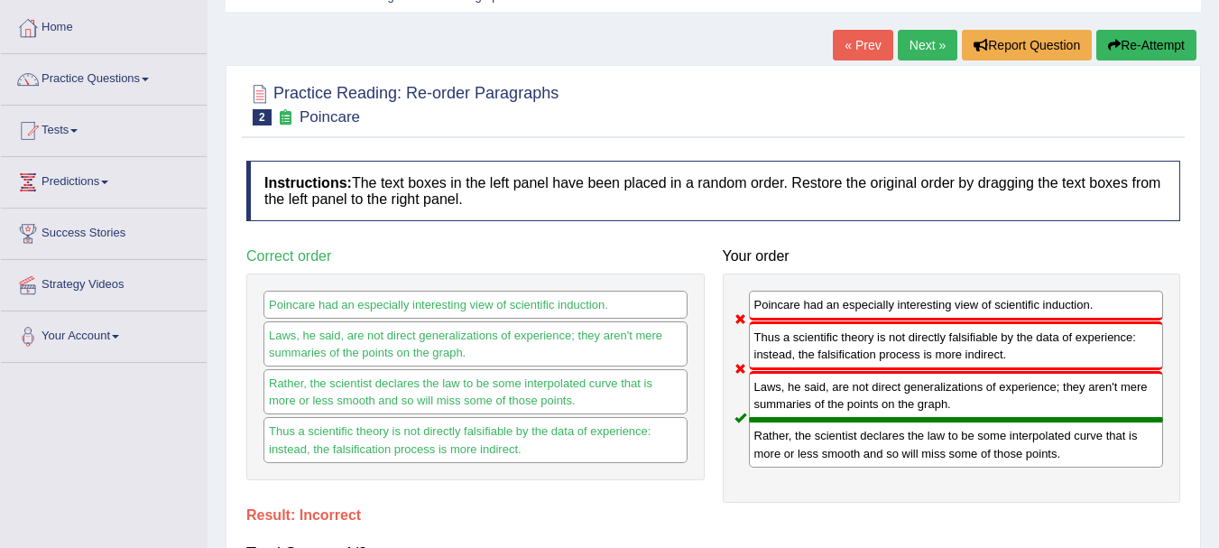
scroll to position [2, 0]
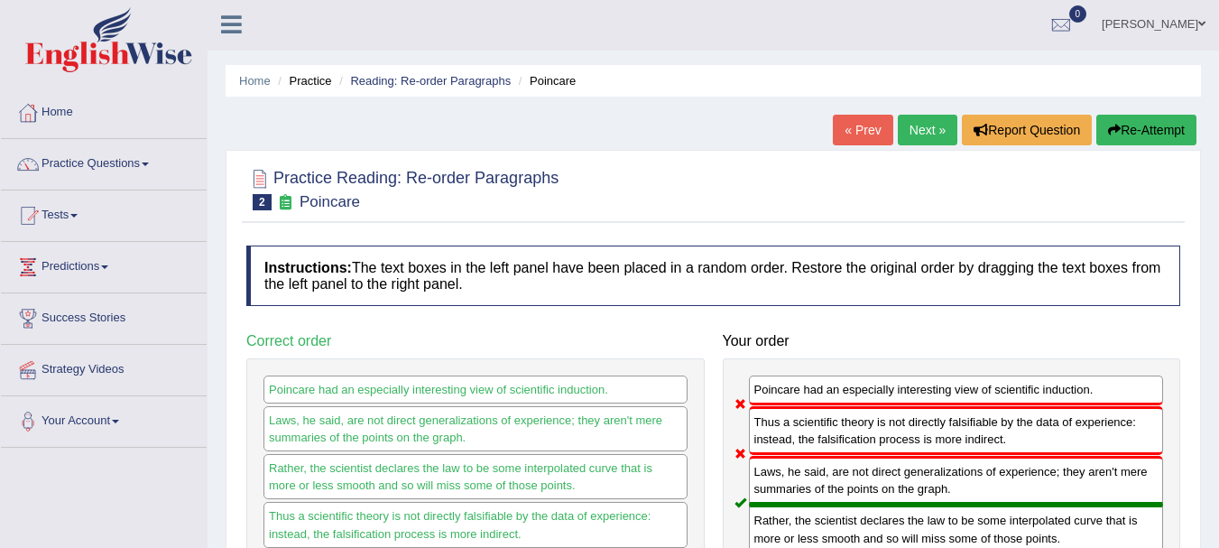
click at [1147, 133] on button "Re-Attempt" at bounding box center [1146, 130] width 100 height 31
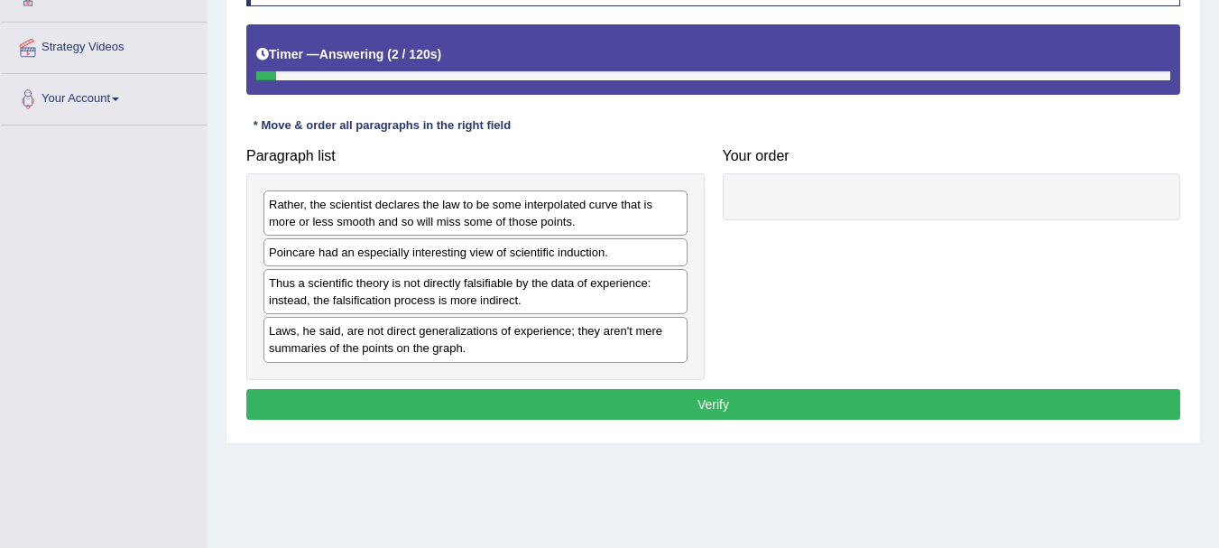
scroll to position [325, 0]
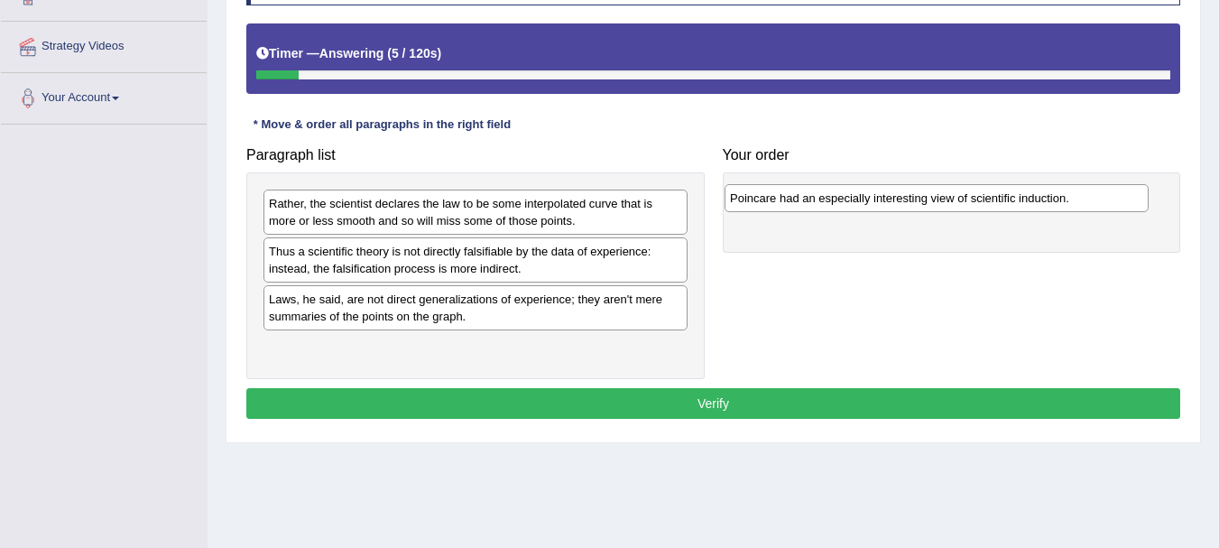
drag, startPoint x: 415, startPoint y: 255, endPoint x: 876, endPoint y: 202, distance: 464.0
click at [876, 202] on div "Poincare had an especially interesting view of scientific induction." at bounding box center [936, 198] width 424 height 28
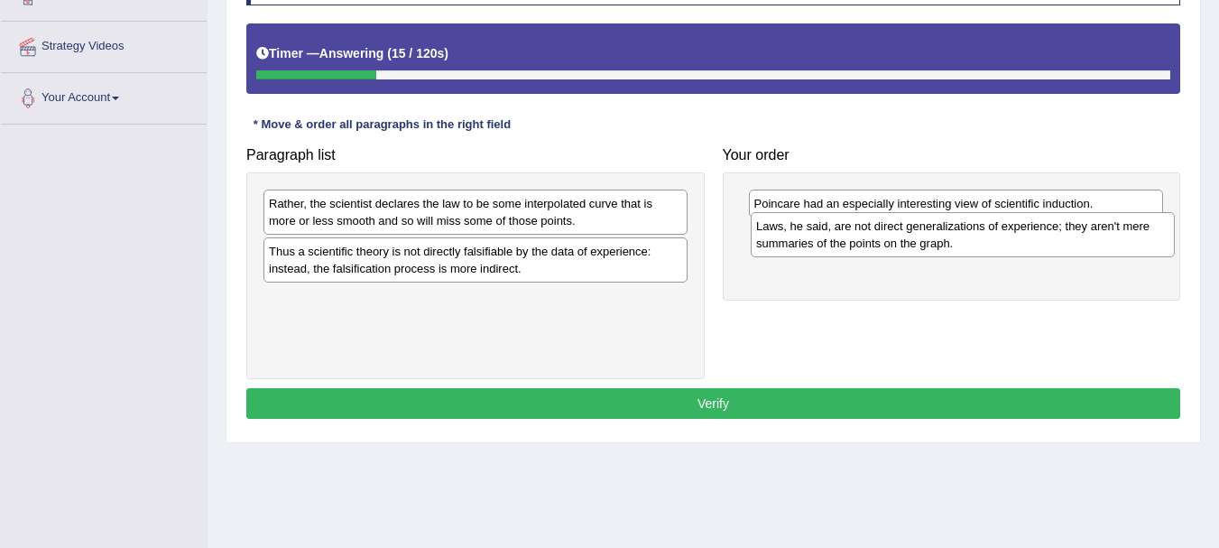
drag, startPoint x: 348, startPoint y: 317, endPoint x: 835, endPoint y: 244, distance: 492.6
click at [835, 244] on div "Laws, he said, are not direct generalizations of experience; they aren't mere s…" at bounding box center [963, 234] width 424 height 45
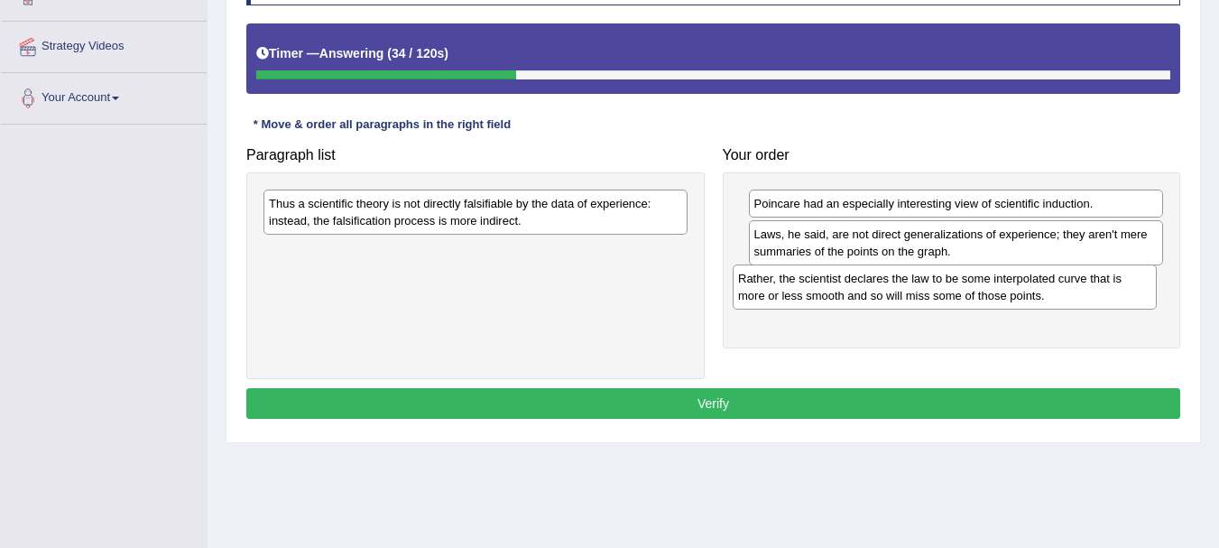
drag, startPoint x: 511, startPoint y: 207, endPoint x: 981, endPoint y: 282, distance: 475.0
click at [981, 282] on div "Rather, the scientist declares the law to be some interpolated curve that is mo…" at bounding box center [944, 286] width 424 height 45
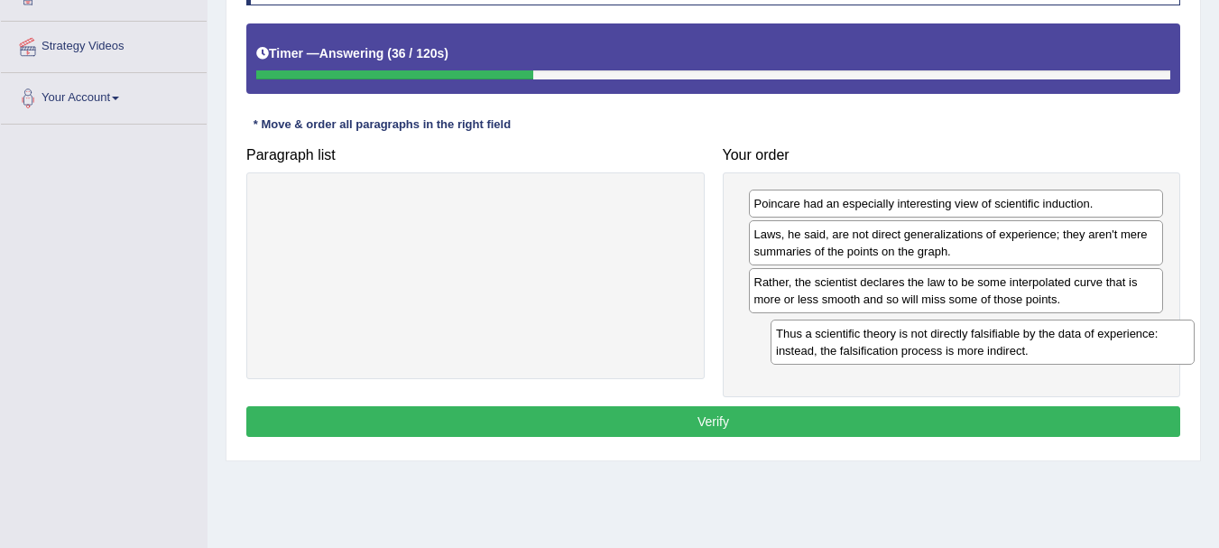
drag, startPoint x: 527, startPoint y: 219, endPoint x: 1029, endPoint y: 345, distance: 517.9
click at [1030, 345] on div "Thus a scientific theory is not directly falsifiable by the data of experience:…" at bounding box center [982, 341] width 424 height 45
click at [801, 417] on button "Verify" at bounding box center [713, 421] width 934 height 31
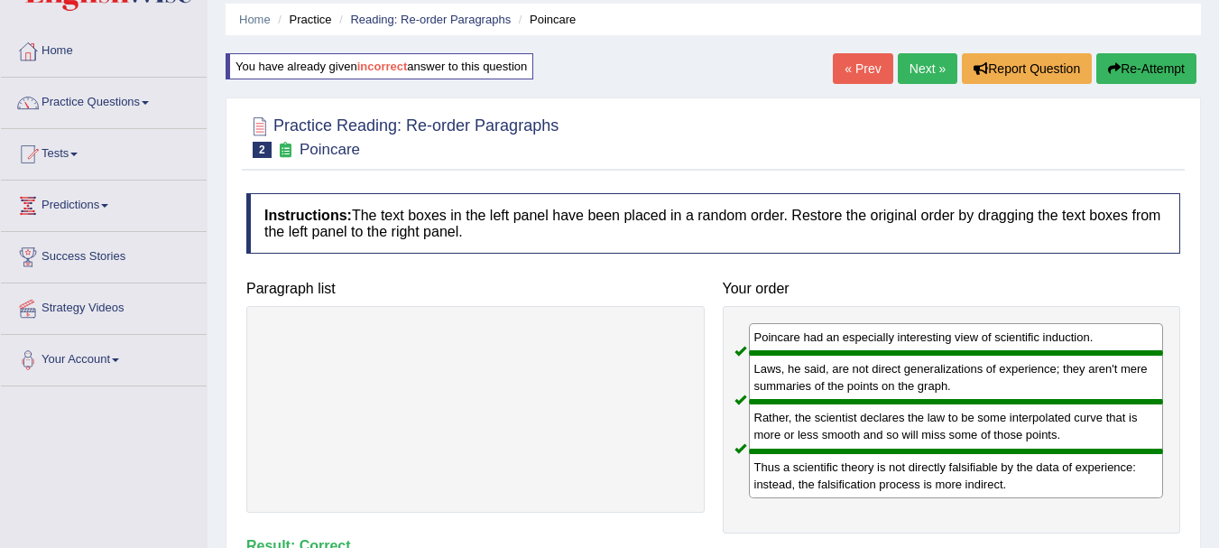
scroll to position [60, 0]
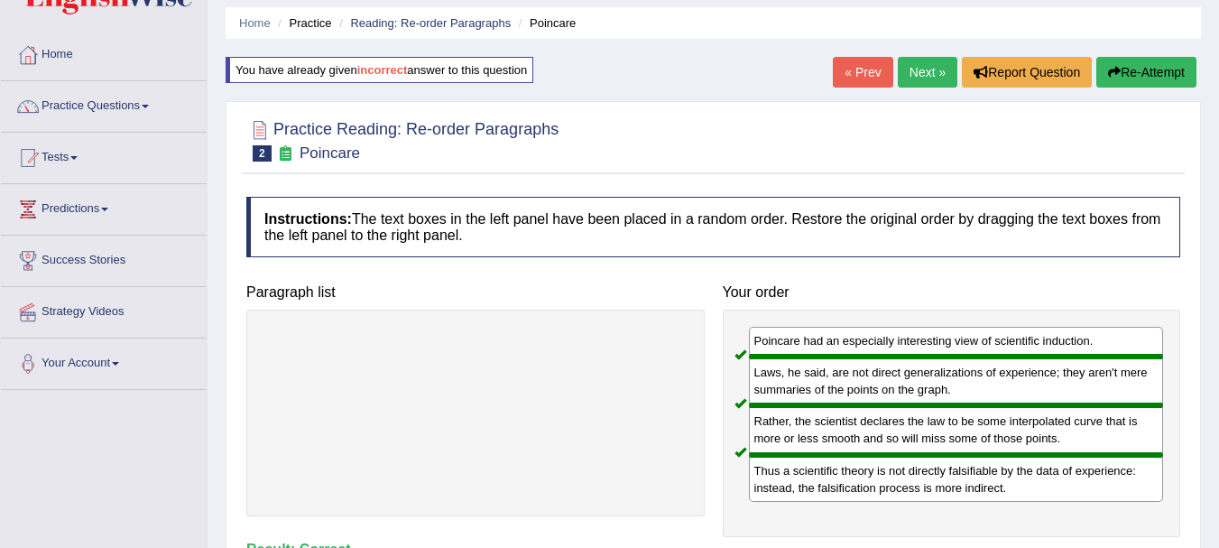
click at [1152, 70] on button "Re-Attempt" at bounding box center [1146, 72] width 100 height 31
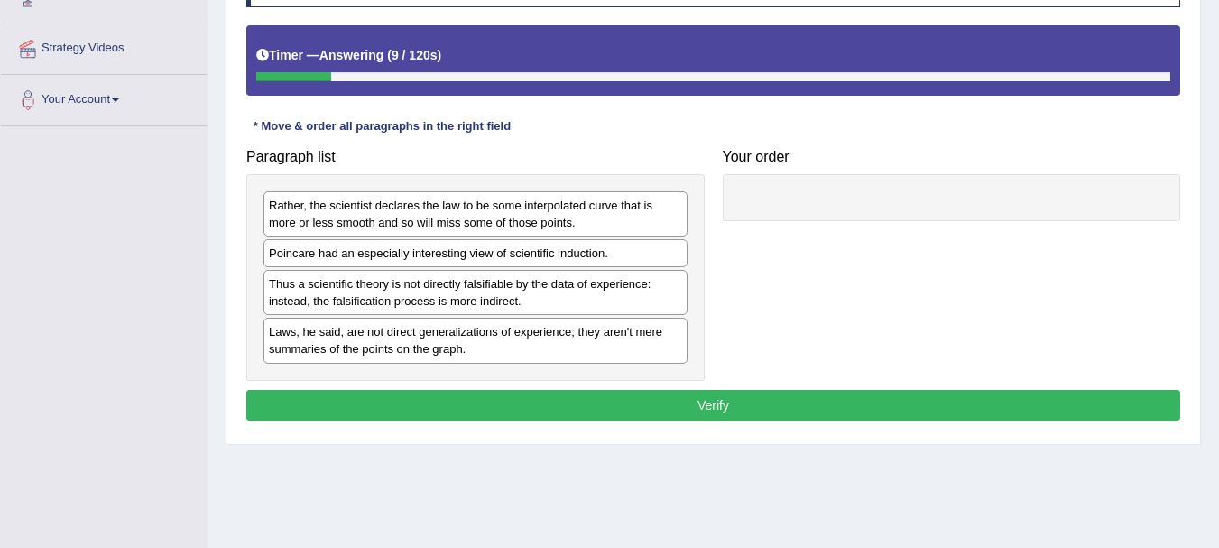
scroll to position [325, 0]
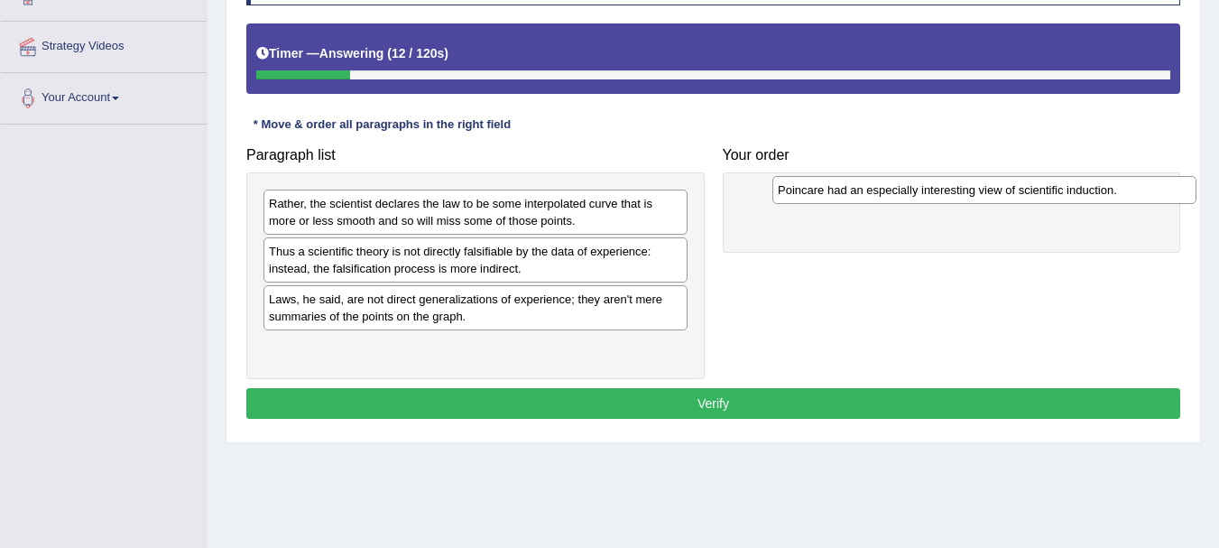
drag, startPoint x: 333, startPoint y: 255, endPoint x: 842, endPoint y: 194, distance: 512.5
click at [842, 194] on div "Poincare had an especially interesting view of scientific induction." at bounding box center [984, 190] width 424 height 28
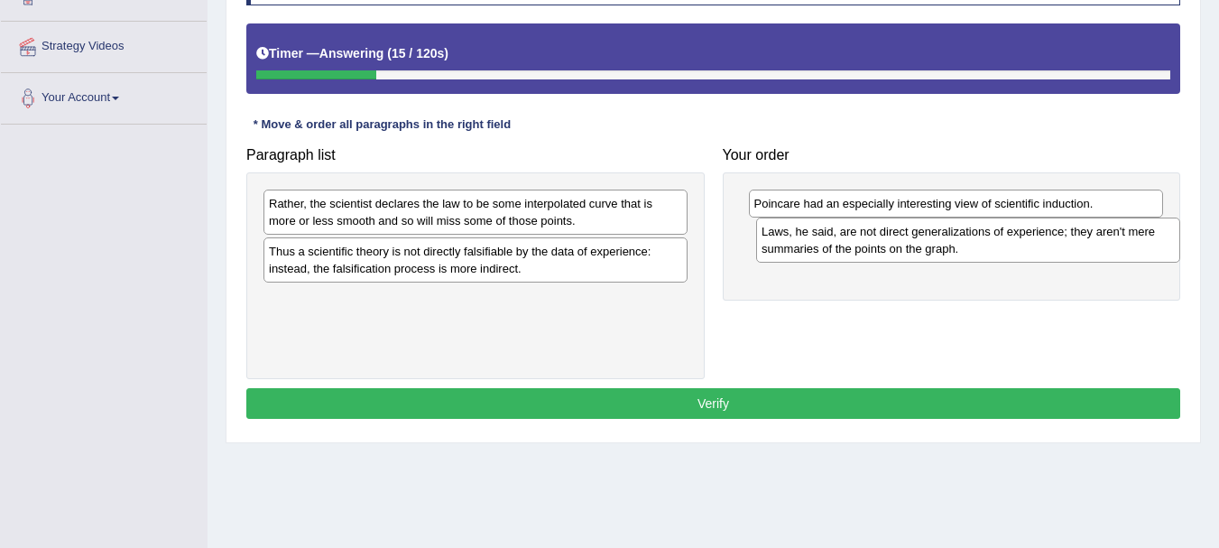
drag, startPoint x: 387, startPoint y: 316, endPoint x: 868, endPoint y: 250, distance: 485.3
click at [874, 250] on div "Laws, he said, are not direct generalizations of experience; they aren't mere s…" at bounding box center [968, 239] width 424 height 45
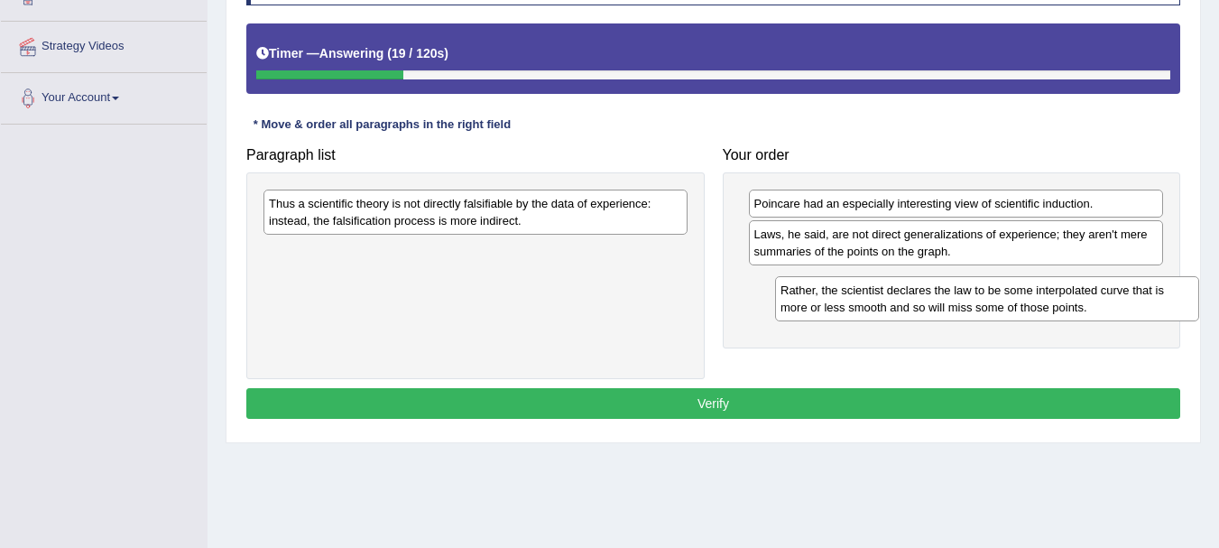
drag, startPoint x: 400, startPoint y: 210, endPoint x: 911, endPoint y: 297, distance: 518.8
click at [911, 297] on div "Rather, the scientist declares the law to be some interpolated curve that is mo…" at bounding box center [987, 298] width 424 height 45
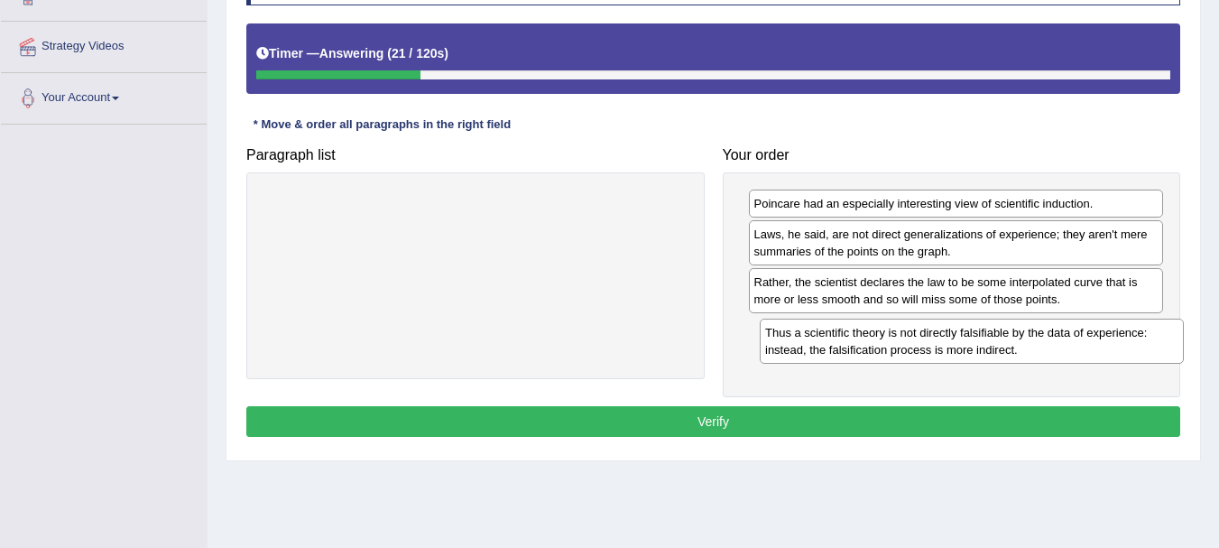
drag, startPoint x: 381, startPoint y: 207, endPoint x: 877, endPoint y: 336, distance: 512.6
click at [877, 336] on div "Thus a scientific theory is not directly falsifiable by the data of experience:…" at bounding box center [972, 340] width 424 height 45
click at [750, 423] on button "Verify" at bounding box center [713, 421] width 934 height 31
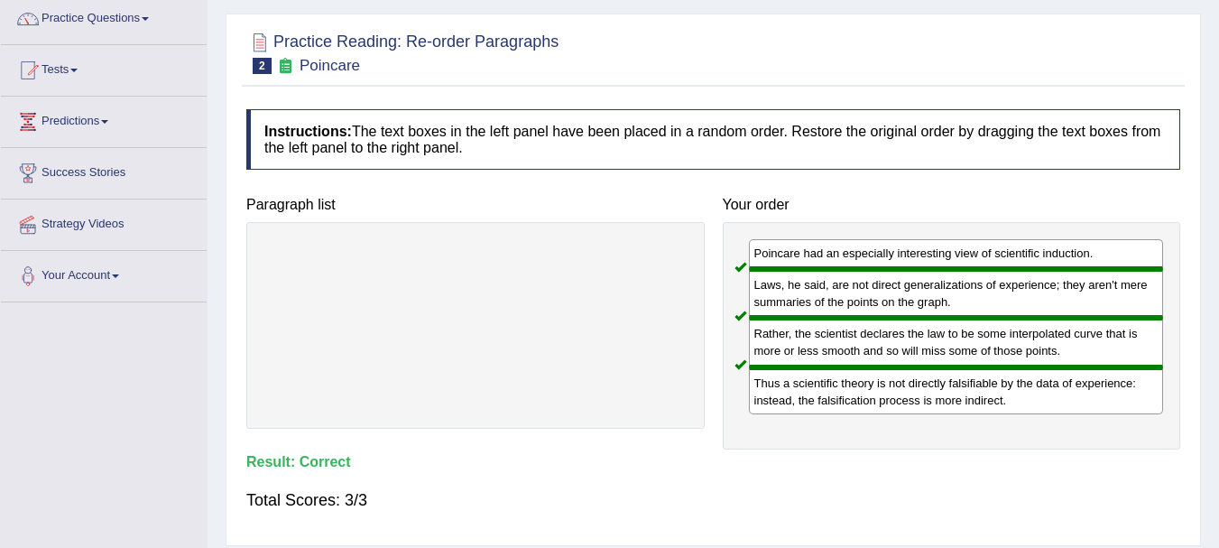
scroll to position [43, 0]
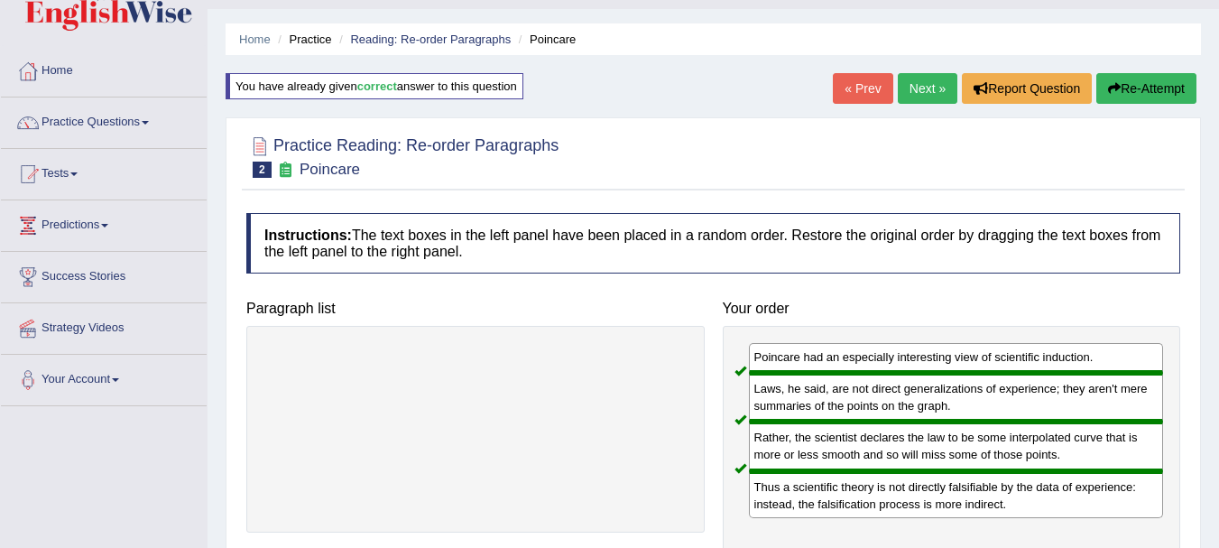
click at [915, 88] on link "Next »" at bounding box center [928, 88] width 60 height 31
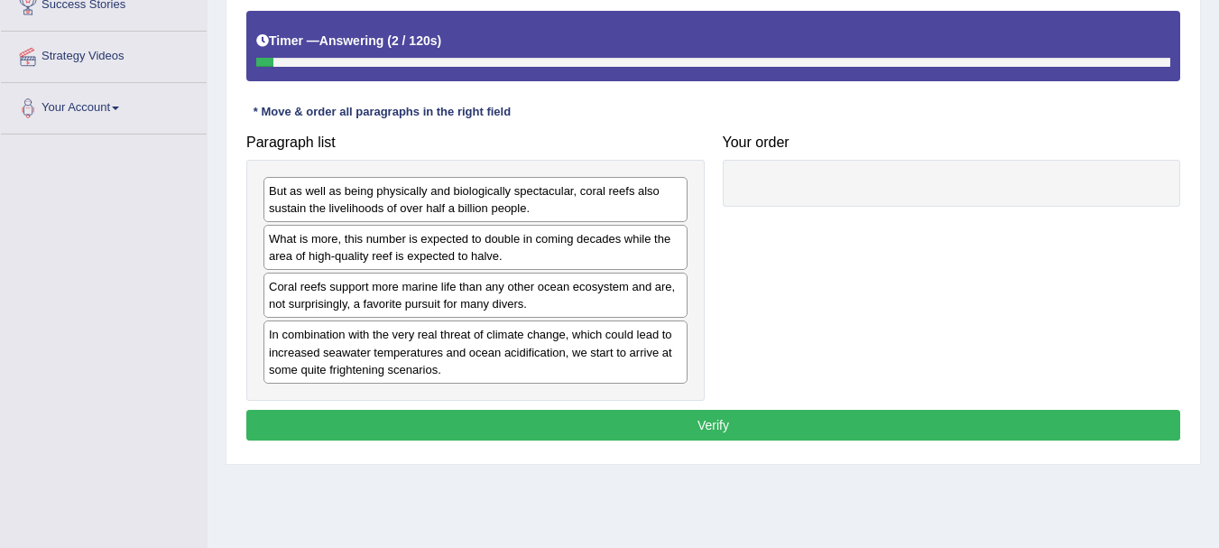
scroll to position [323, 0]
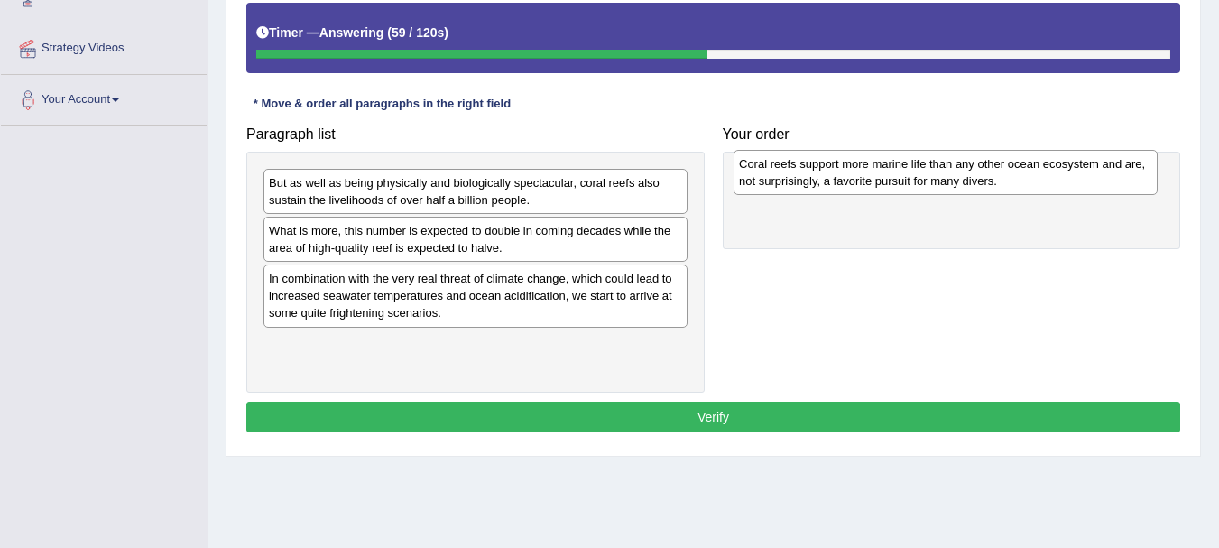
drag, startPoint x: 371, startPoint y: 294, endPoint x: 841, endPoint y: 180, distance: 483.7
click at [841, 180] on div "Coral reefs support more marine life than any other ocean ecosystem and are, no…" at bounding box center [945, 172] width 424 height 45
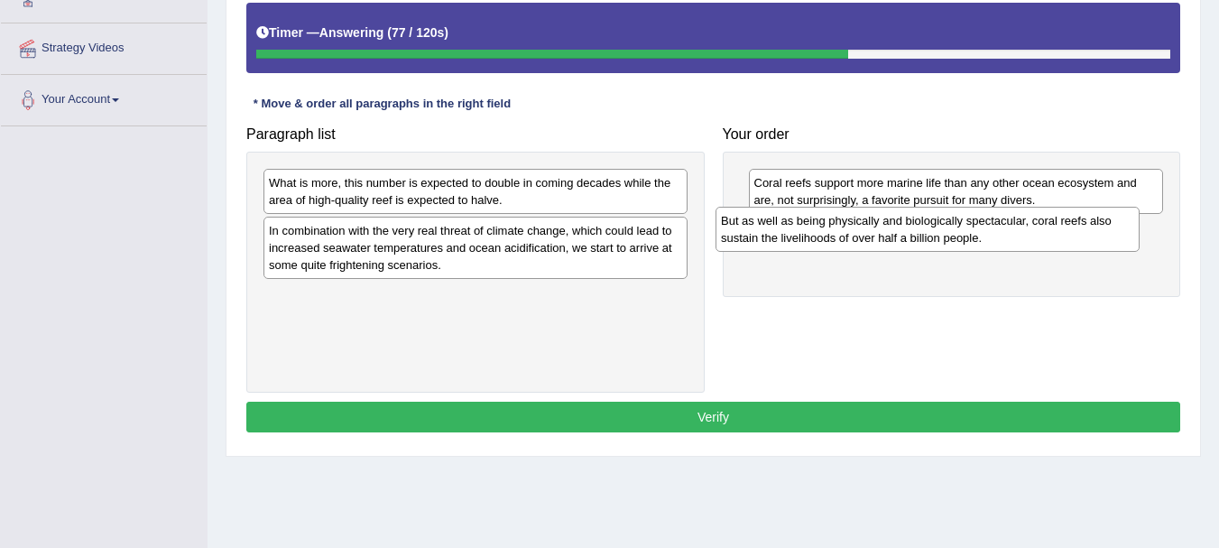
drag, startPoint x: 488, startPoint y: 197, endPoint x: 940, endPoint y: 235, distance: 453.5
click at [940, 235] on div "But as well as being physically and biologically spectacular, coral reefs also …" at bounding box center [927, 229] width 424 height 45
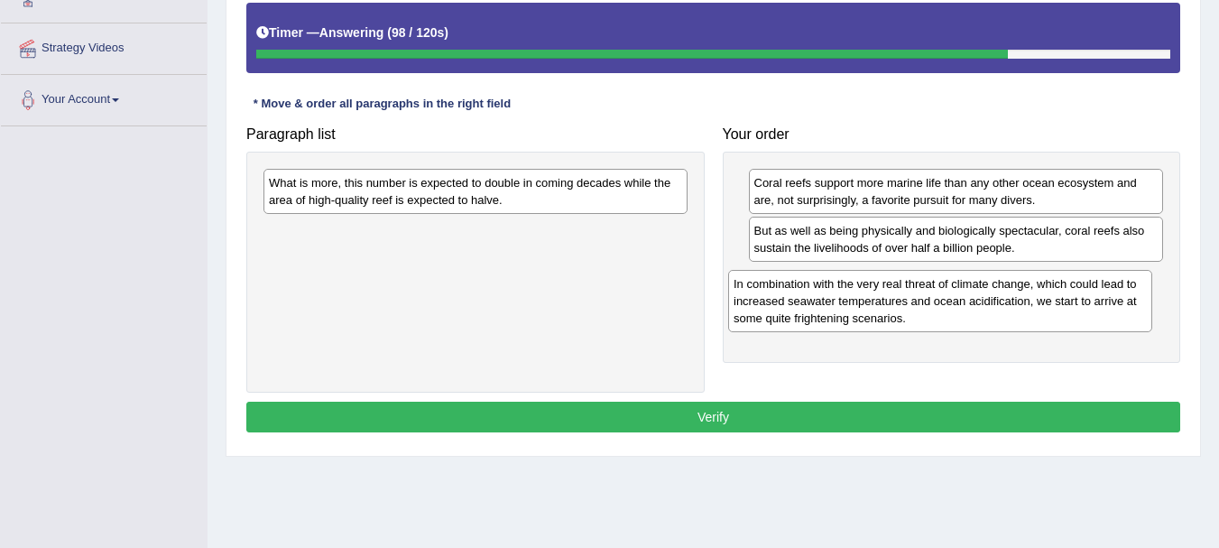
drag, startPoint x: 471, startPoint y: 253, endPoint x: 935, endPoint y: 307, distance: 467.6
click at [935, 307] on div "In combination with the very real threat of climate change, which could lead to…" at bounding box center [940, 301] width 424 height 62
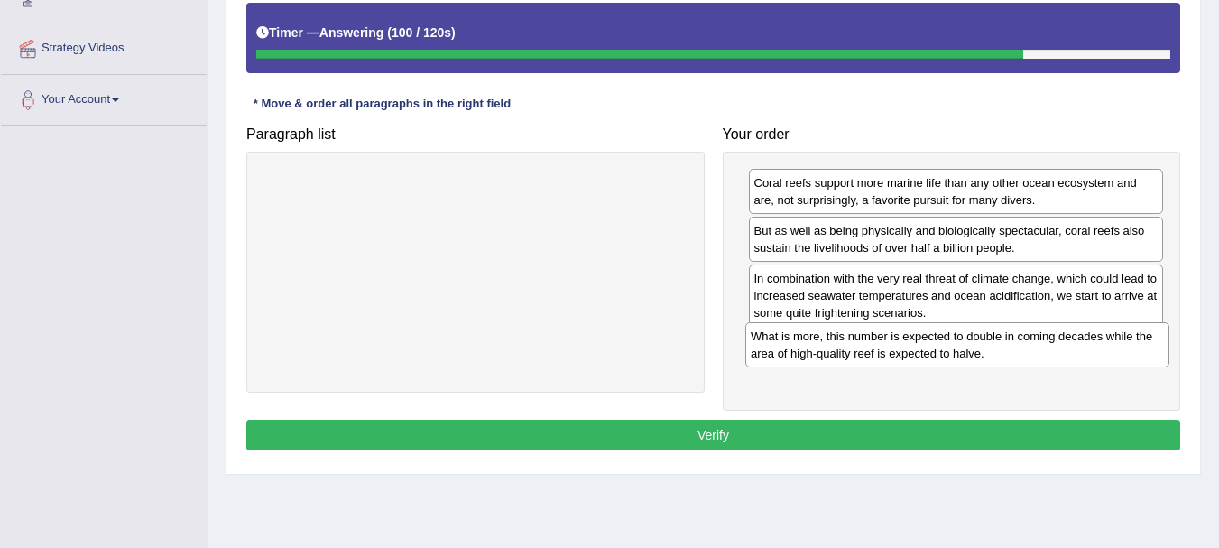
drag, startPoint x: 324, startPoint y: 196, endPoint x: 806, endPoint y: 349, distance: 505.5
click at [806, 349] on div "What is more, this number is expected to double in coming decades while the are…" at bounding box center [957, 344] width 424 height 45
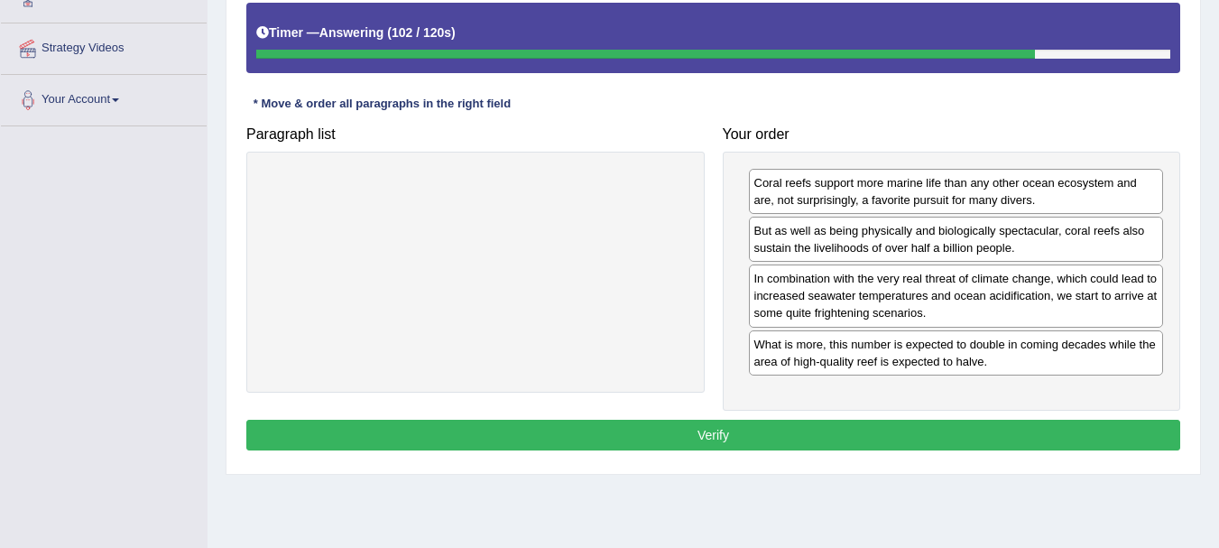
click at [671, 443] on button "Verify" at bounding box center [713, 434] width 934 height 31
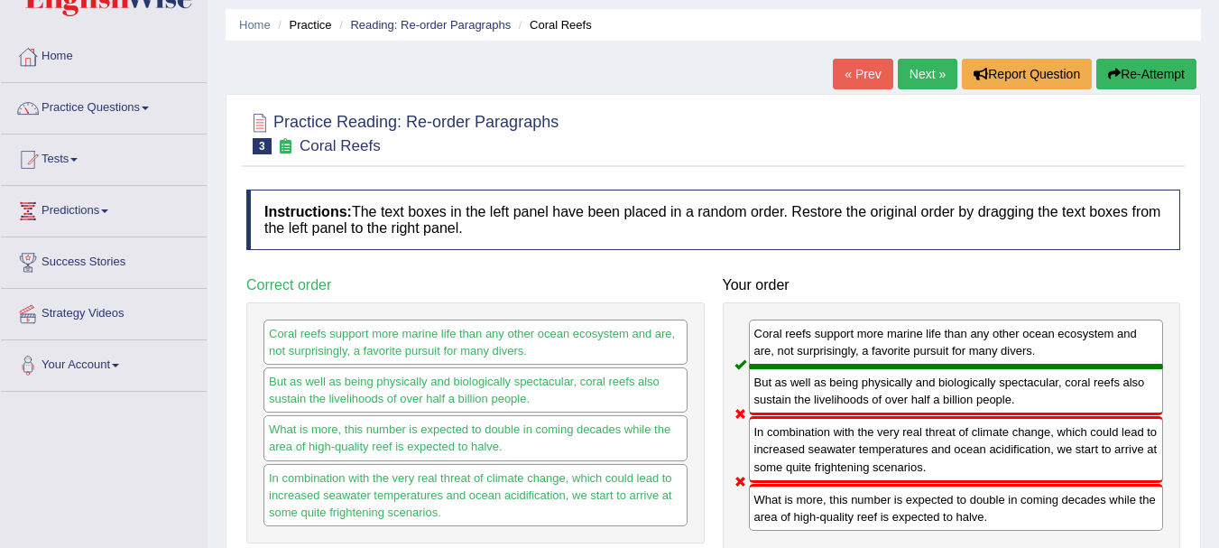
scroll to position [48, 0]
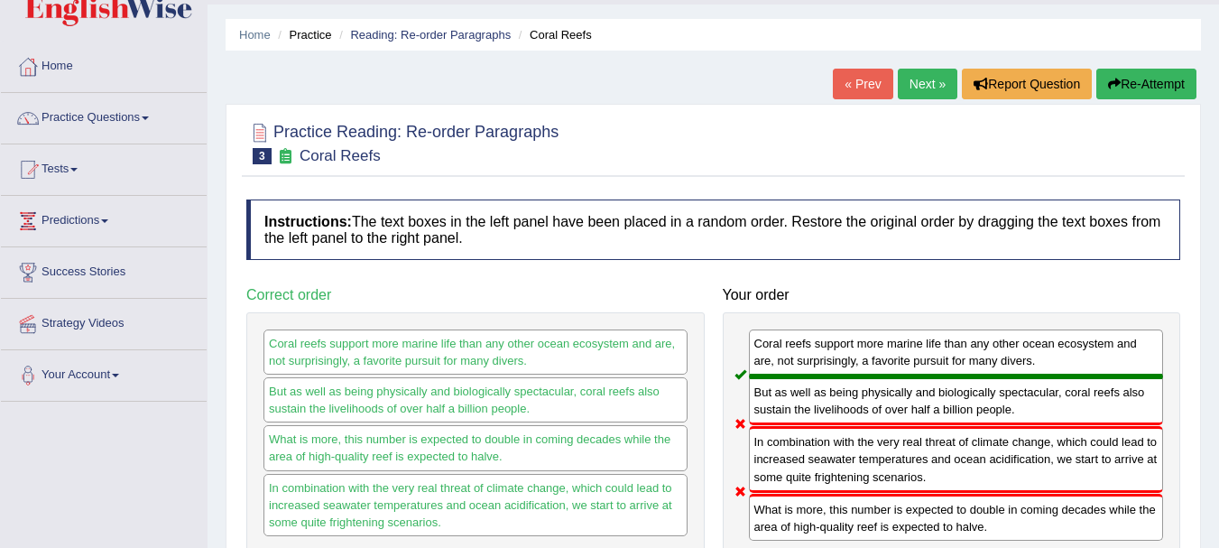
click at [1153, 90] on button "Re-Attempt" at bounding box center [1146, 84] width 100 height 31
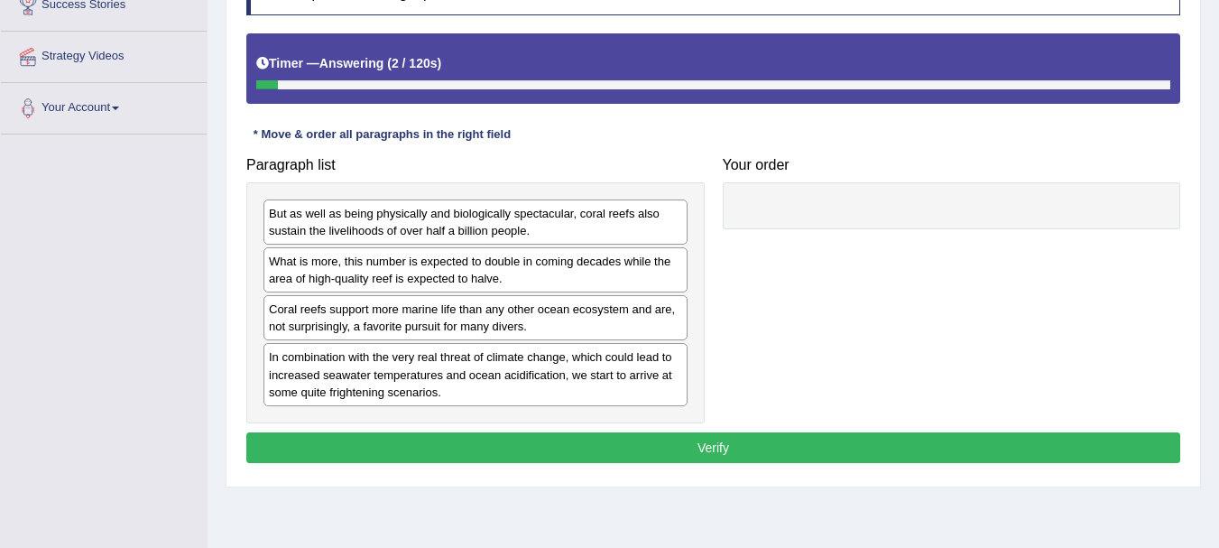
scroll to position [318, 0]
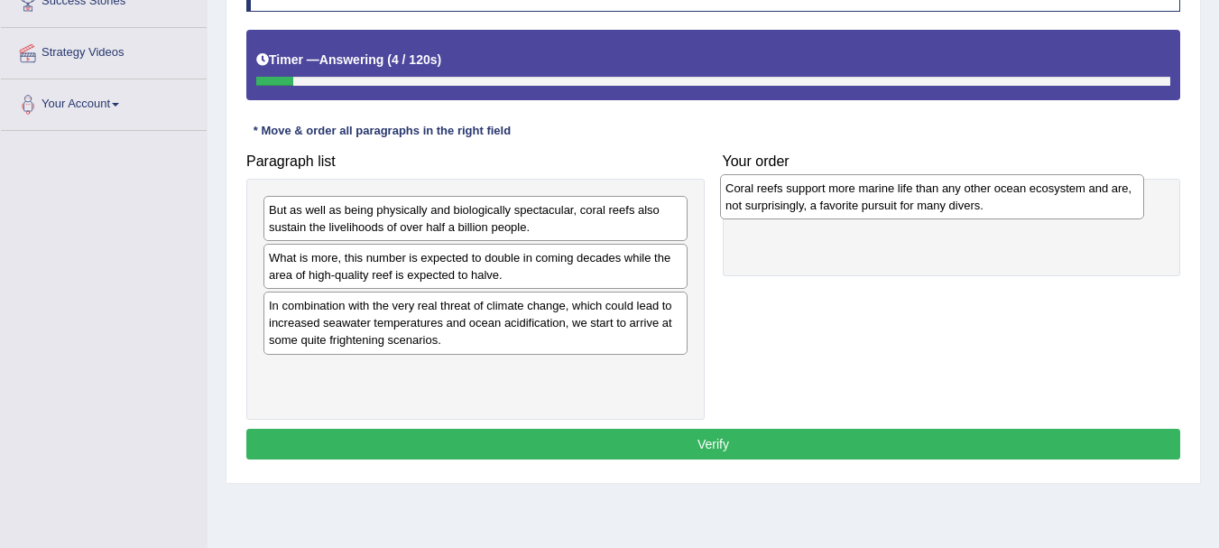
drag, startPoint x: 297, startPoint y: 326, endPoint x: 753, endPoint y: 208, distance: 471.3
click at [753, 208] on div "Coral reefs support more marine life than any other ocean ecosystem and are, no…" at bounding box center [932, 196] width 424 height 45
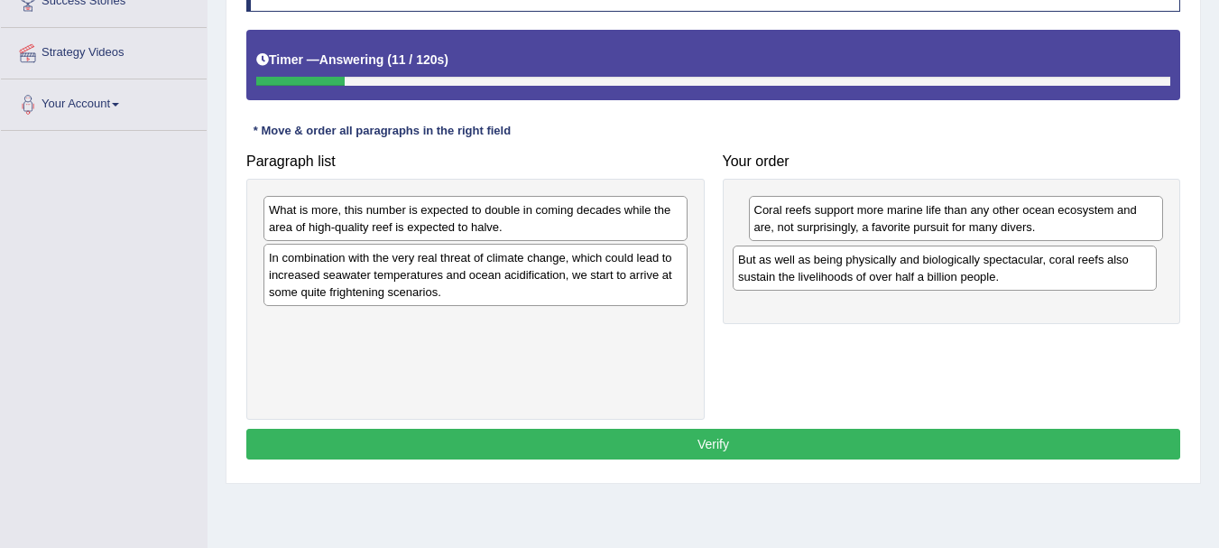
drag, startPoint x: 476, startPoint y: 231, endPoint x: 945, endPoint y: 281, distance: 471.7
click at [945, 281] on div "But as well as being physically and biologically spectacular, coral reefs also …" at bounding box center [944, 267] width 424 height 45
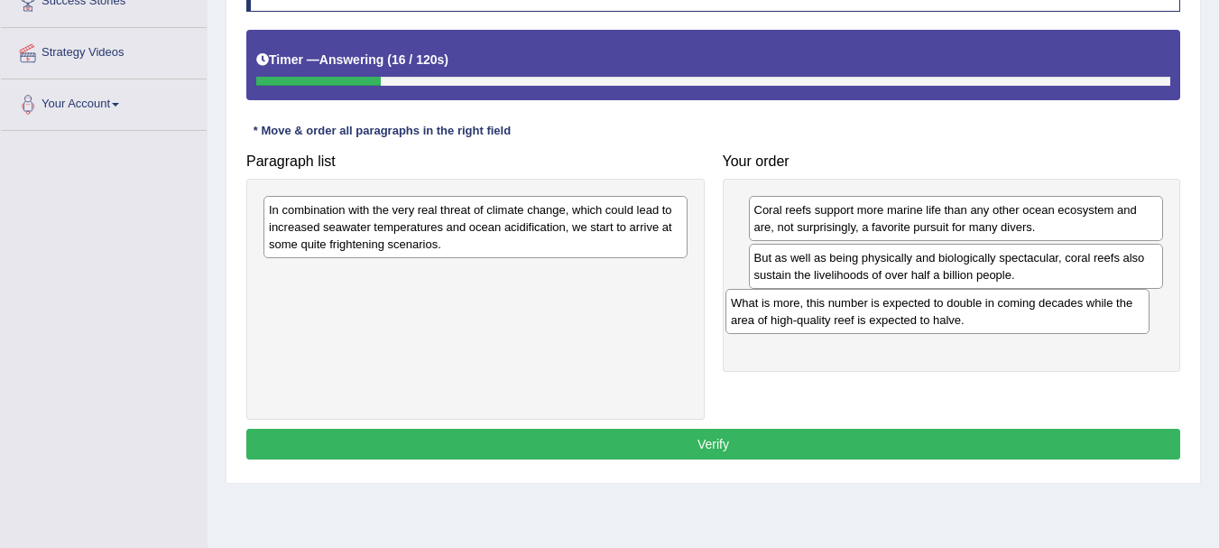
drag, startPoint x: 493, startPoint y: 227, endPoint x: 920, endPoint y: 320, distance: 437.6
click at [920, 320] on div "What is more, this number is expected to double in coming decades while the are…" at bounding box center [937, 311] width 424 height 45
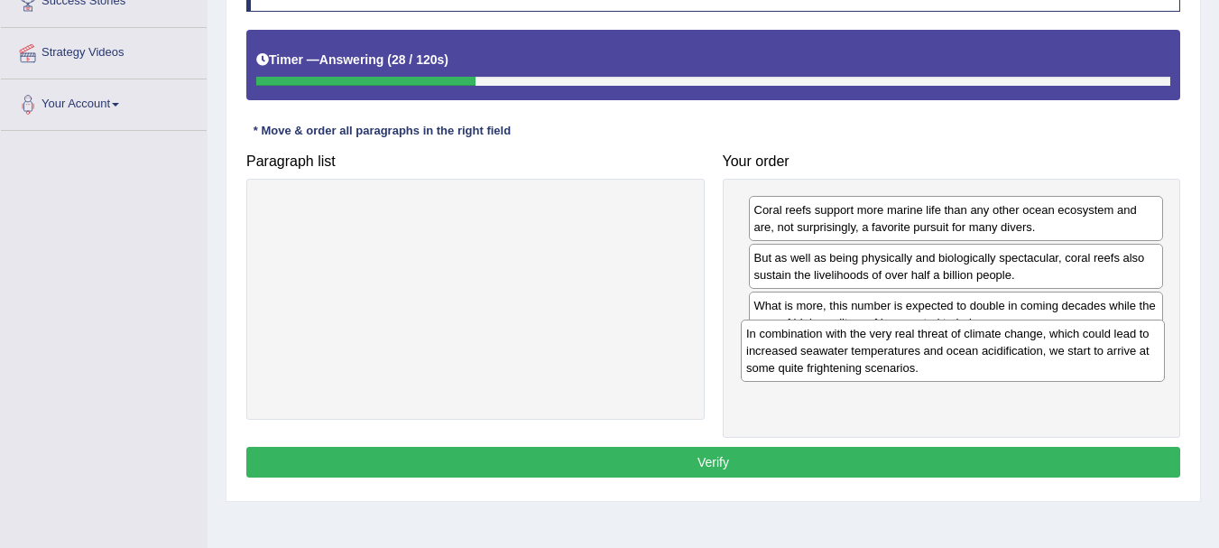
drag, startPoint x: 502, startPoint y: 238, endPoint x: 980, endPoint y: 362, distance: 492.9
click at [980, 362] on div "In combination with the very real threat of climate change, which could lead to…" at bounding box center [953, 350] width 424 height 62
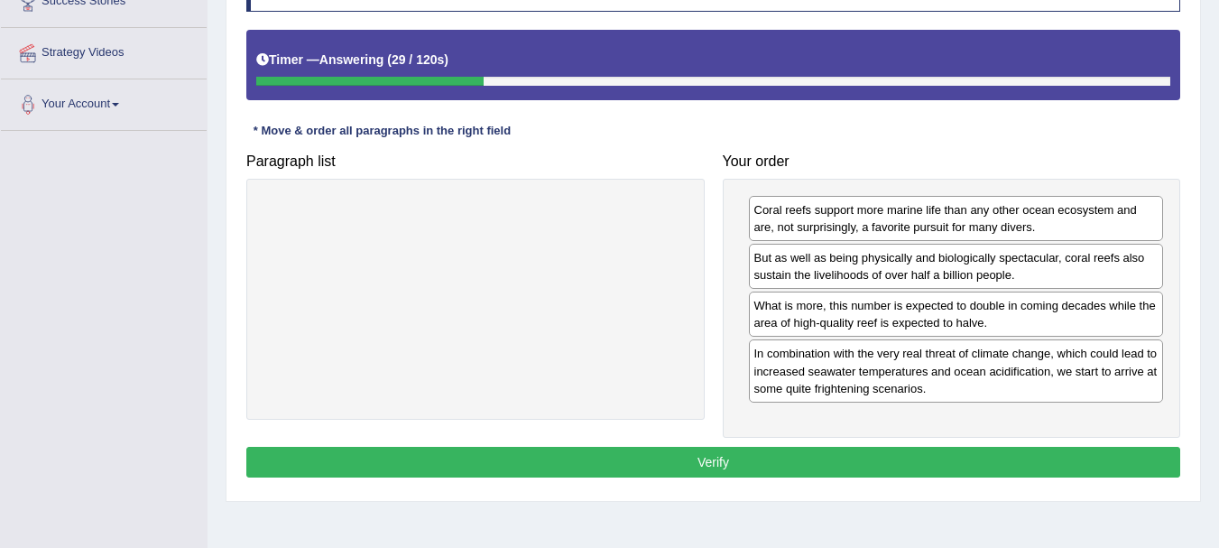
click at [735, 454] on button "Verify" at bounding box center [713, 462] width 934 height 31
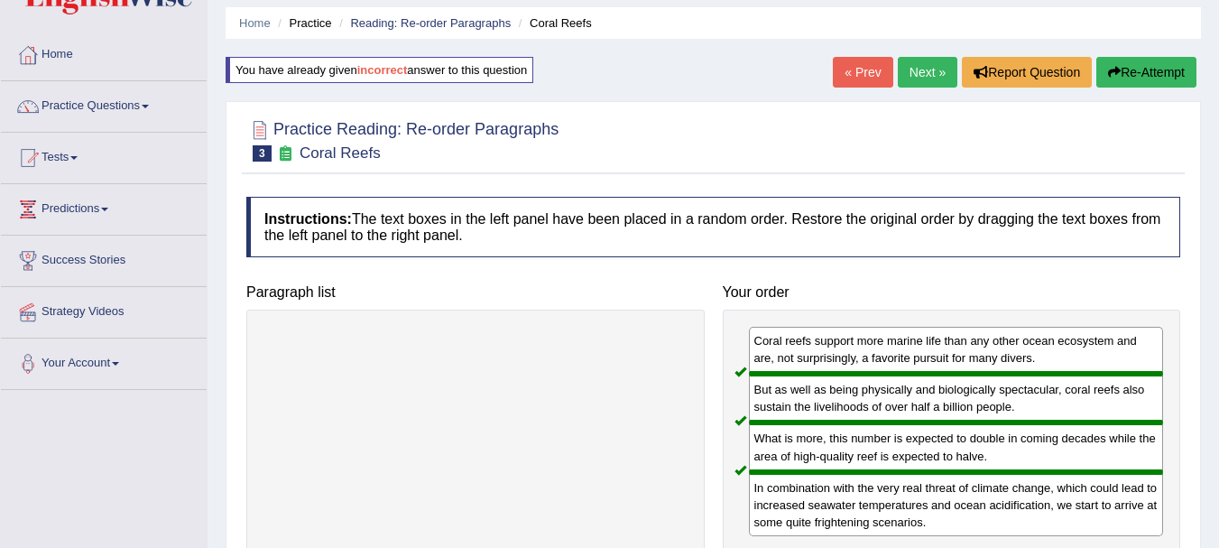
scroll to position [0, 0]
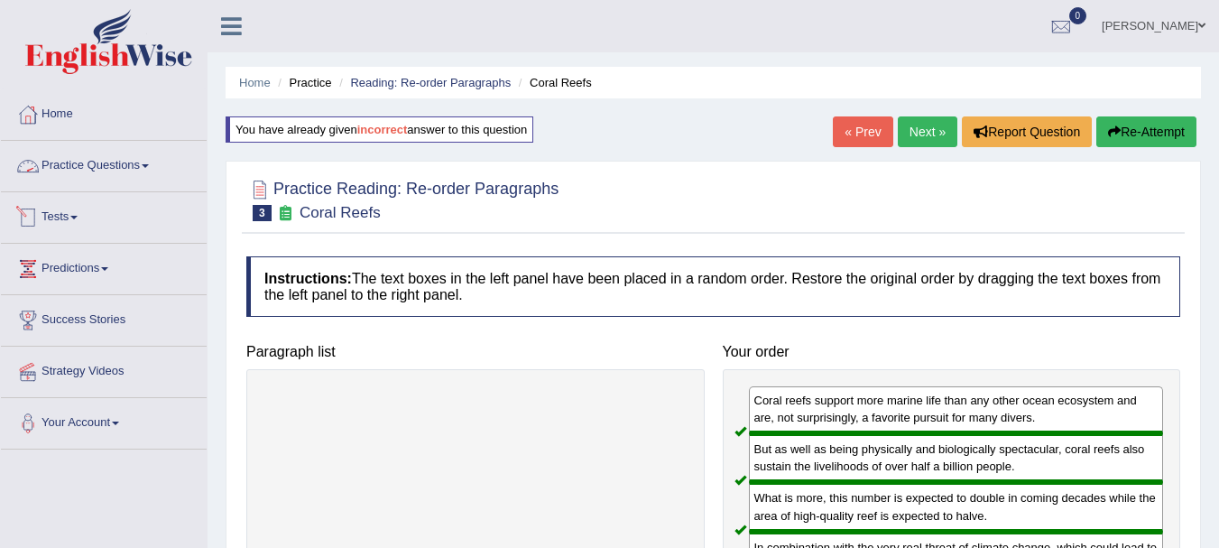
click at [161, 167] on link "Practice Questions" at bounding box center [104, 163] width 206 height 45
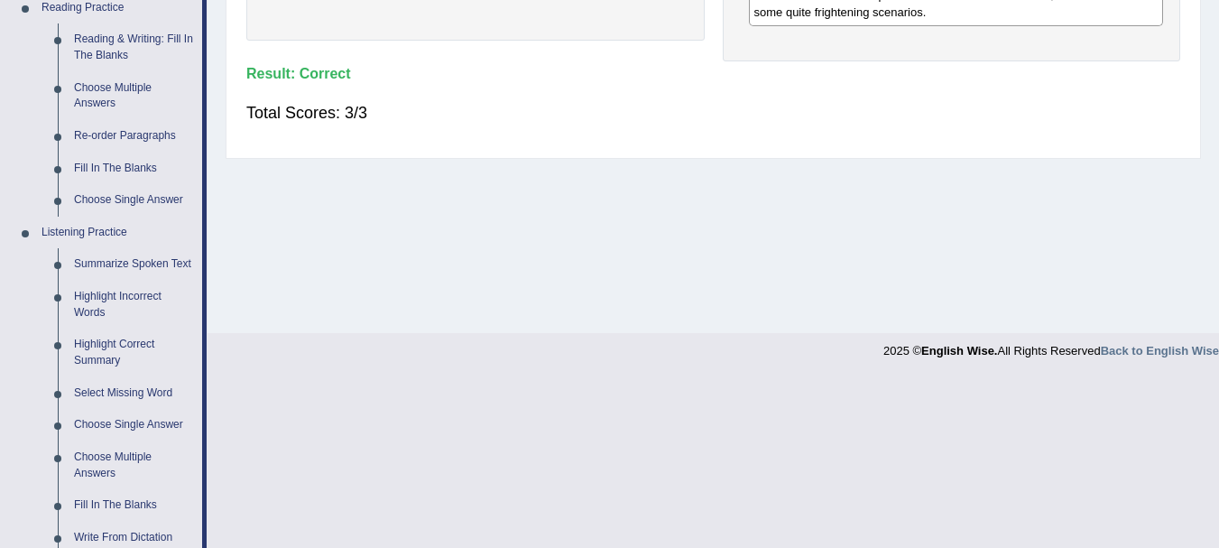
scroll to position [559, 0]
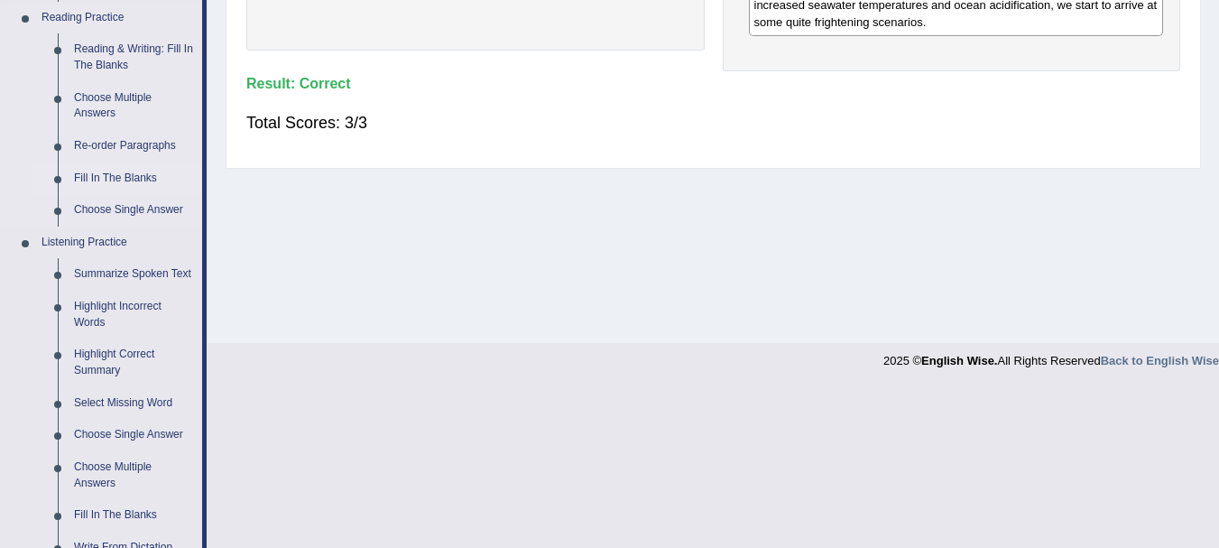
click at [124, 176] on link "Fill In The Blanks" at bounding box center [134, 178] width 136 height 32
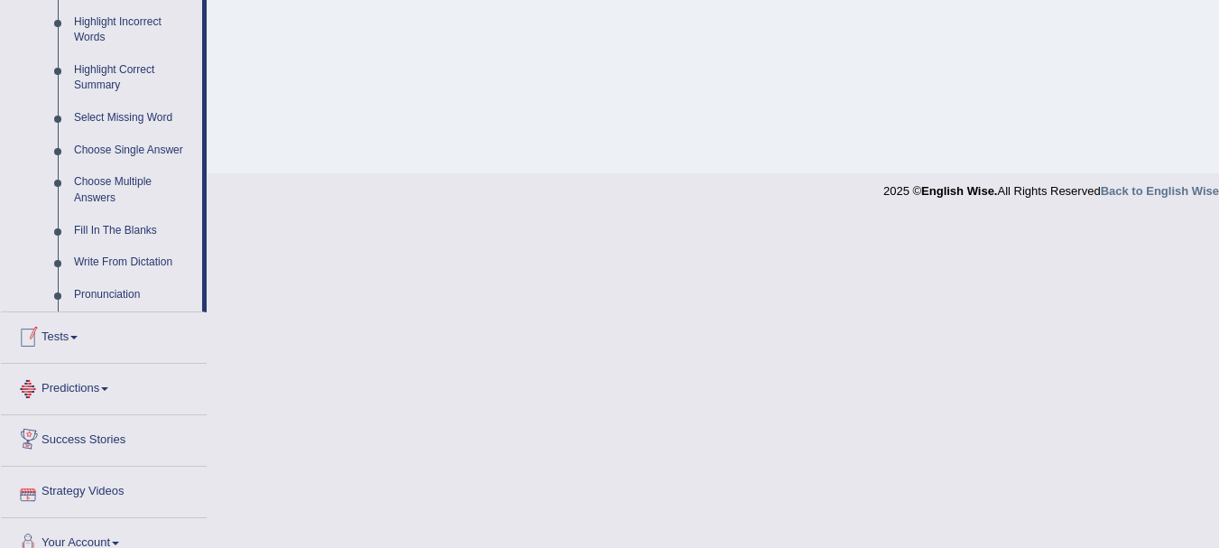
scroll to position [788, 0]
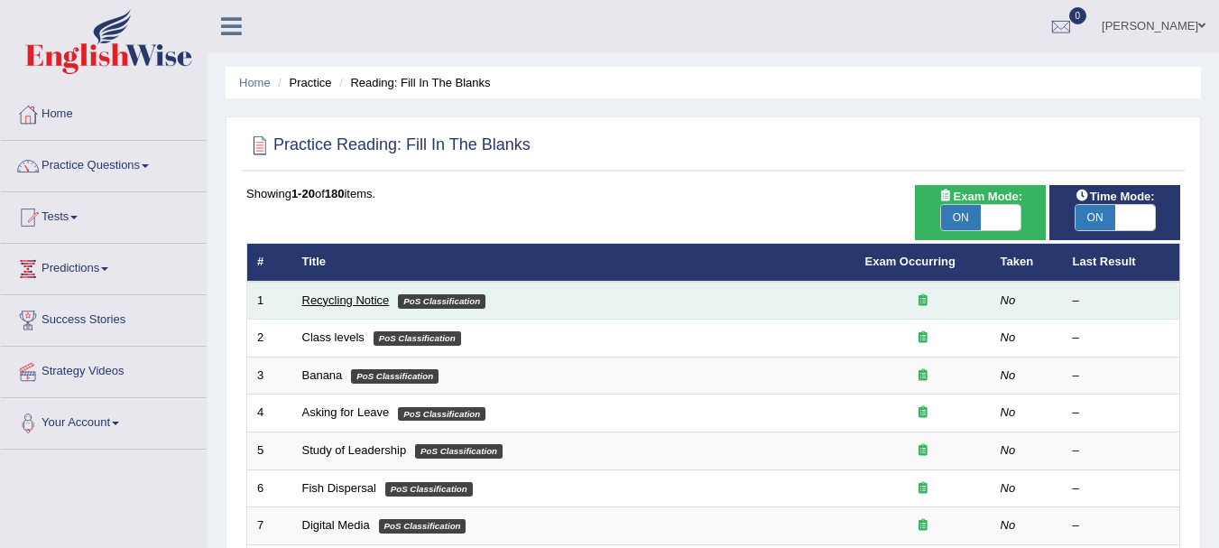
click at [341, 298] on link "Recycling Notice" at bounding box center [346, 300] width 88 height 14
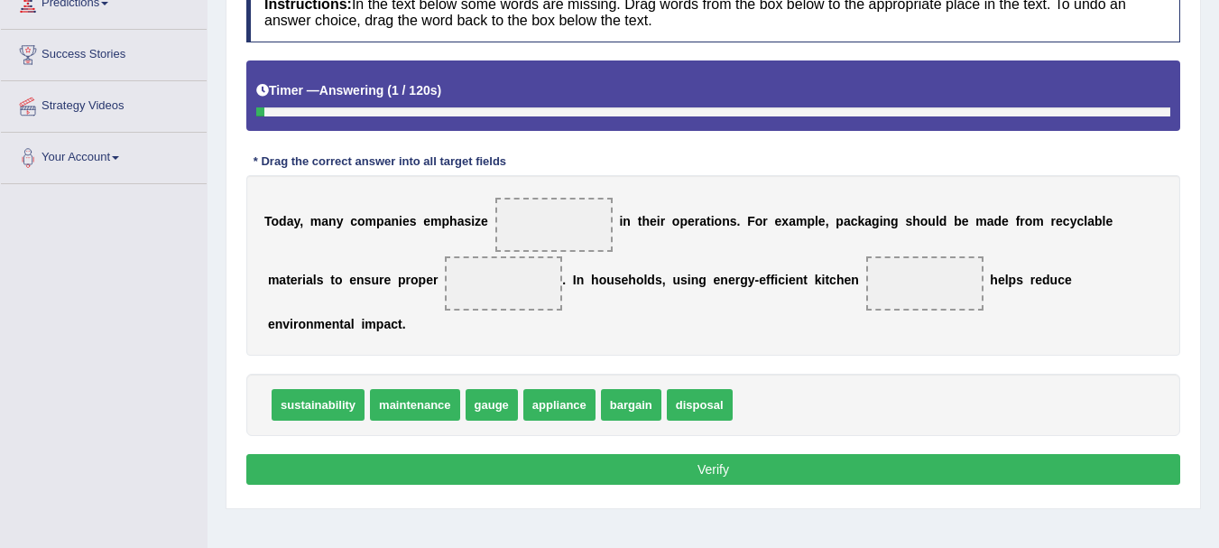
scroll to position [272, 0]
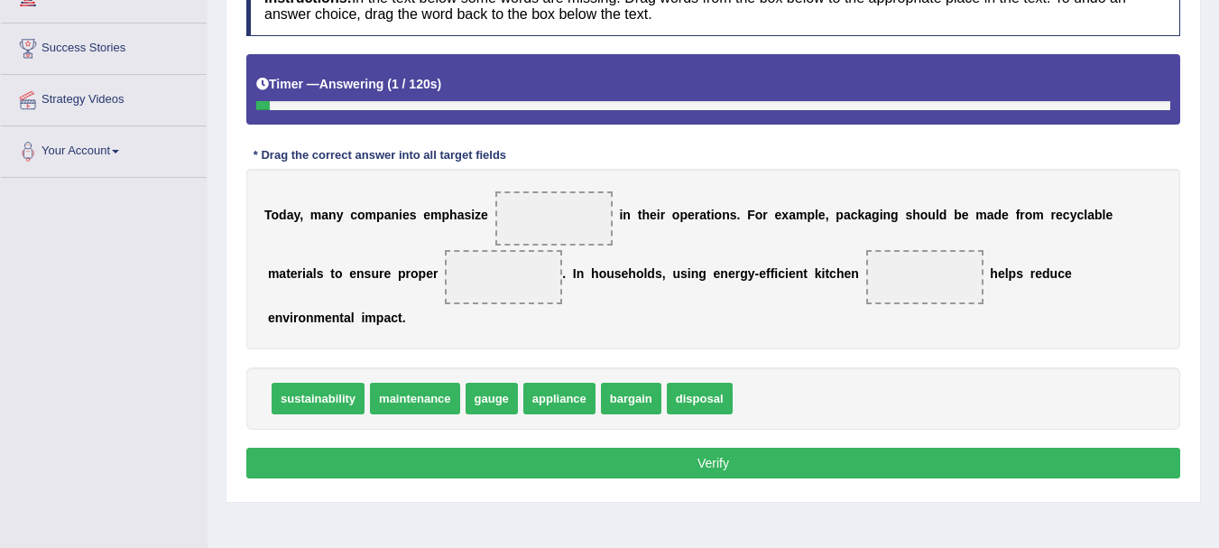
drag, startPoint x: 0, startPoint y: 0, endPoint x: 1211, endPoint y: 345, distance: 1259.8
click at [1211, 276] on html "Toggle navigation Home Practice Questions Speaking Practice Read Aloud Repeat S…" at bounding box center [609, 2] width 1219 height 548
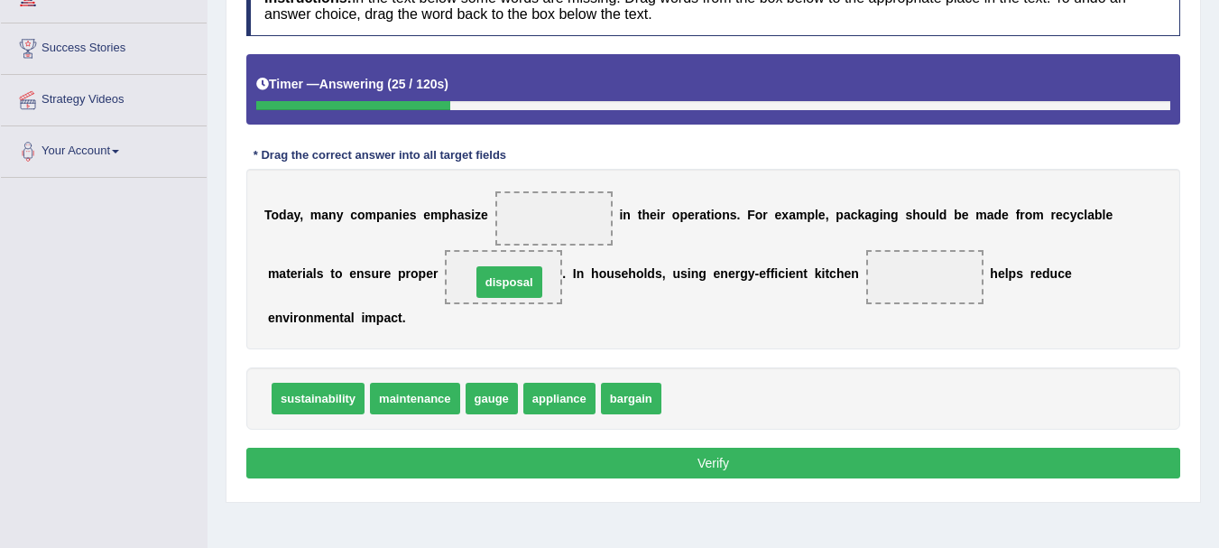
drag, startPoint x: 686, startPoint y: 397, endPoint x: 496, endPoint y: 281, distance: 223.1
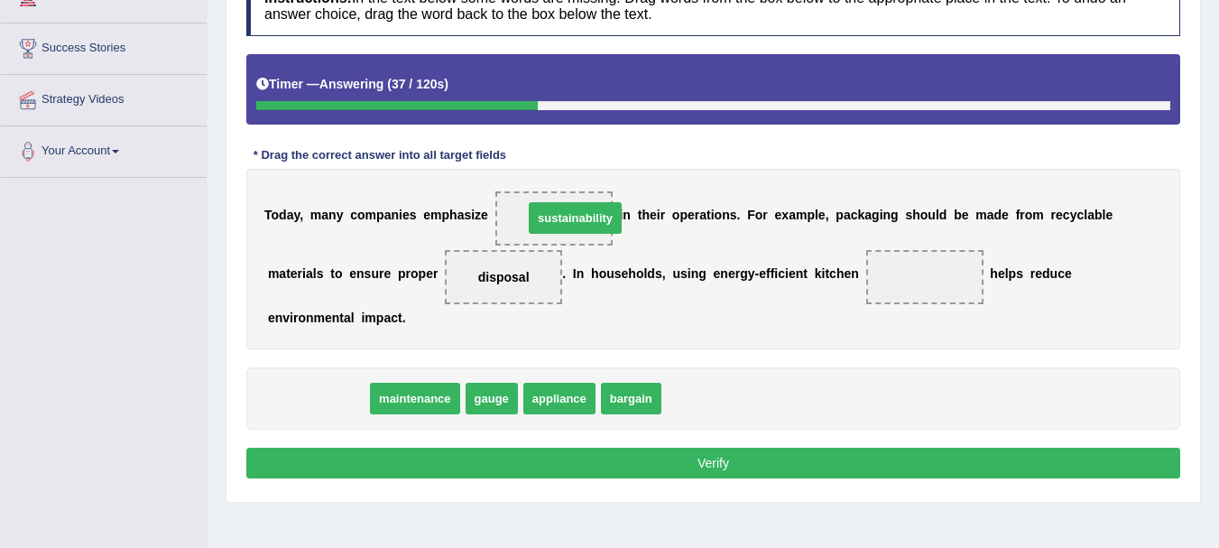
drag, startPoint x: 305, startPoint y: 399, endPoint x: 562, endPoint y: 218, distance: 314.1
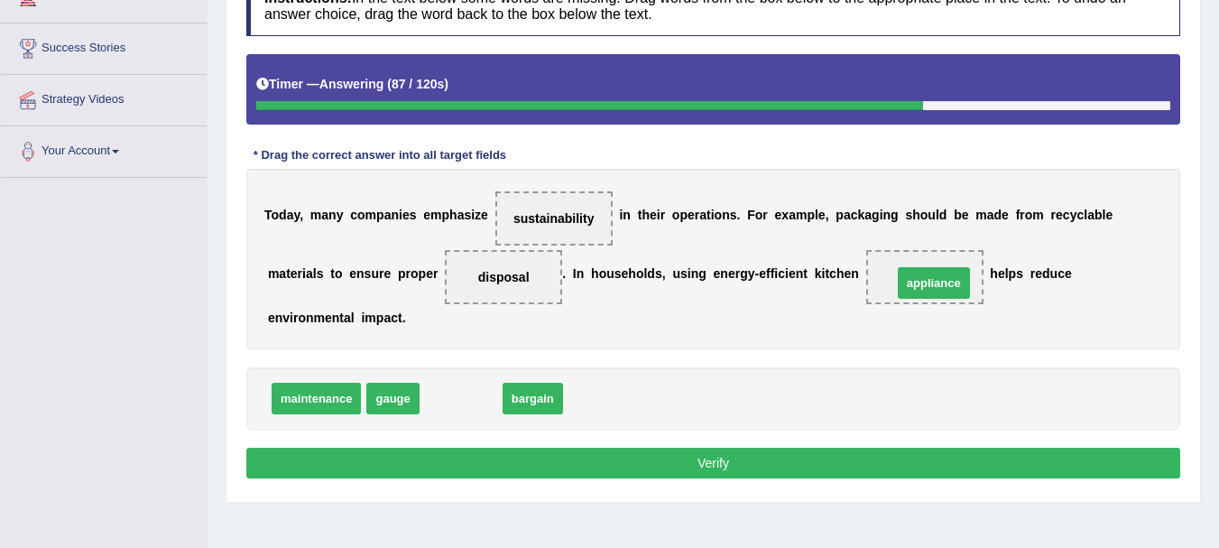
drag, startPoint x: 470, startPoint y: 400, endPoint x: 943, endPoint y: 284, distance: 486.6
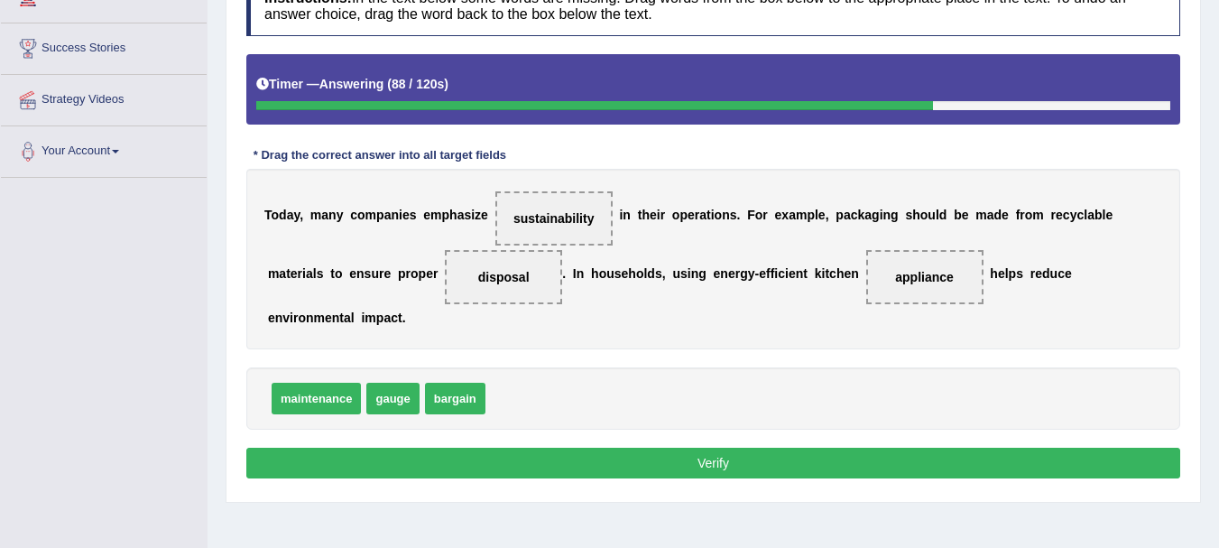
click at [705, 459] on button "Verify" at bounding box center [713, 462] width 934 height 31
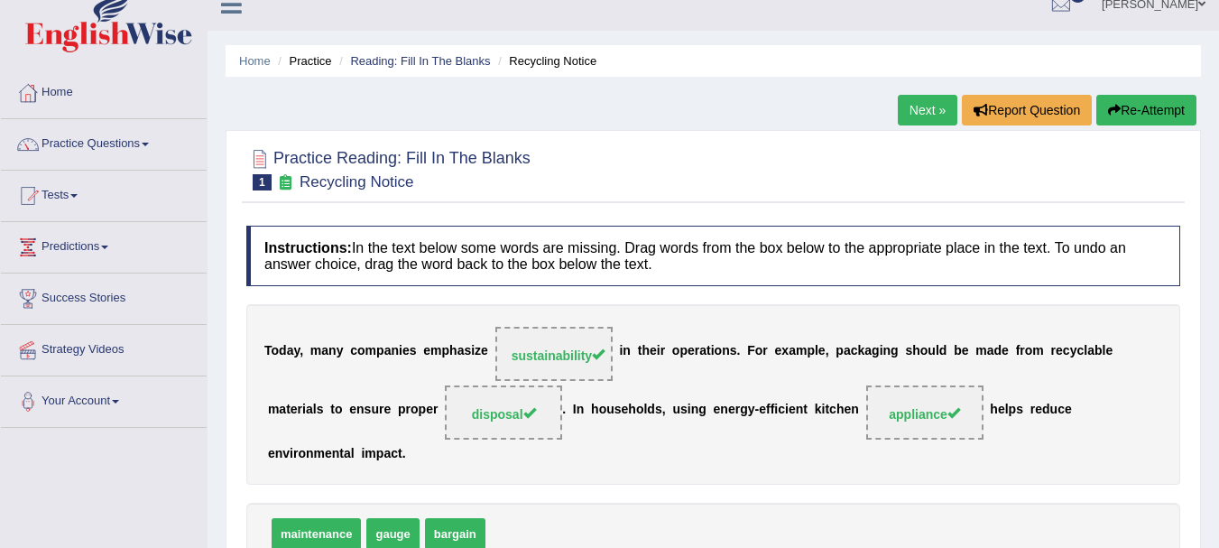
scroll to position [18, 0]
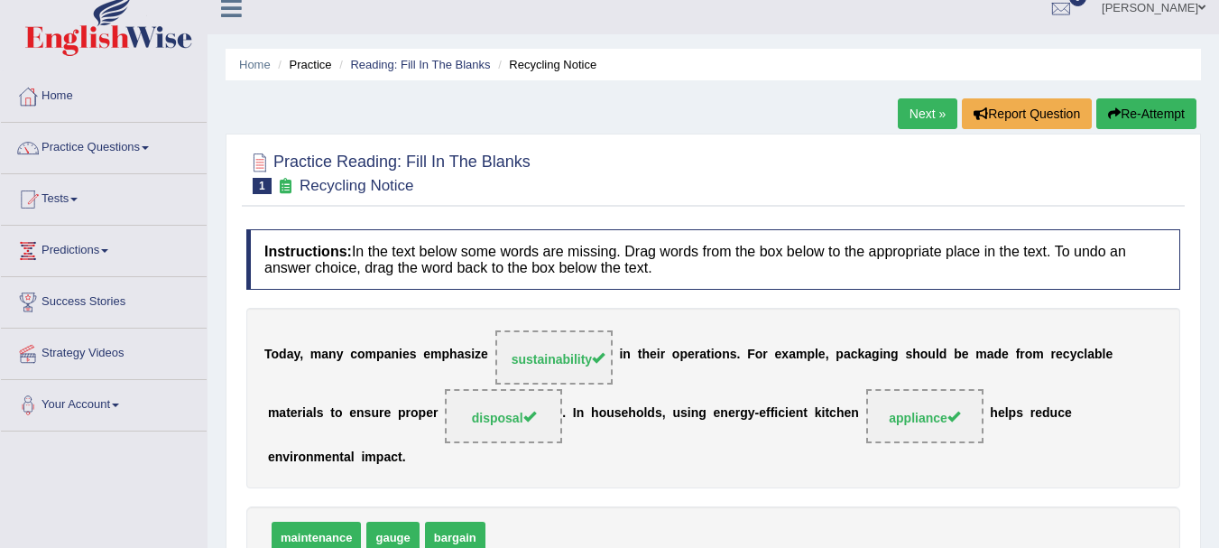
click at [905, 111] on link "Next »" at bounding box center [928, 113] width 60 height 31
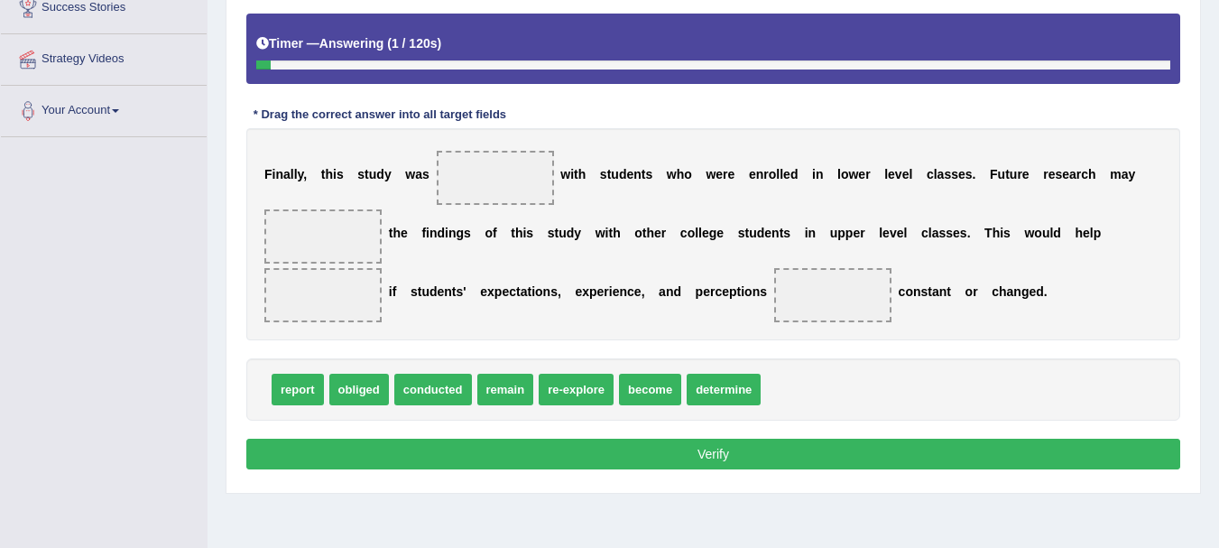
scroll to position [325, 0]
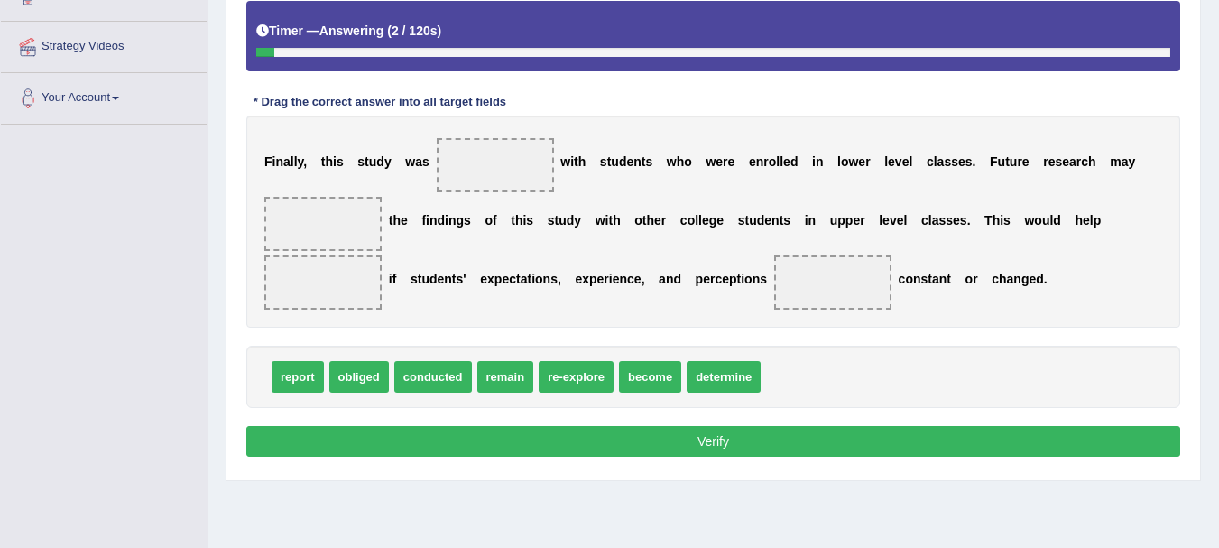
drag, startPoint x: 1230, startPoint y: 244, endPoint x: 1160, endPoint y: 420, distance: 190.0
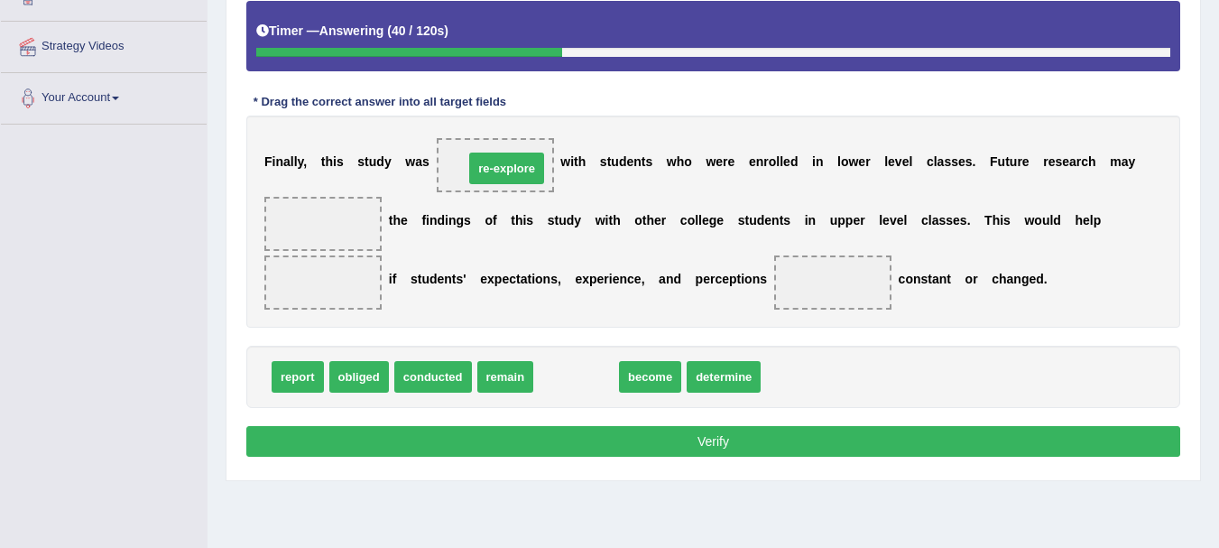
drag, startPoint x: 585, startPoint y: 384, endPoint x: 516, endPoint y: 176, distance: 219.7
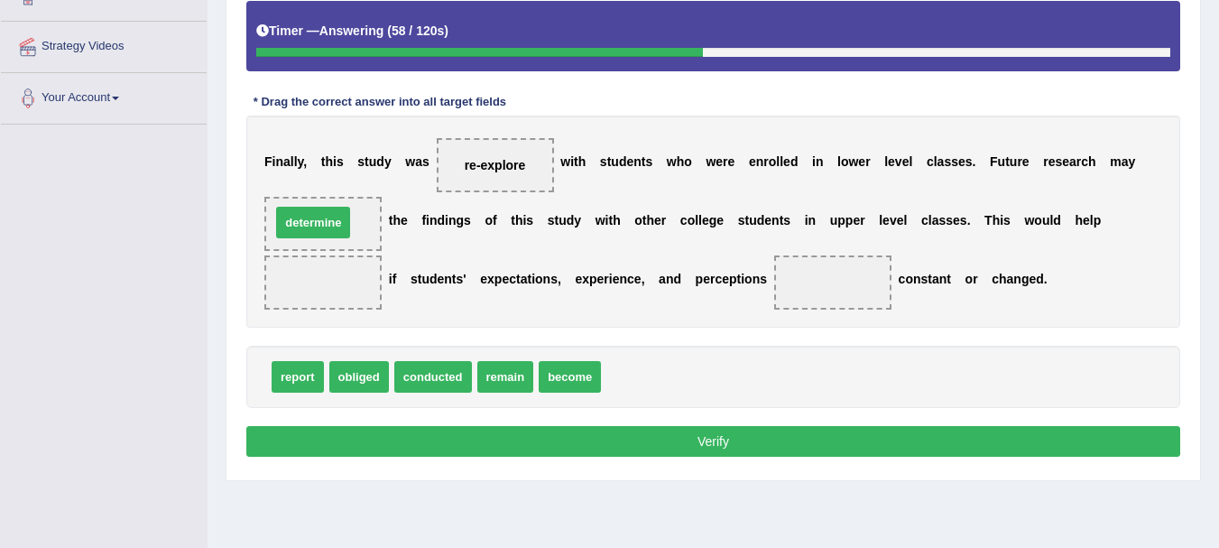
drag, startPoint x: 645, startPoint y: 377, endPoint x: 315, endPoint y: 223, distance: 364.4
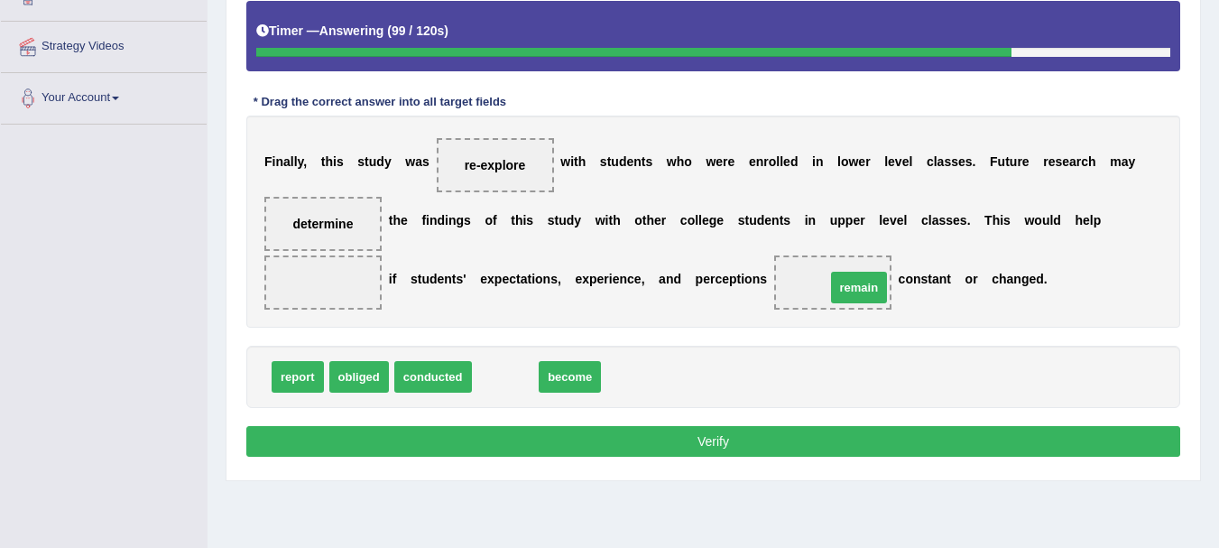
drag, startPoint x: 514, startPoint y: 379, endPoint x: 868, endPoint y: 290, distance: 364.7
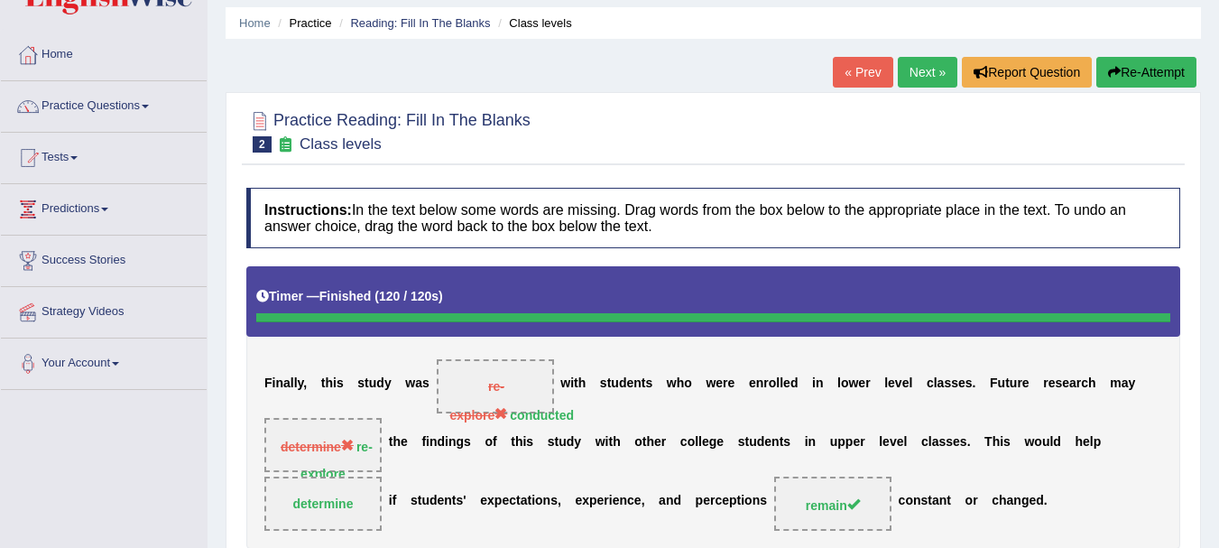
scroll to position [53, 0]
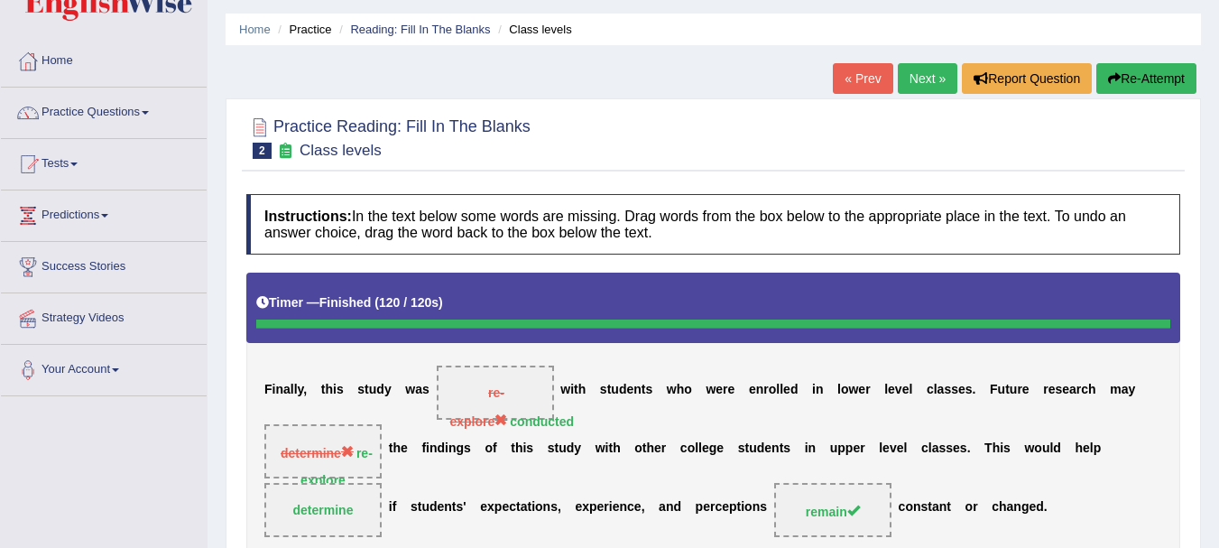
click at [1147, 82] on button "Re-Attempt" at bounding box center [1146, 78] width 100 height 31
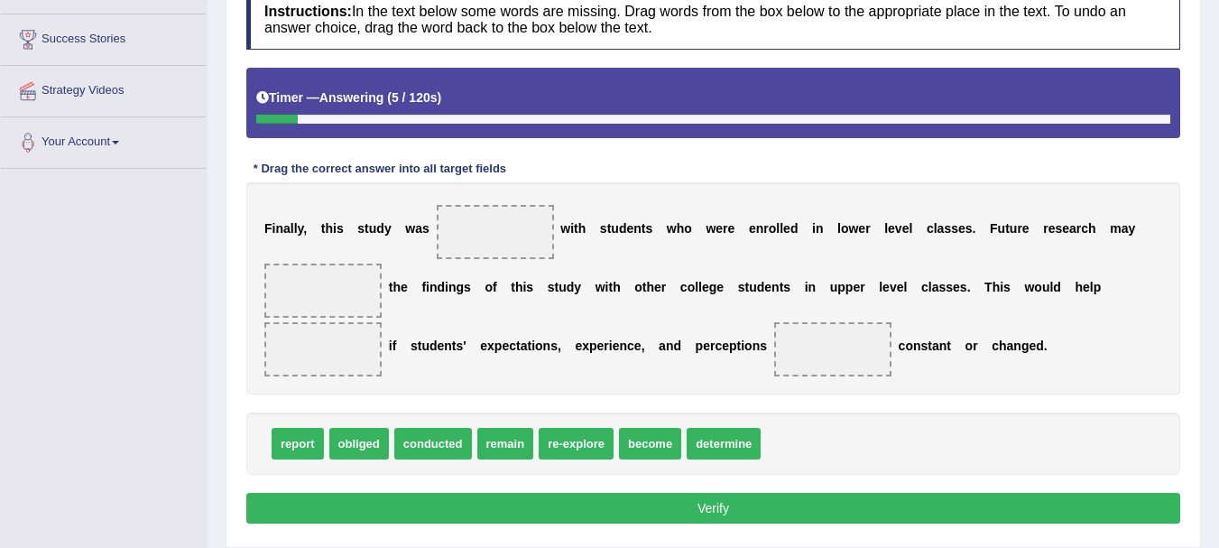
scroll to position [287, 0]
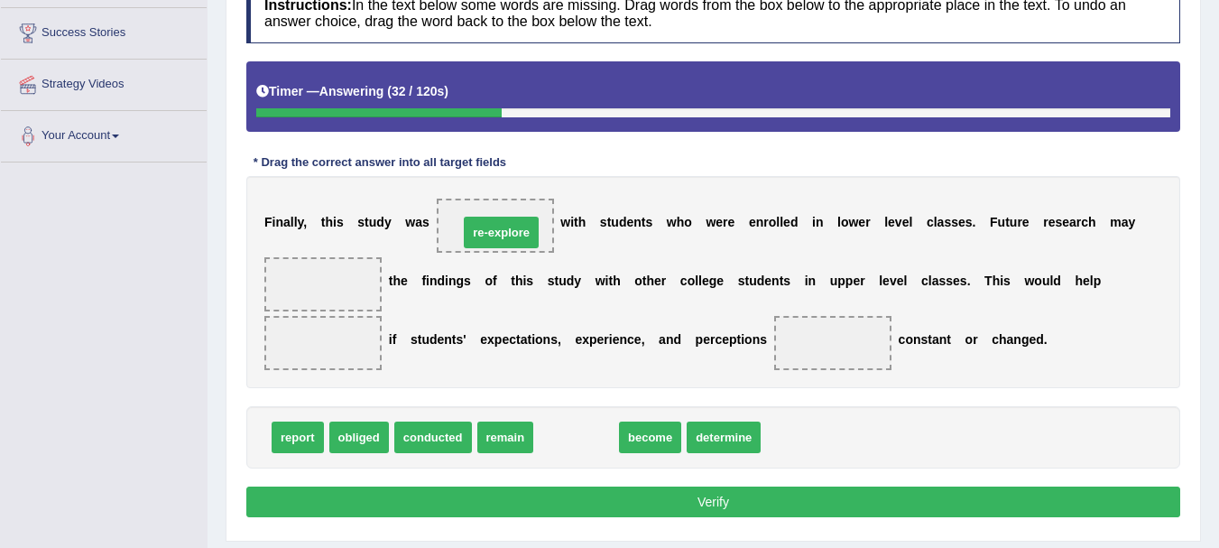
drag, startPoint x: 564, startPoint y: 444, endPoint x: 489, endPoint y: 238, distance: 218.9
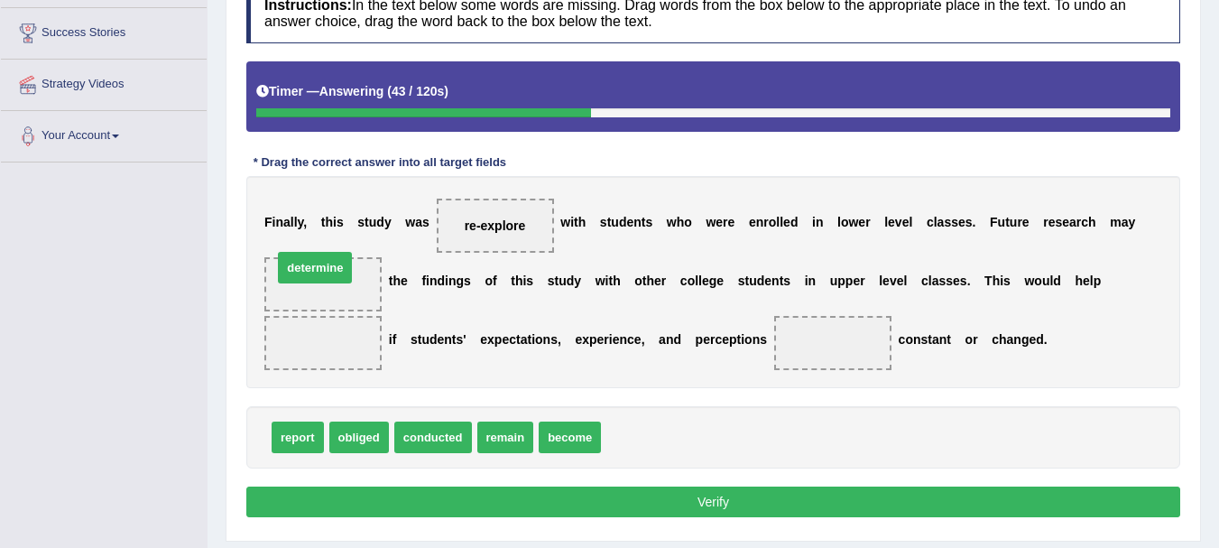
drag, startPoint x: 644, startPoint y: 445, endPoint x: 316, endPoint y: 275, distance: 369.6
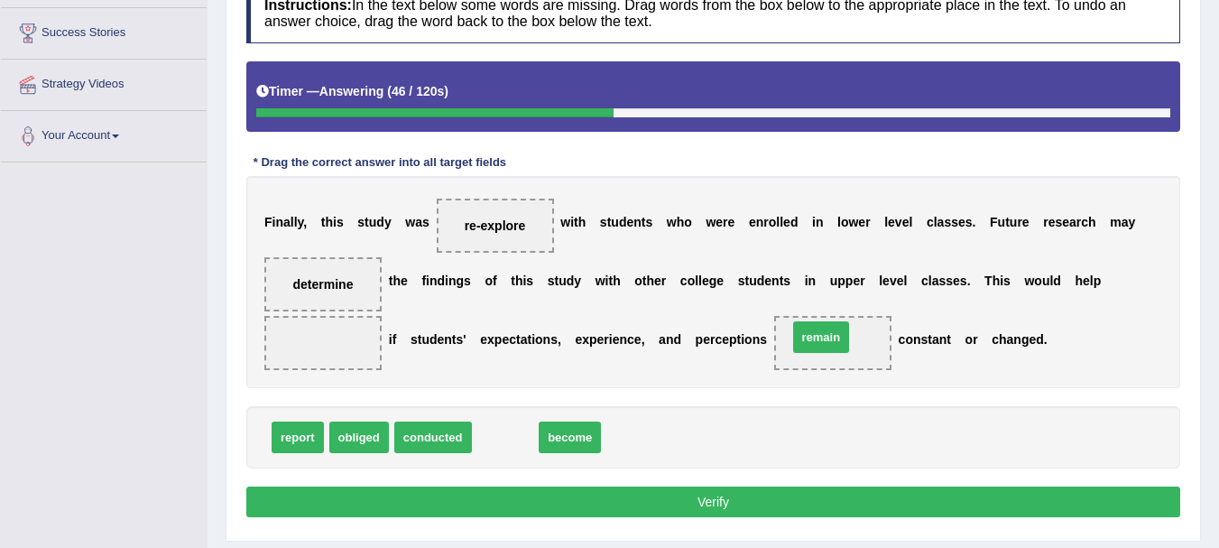
drag, startPoint x: 500, startPoint y: 441, endPoint x: 815, endPoint y: 341, distance: 331.2
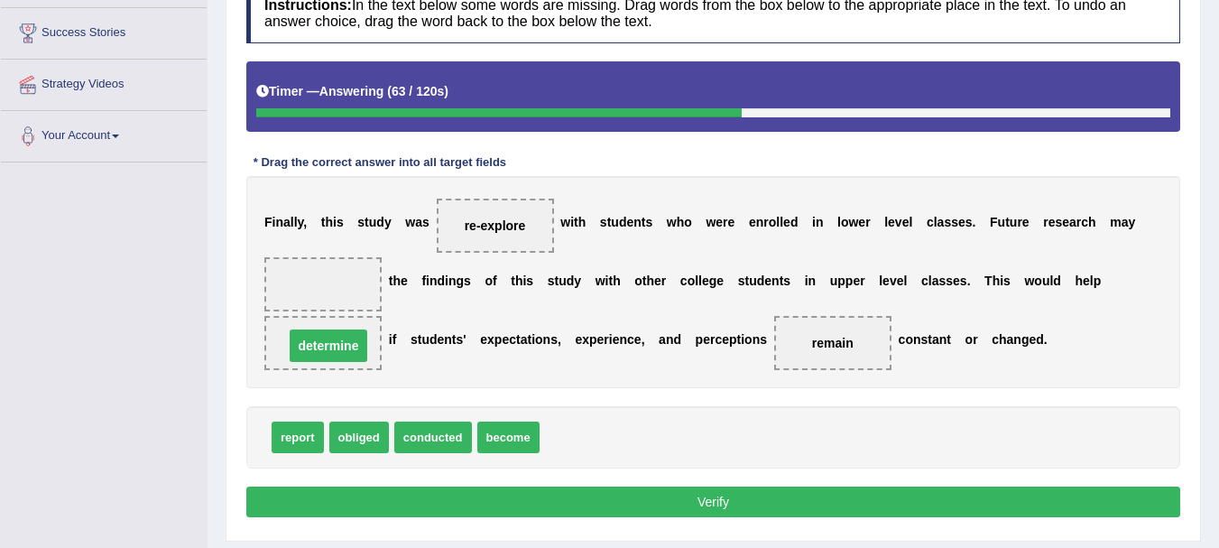
drag, startPoint x: 333, startPoint y: 286, endPoint x: 338, endPoint y: 347, distance: 61.6
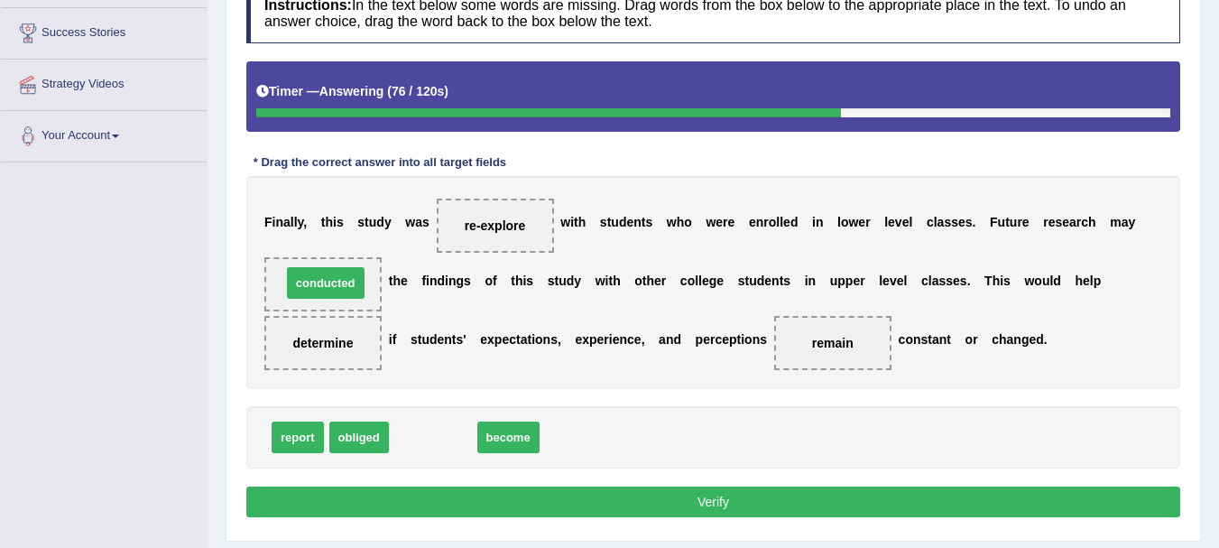
drag, startPoint x: 434, startPoint y: 437, endPoint x: 327, endPoint y: 282, distance: 187.9
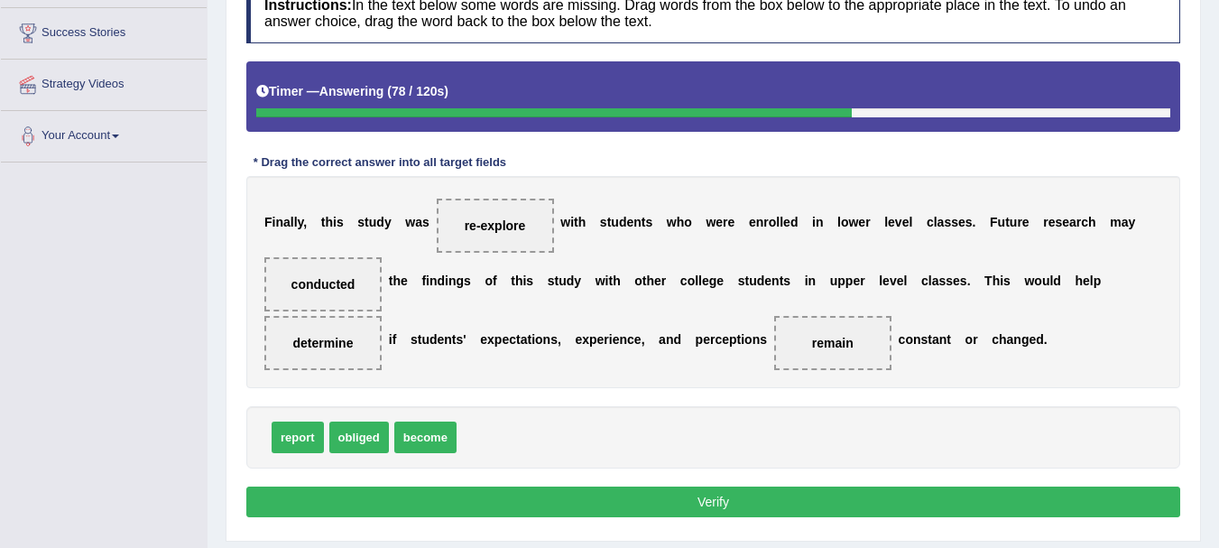
click at [769, 502] on button "Verify" at bounding box center [713, 501] width 934 height 31
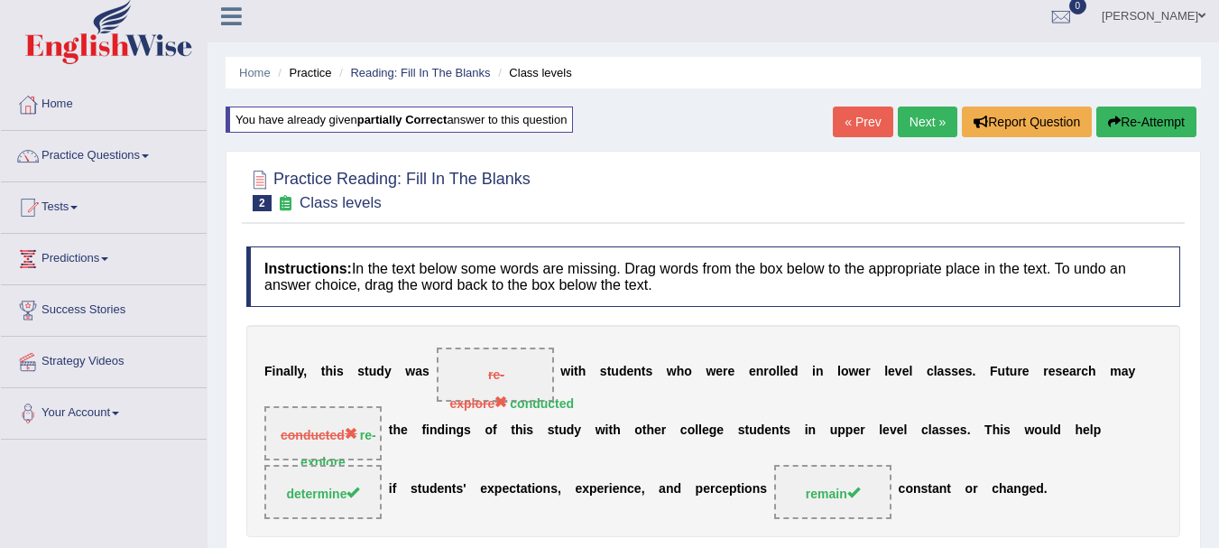
scroll to position [0, 0]
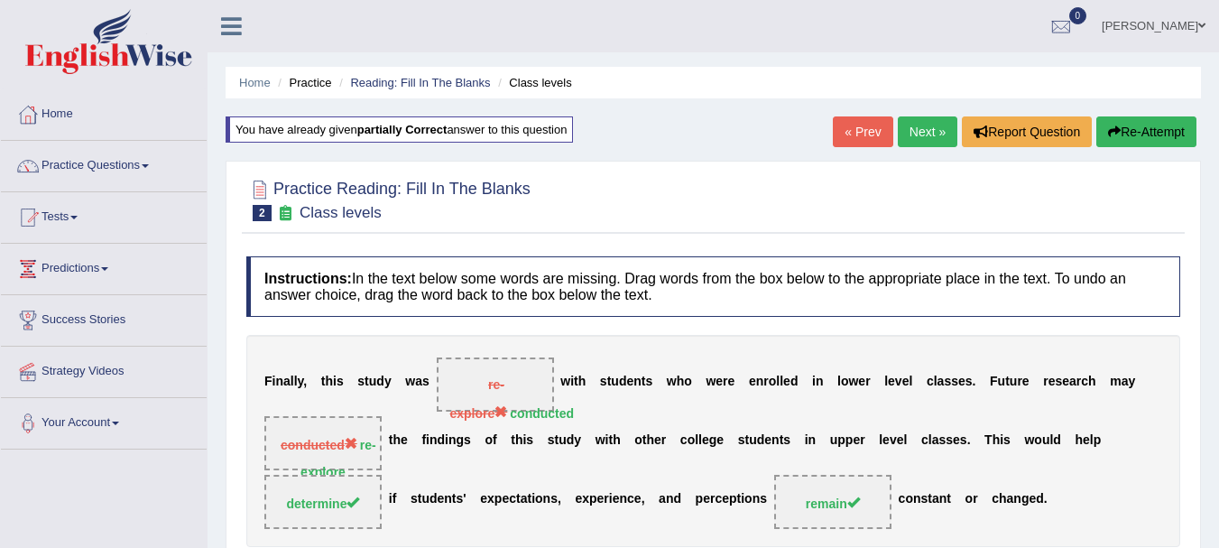
click at [1154, 128] on button "Re-Attempt" at bounding box center [1146, 131] width 100 height 31
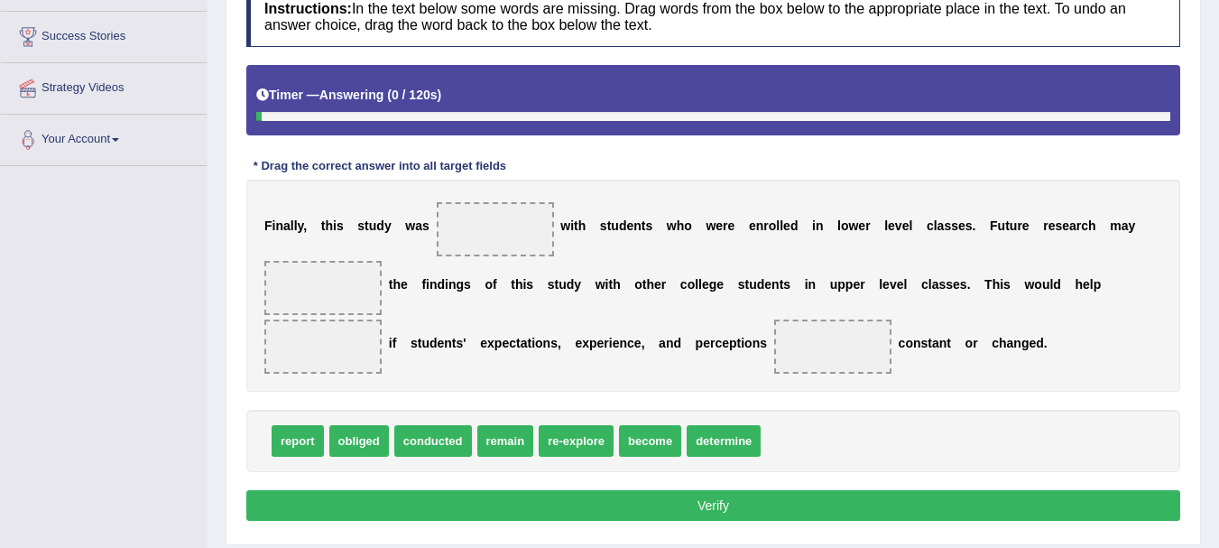
scroll to position [297, 0]
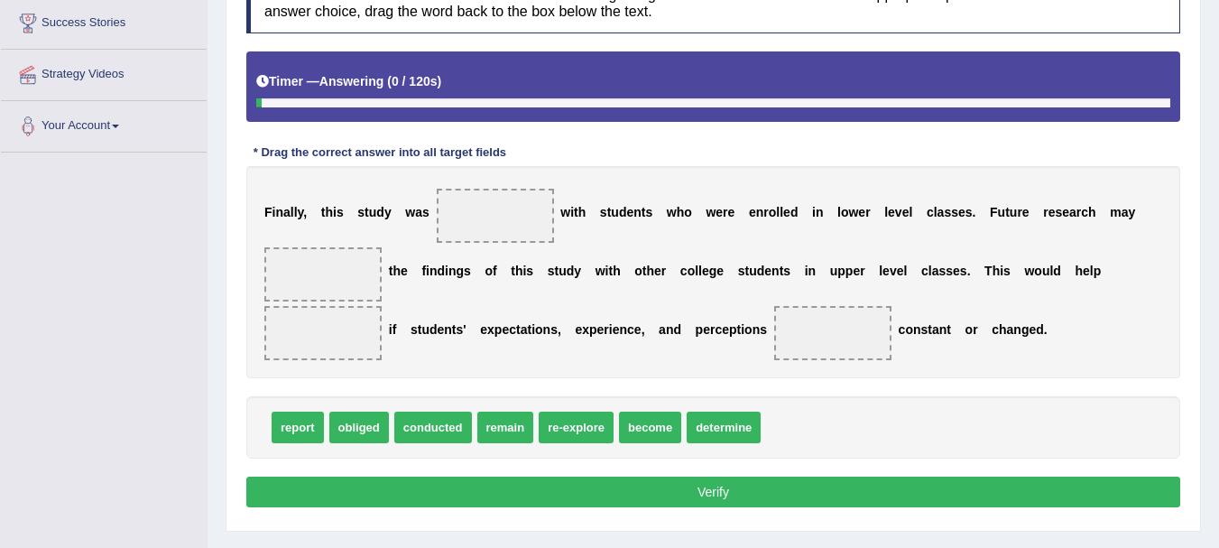
drag, startPoint x: 1224, startPoint y: 188, endPoint x: 1201, endPoint y: 349, distance: 163.2
drag, startPoint x: 435, startPoint y: 434, endPoint x: 517, endPoint y: 226, distance: 224.0
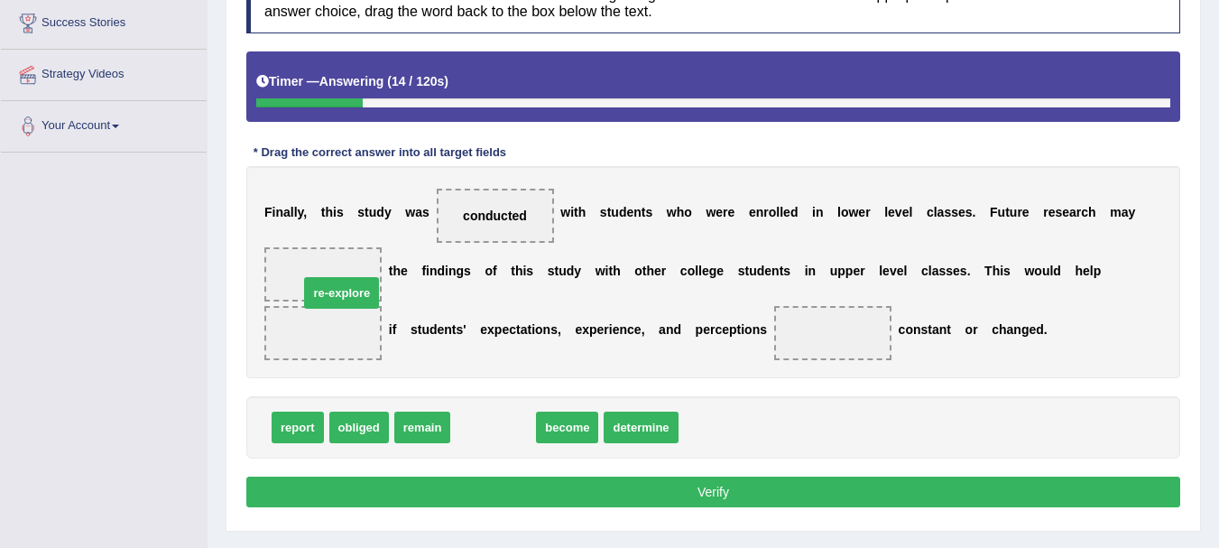
drag, startPoint x: 485, startPoint y: 439, endPoint x: 334, endPoint y: 305, distance: 202.6
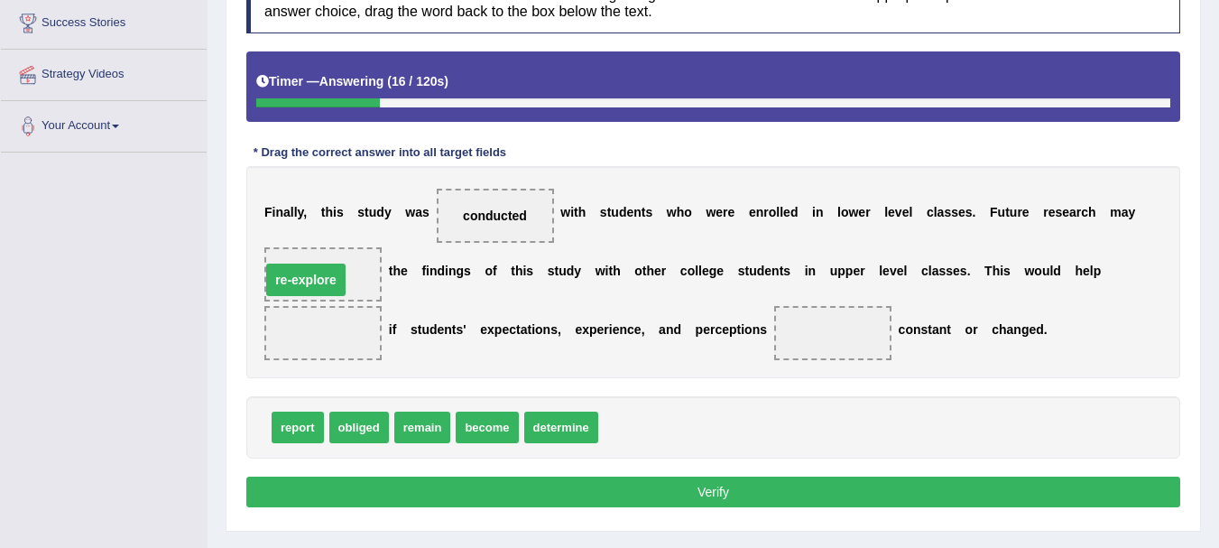
drag, startPoint x: 320, startPoint y: 338, endPoint x: 305, endPoint y: 281, distance: 59.7
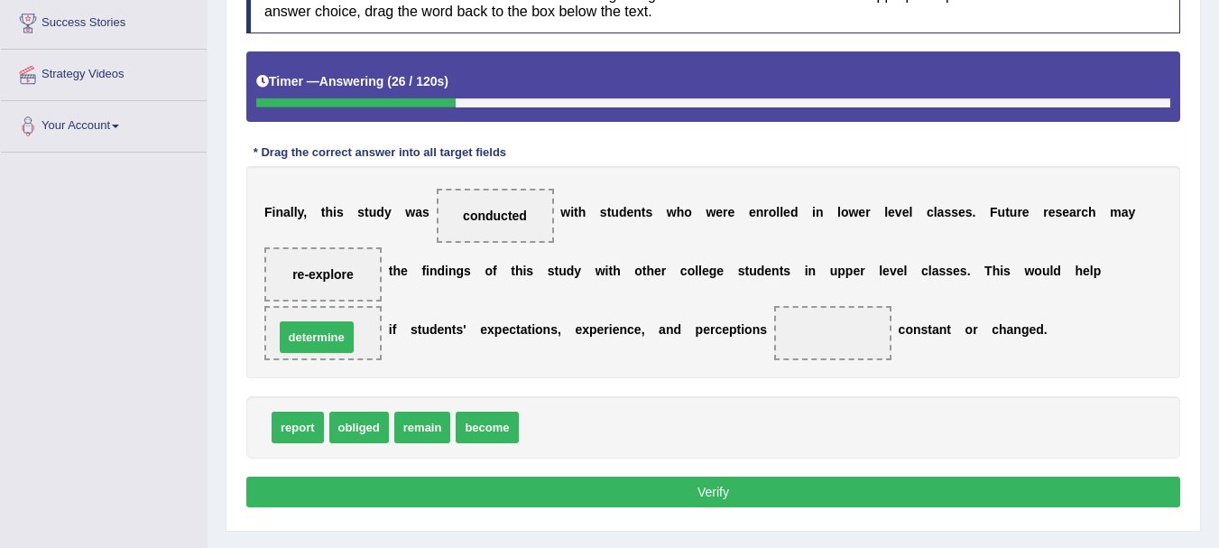
drag, startPoint x: 548, startPoint y: 431, endPoint x: 304, endPoint y: 338, distance: 260.7
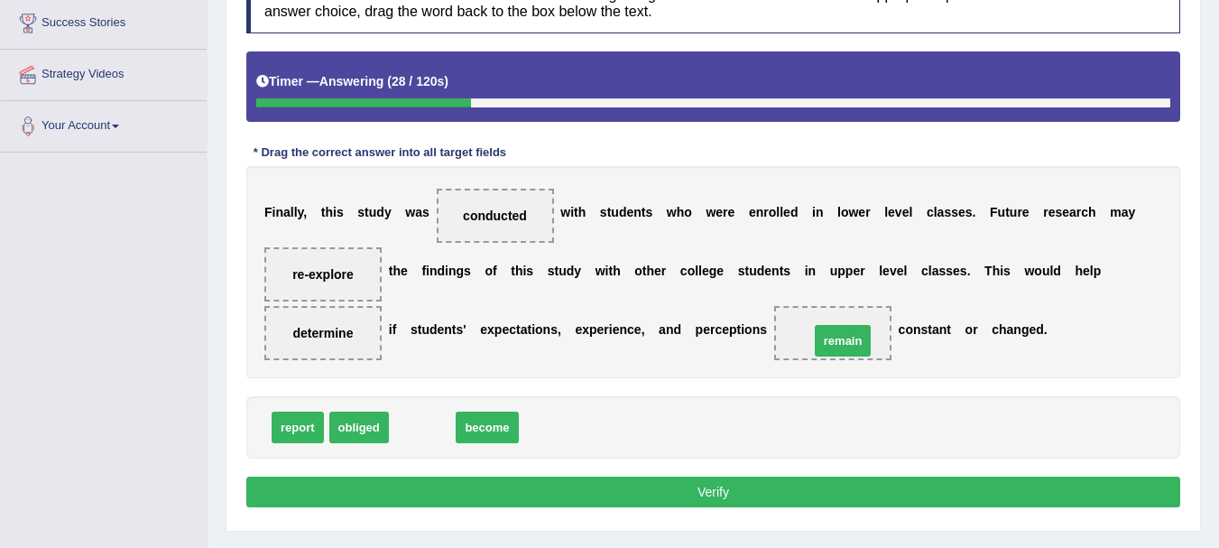
drag, startPoint x: 427, startPoint y: 430, endPoint x: 847, endPoint y: 344, distance: 429.2
click at [684, 493] on button "Verify" at bounding box center [713, 491] width 934 height 31
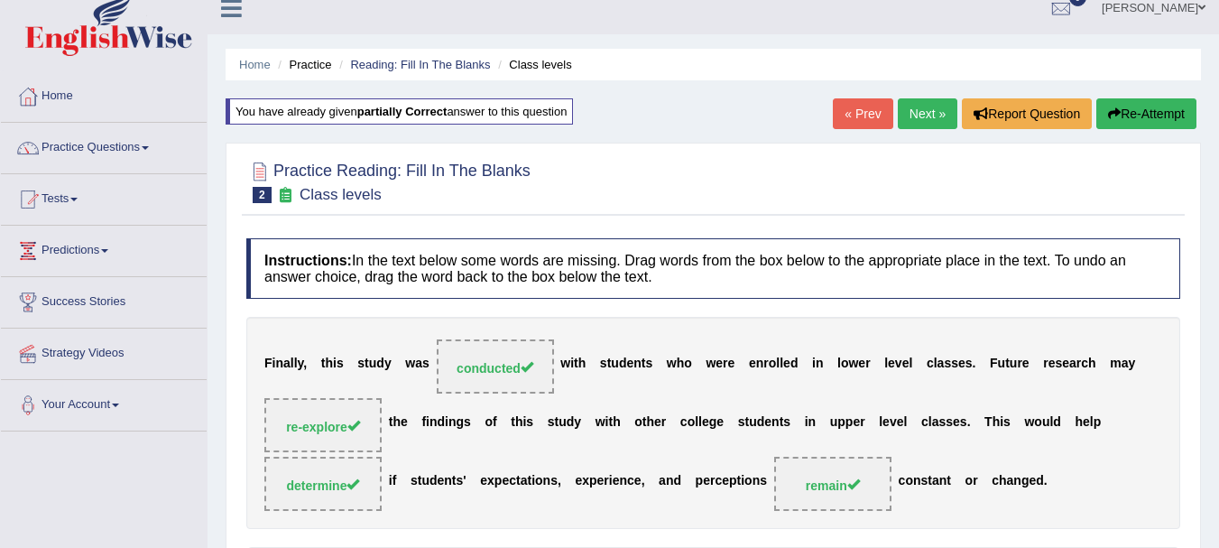
scroll to position [15, 0]
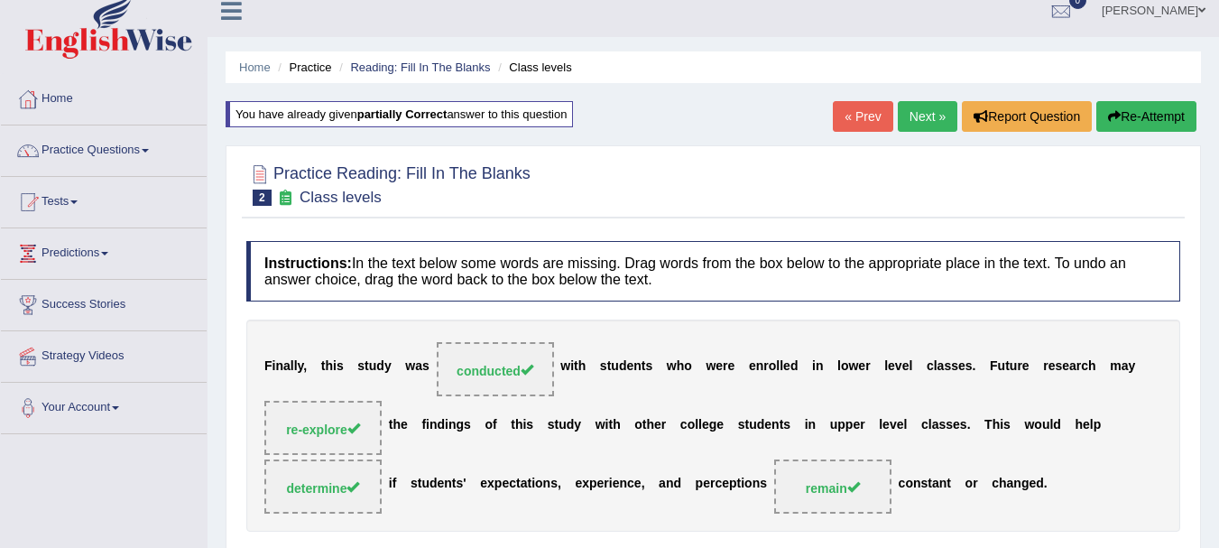
click at [907, 108] on link "Next »" at bounding box center [928, 116] width 60 height 31
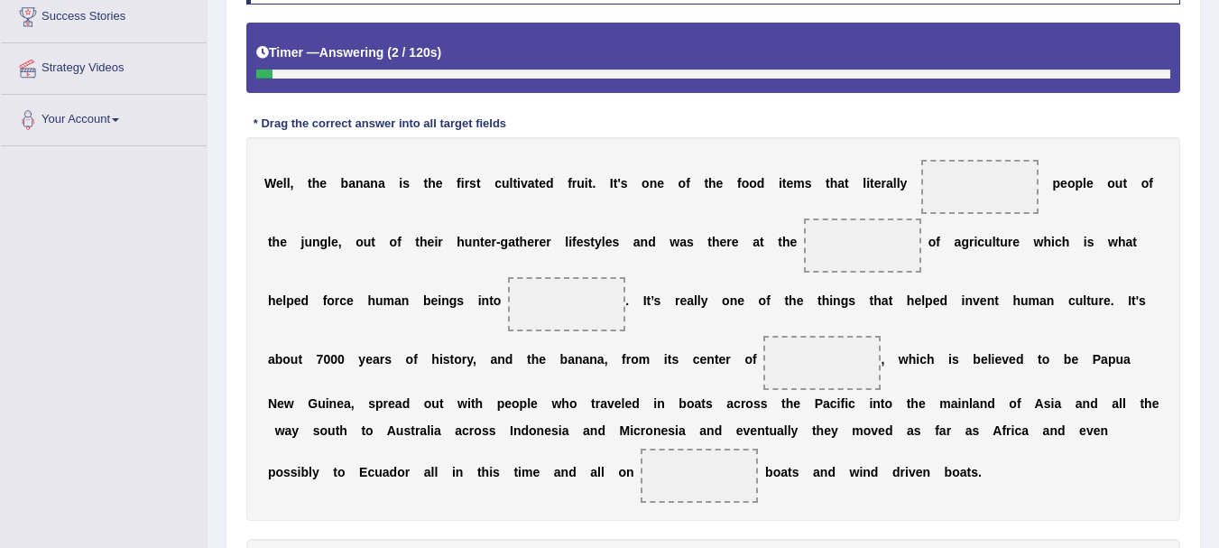
drag, startPoint x: 1227, startPoint y: 243, endPoint x: 1220, endPoint y: 394, distance: 151.7
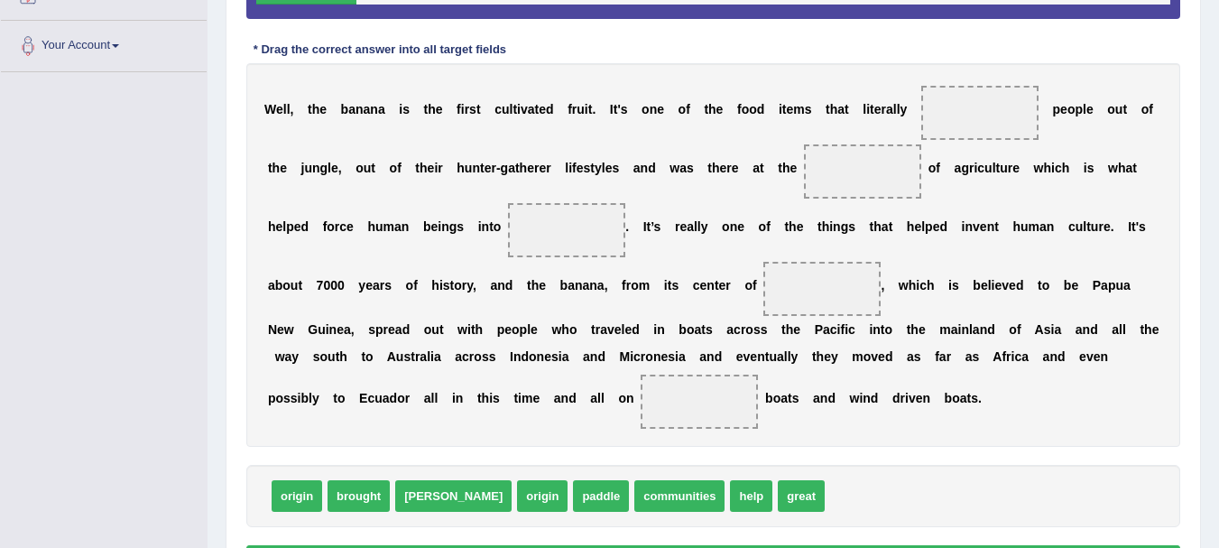
scroll to position [379, 0]
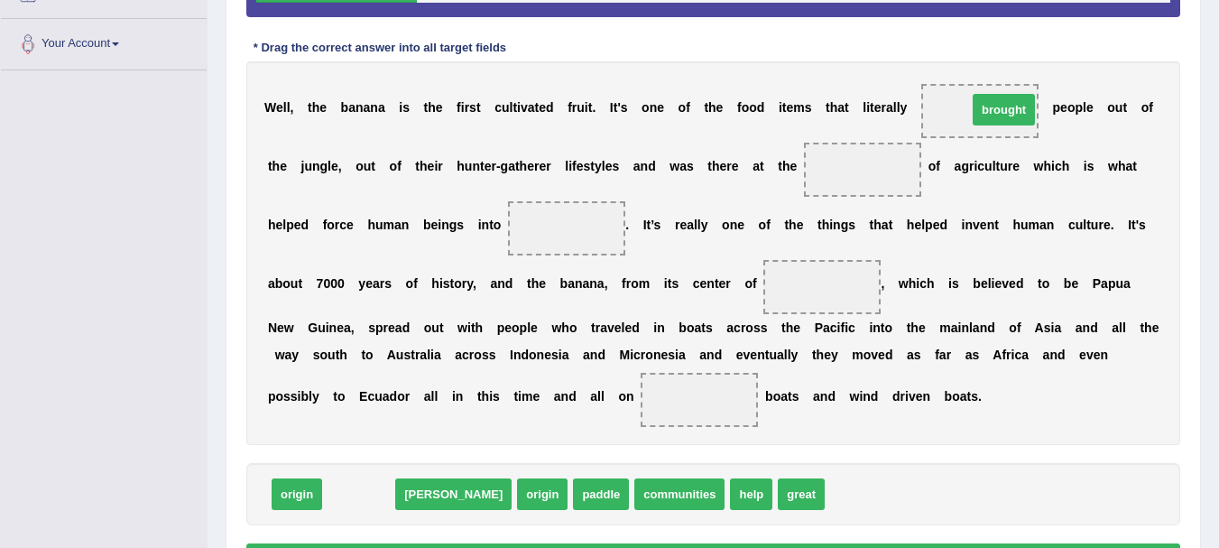
drag, startPoint x: 361, startPoint y: 493, endPoint x: 1006, endPoint y: 109, distance: 750.8
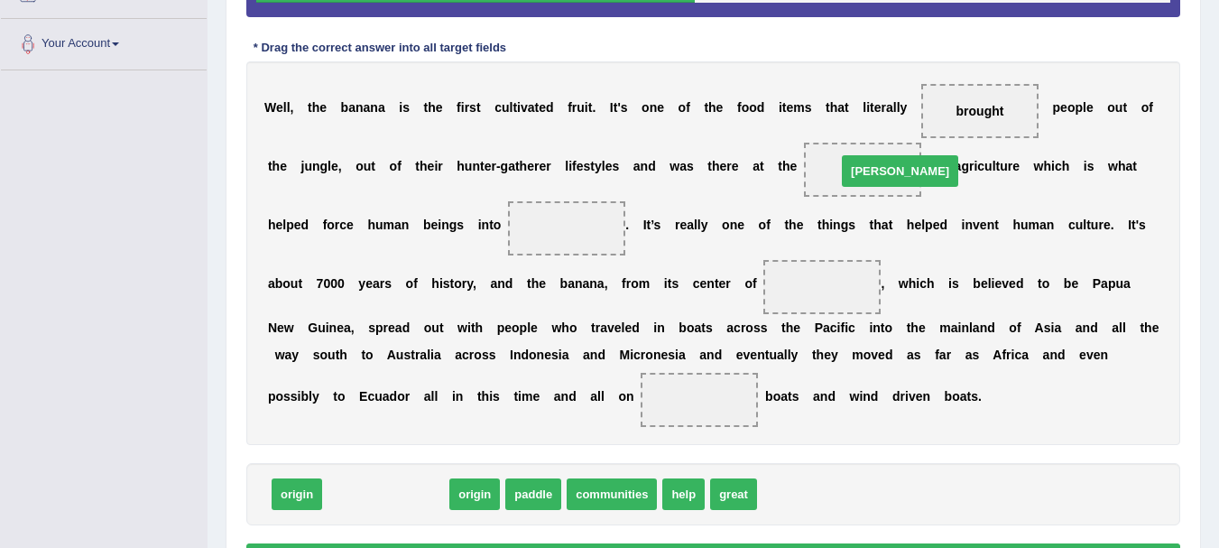
drag, startPoint x: 357, startPoint y: 500, endPoint x: 871, endPoint y: 177, distance: 607.2
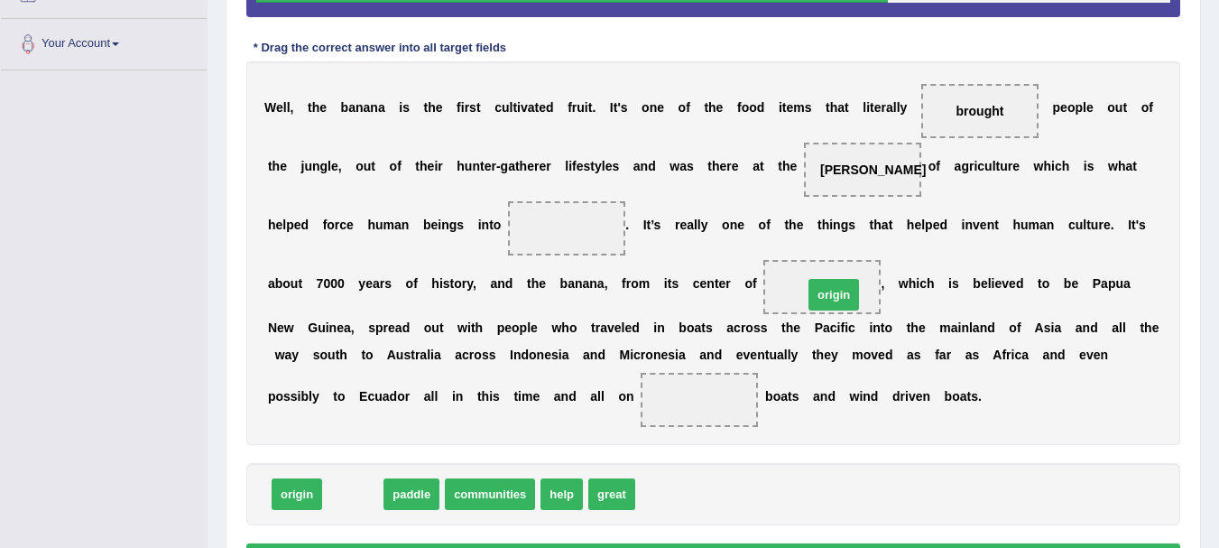
drag, startPoint x: 354, startPoint y: 497, endPoint x: 834, endPoint y: 298, distance: 520.5
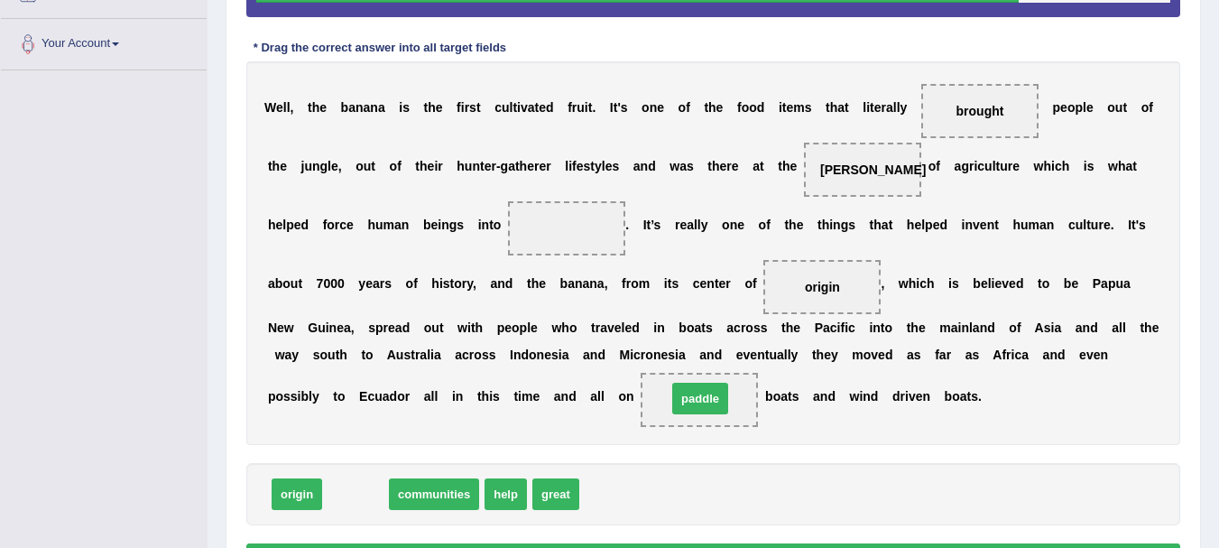
drag, startPoint x: 349, startPoint y: 489, endPoint x: 694, endPoint y: 393, distance: 357.6
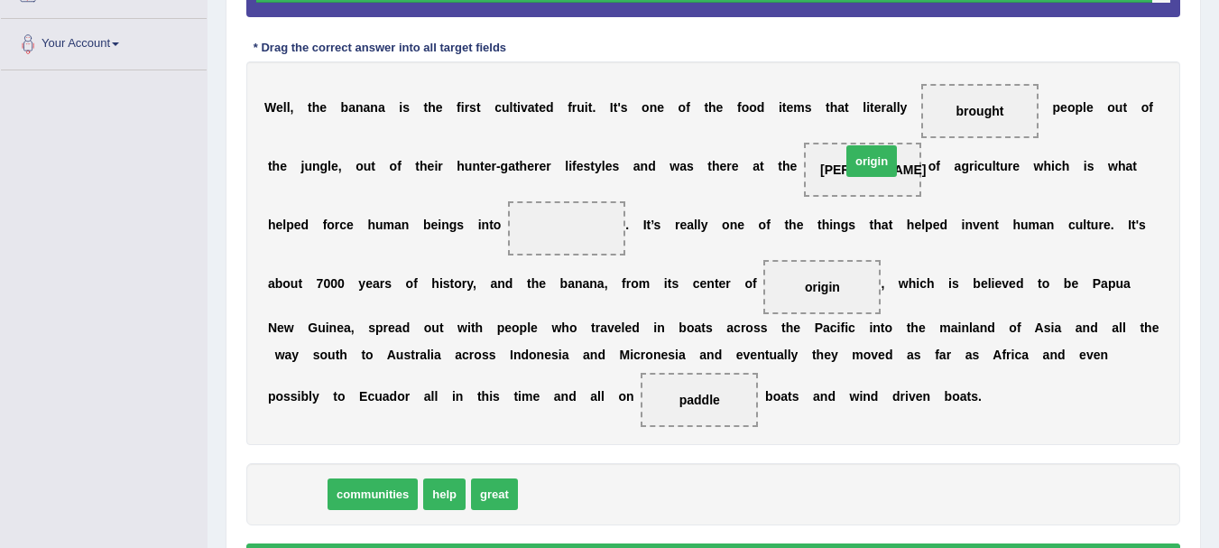
drag, startPoint x: 292, startPoint y: 496, endPoint x: 867, endPoint y: 163, distance: 664.1
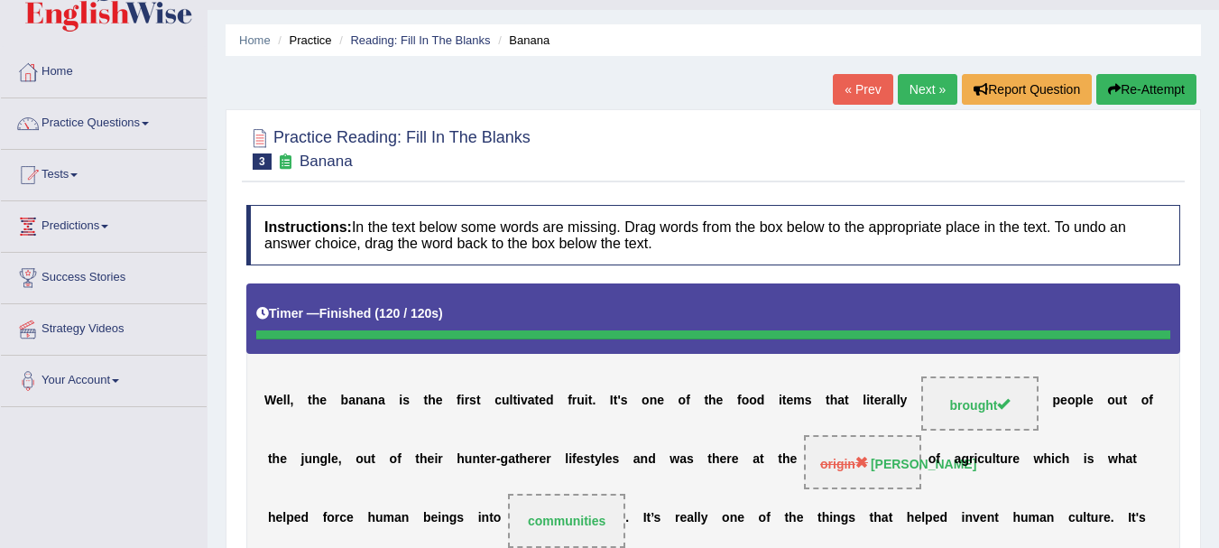
scroll to position [41, 0]
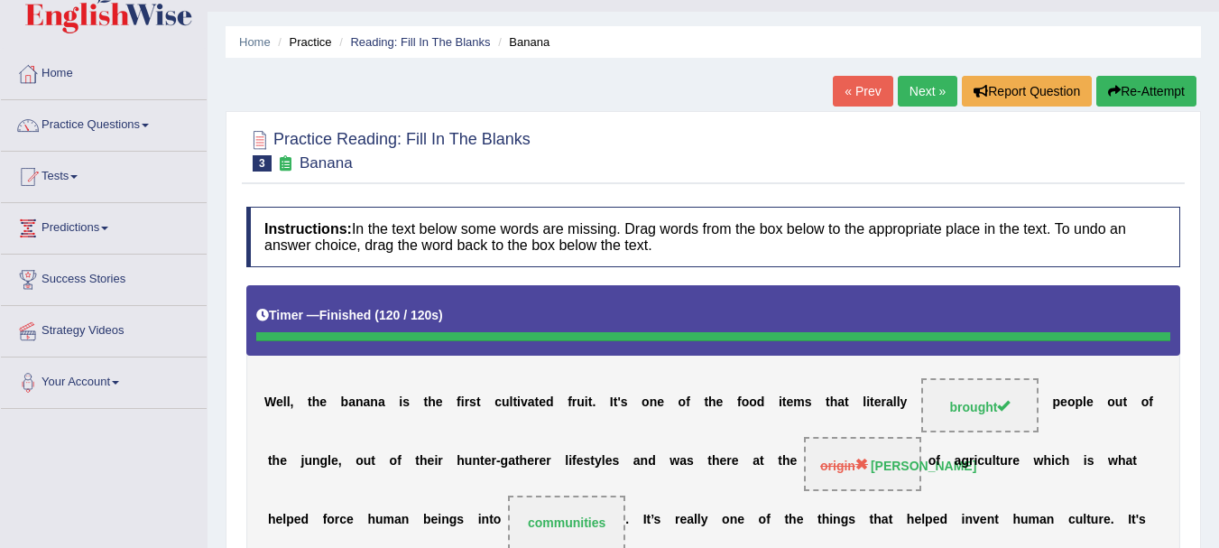
click at [1135, 82] on button "Re-Attempt" at bounding box center [1146, 91] width 100 height 31
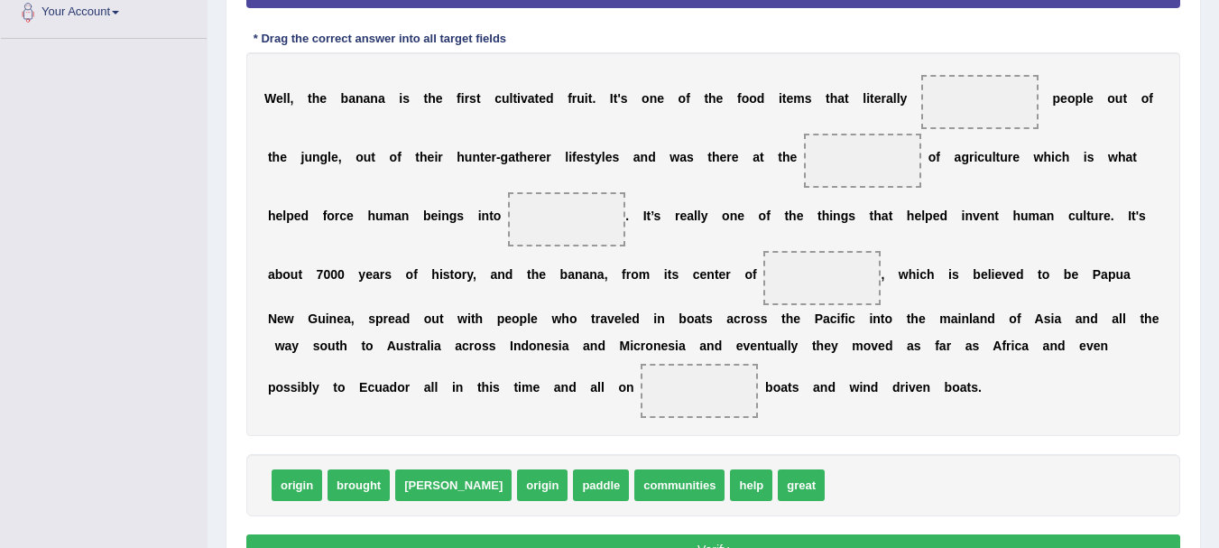
drag, startPoint x: 0, startPoint y: 0, endPoint x: 1204, endPoint y: 356, distance: 1255.9
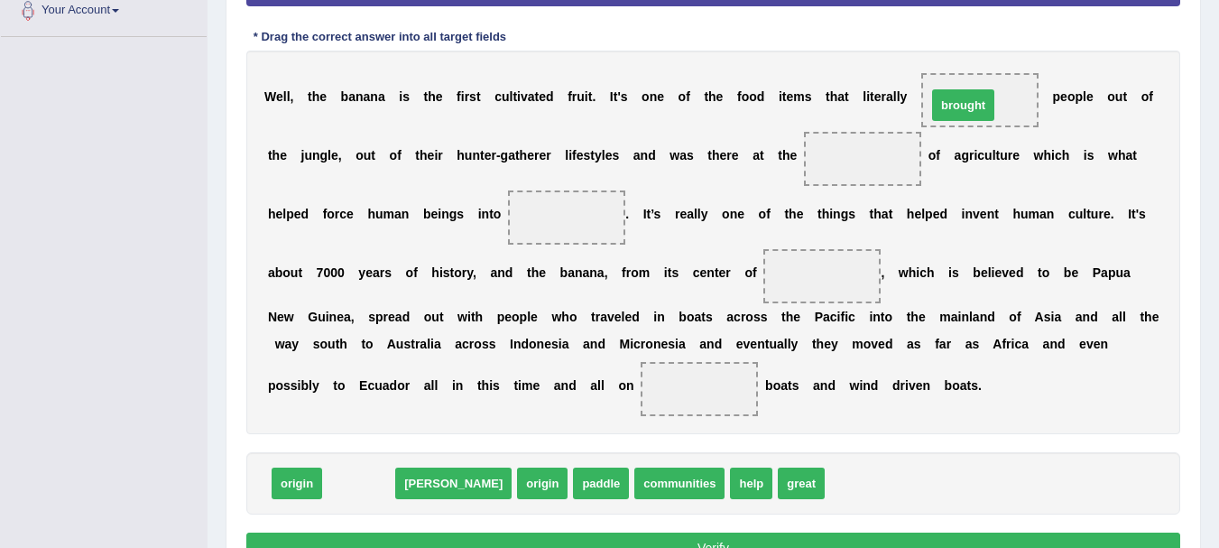
drag, startPoint x: 361, startPoint y: 484, endPoint x: 968, endPoint y: 107, distance: 714.7
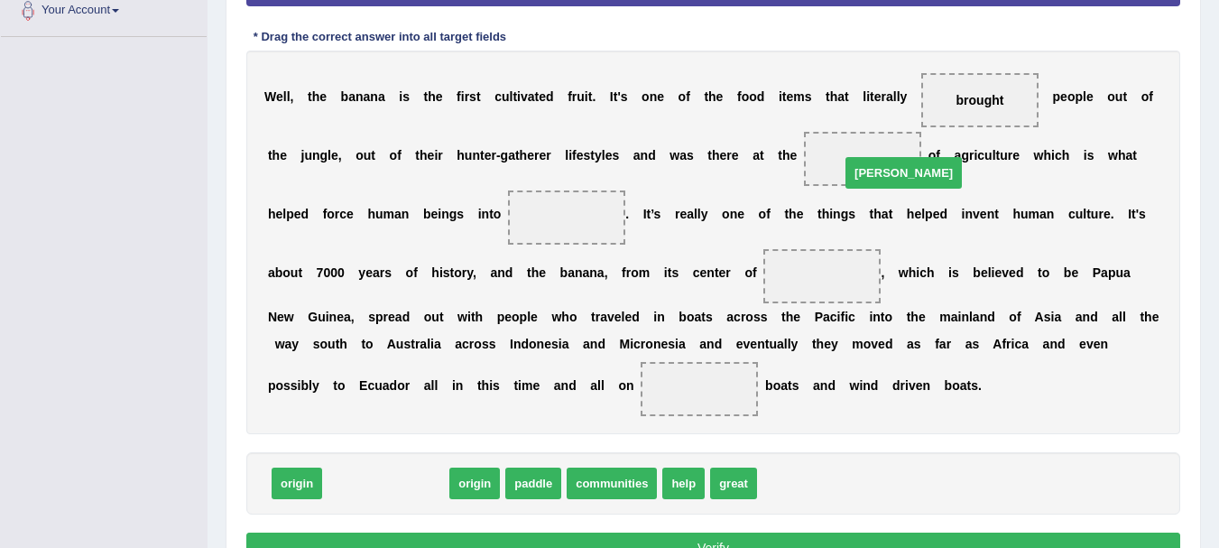
drag, startPoint x: 356, startPoint y: 480, endPoint x: 874, endPoint y: 170, distance: 603.7
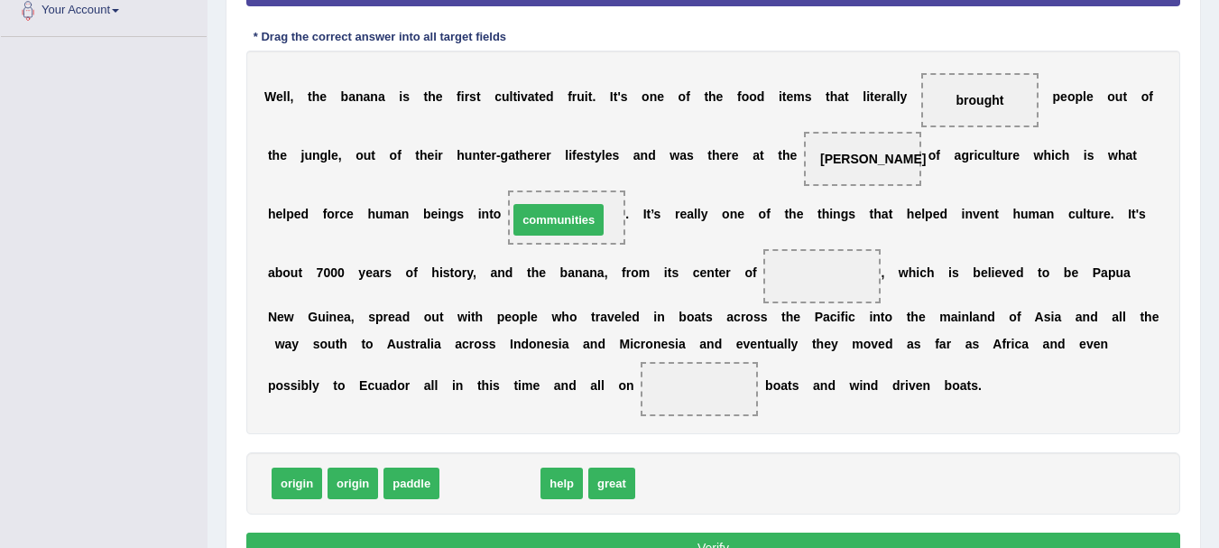
drag, startPoint x: 498, startPoint y: 485, endPoint x: 567, endPoint y: 222, distance: 272.2
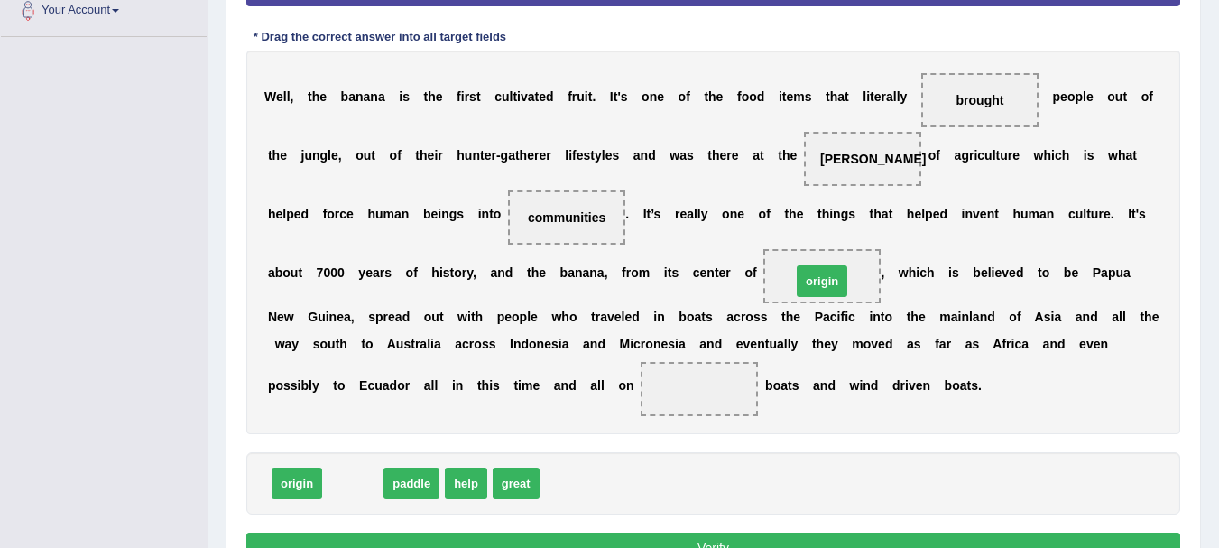
drag, startPoint x: 354, startPoint y: 485, endPoint x: 823, endPoint y: 283, distance: 510.8
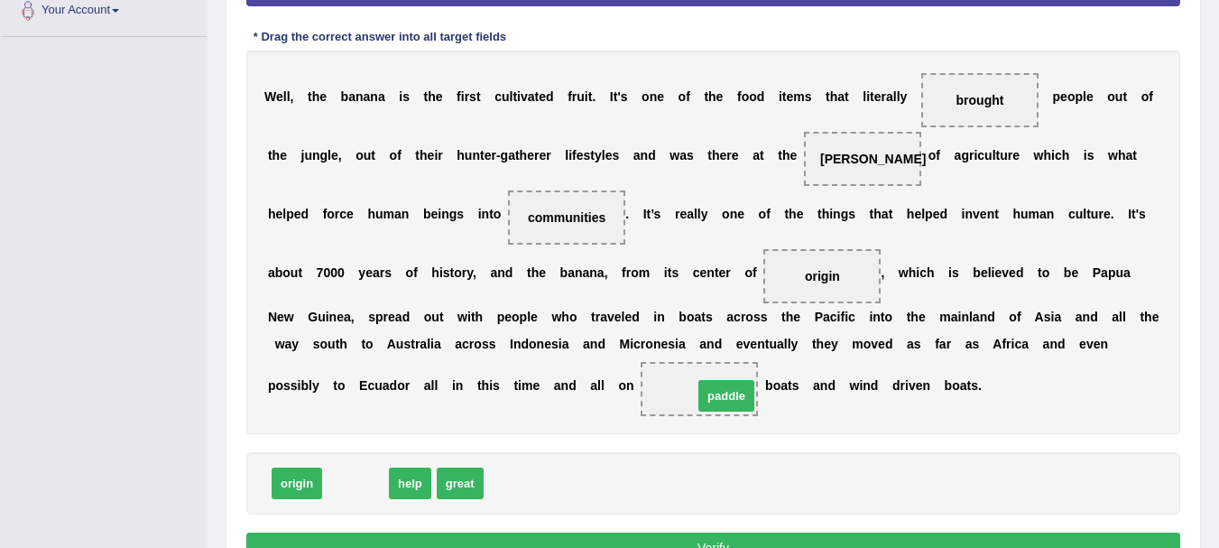
drag, startPoint x: 356, startPoint y: 484, endPoint x: 725, endPoint y: 394, distance: 379.6
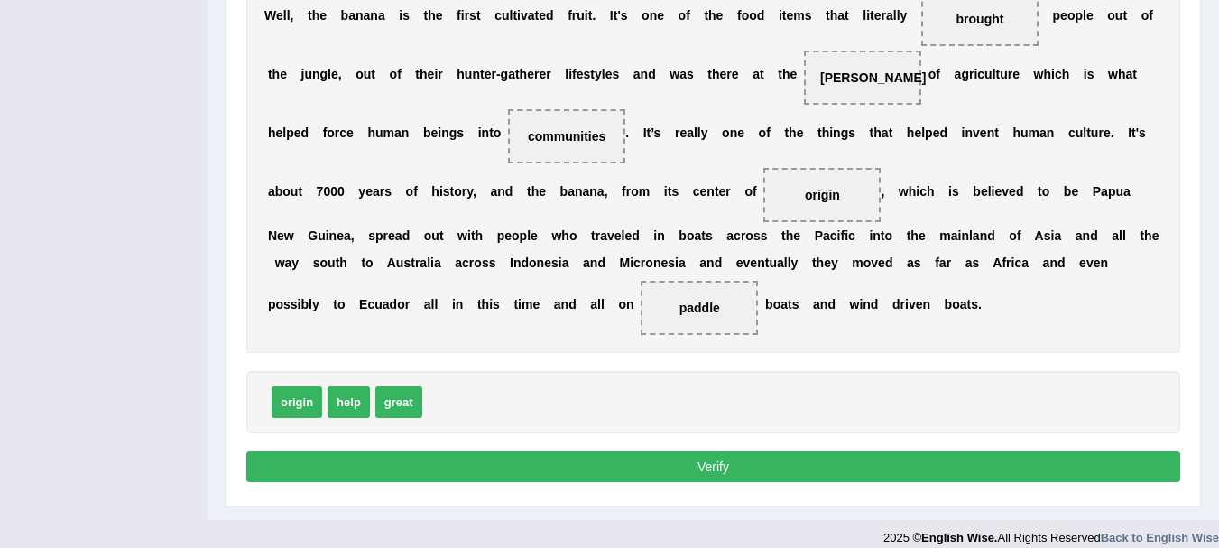
scroll to position [511, 0]
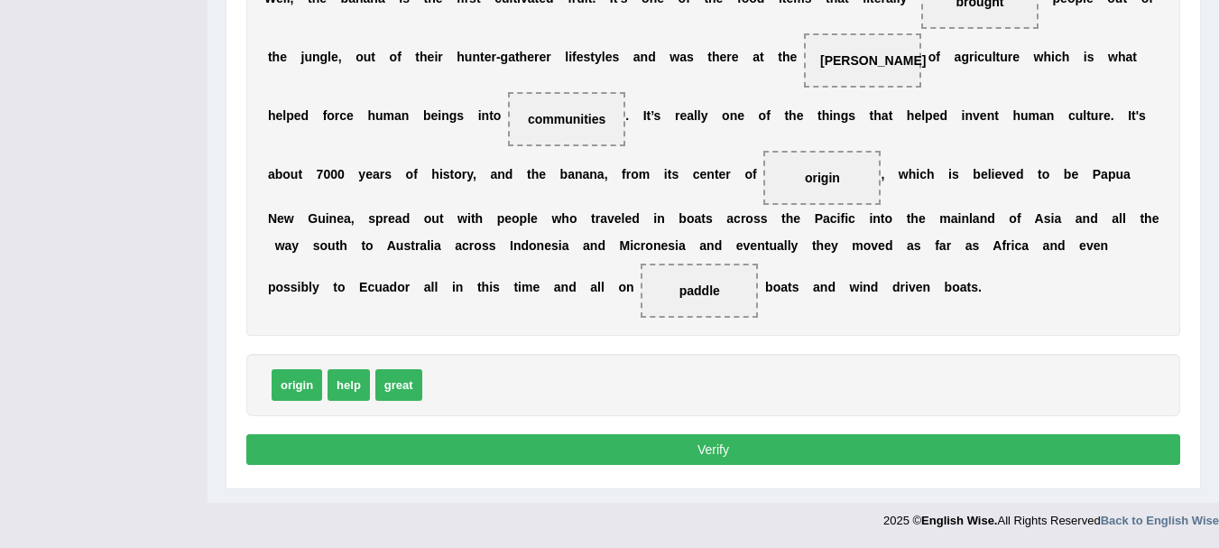
click at [802, 450] on button "Verify" at bounding box center [713, 449] width 934 height 31
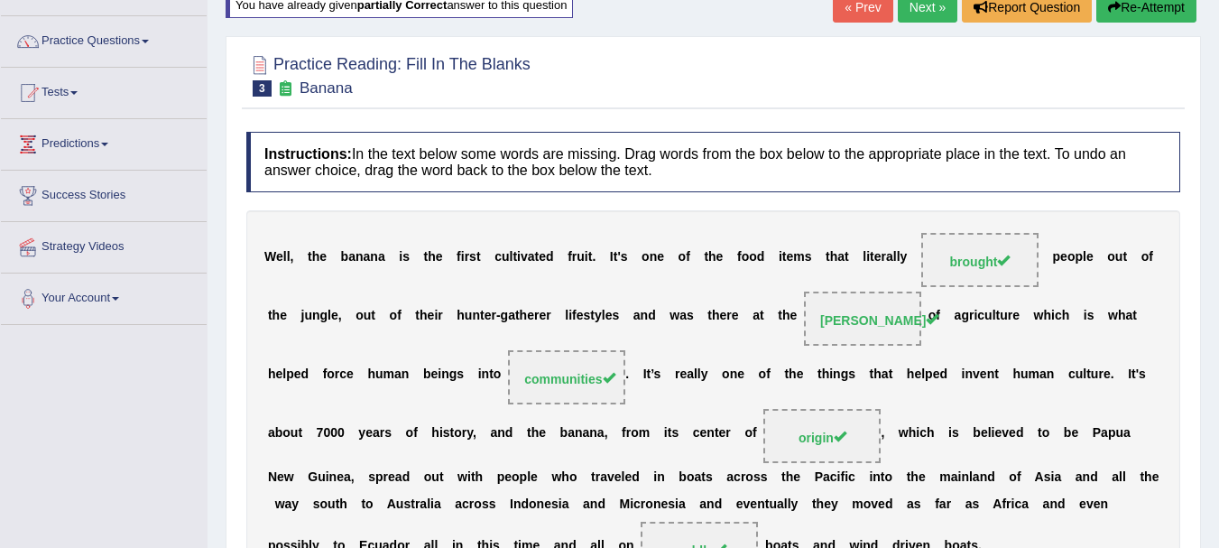
scroll to position [117, 0]
